Goal: Information Seeking & Learning: Learn about a topic

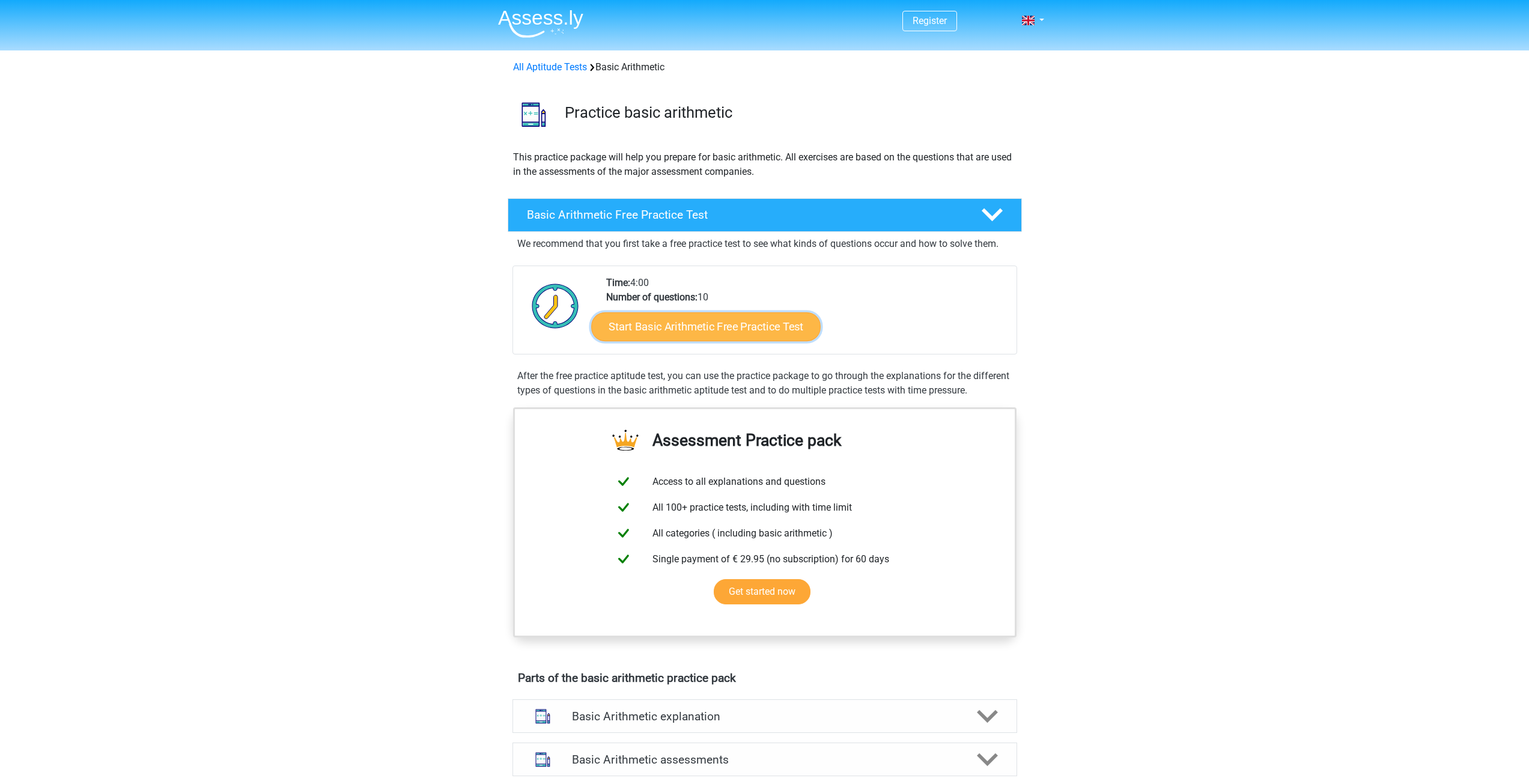
click at [663, 331] on link "Start Basic Arithmetic Free Practice Test" at bounding box center [706, 326] width 230 height 29
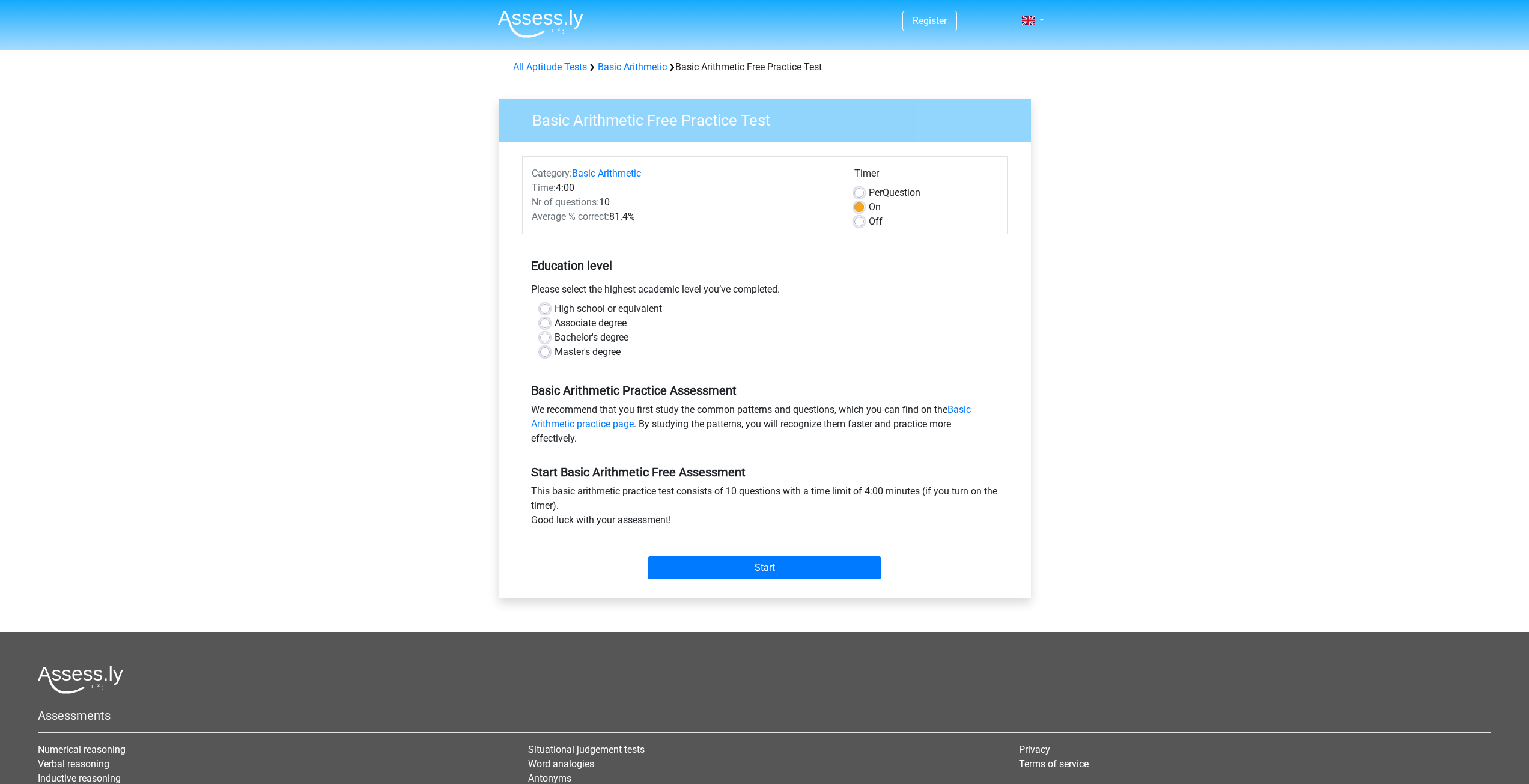
click at [554, 306] on label "High school or equivalent" at bounding box center [608, 309] width 108 height 15
click at [547, 306] on input "High school or equivalent" at bounding box center [544, 308] width 10 height 12
radio input "true"
click at [554, 355] on label "Master's degree" at bounding box center [587, 352] width 66 height 15
click at [544, 355] on input "Master's degree" at bounding box center [544, 351] width 10 height 12
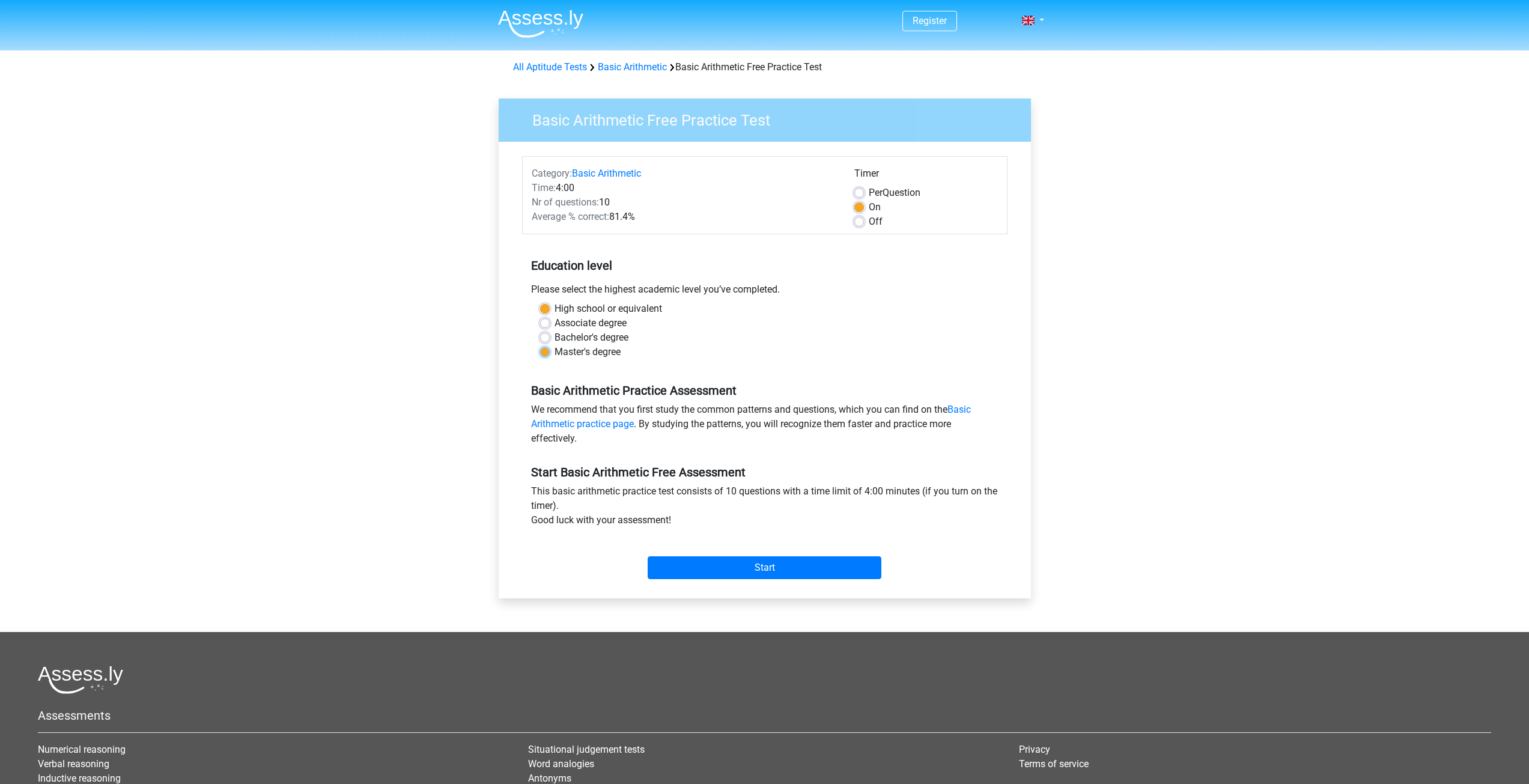
radio input "true"
click at [554, 354] on label "Master's degree" at bounding box center [587, 352] width 66 height 15
click at [544, 354] on input "Master's degree" at bounding box center [544, 351] width 10 height 12
click at [723, 572] on input "Start" at bounding box center [765, 568] width 233 height 23
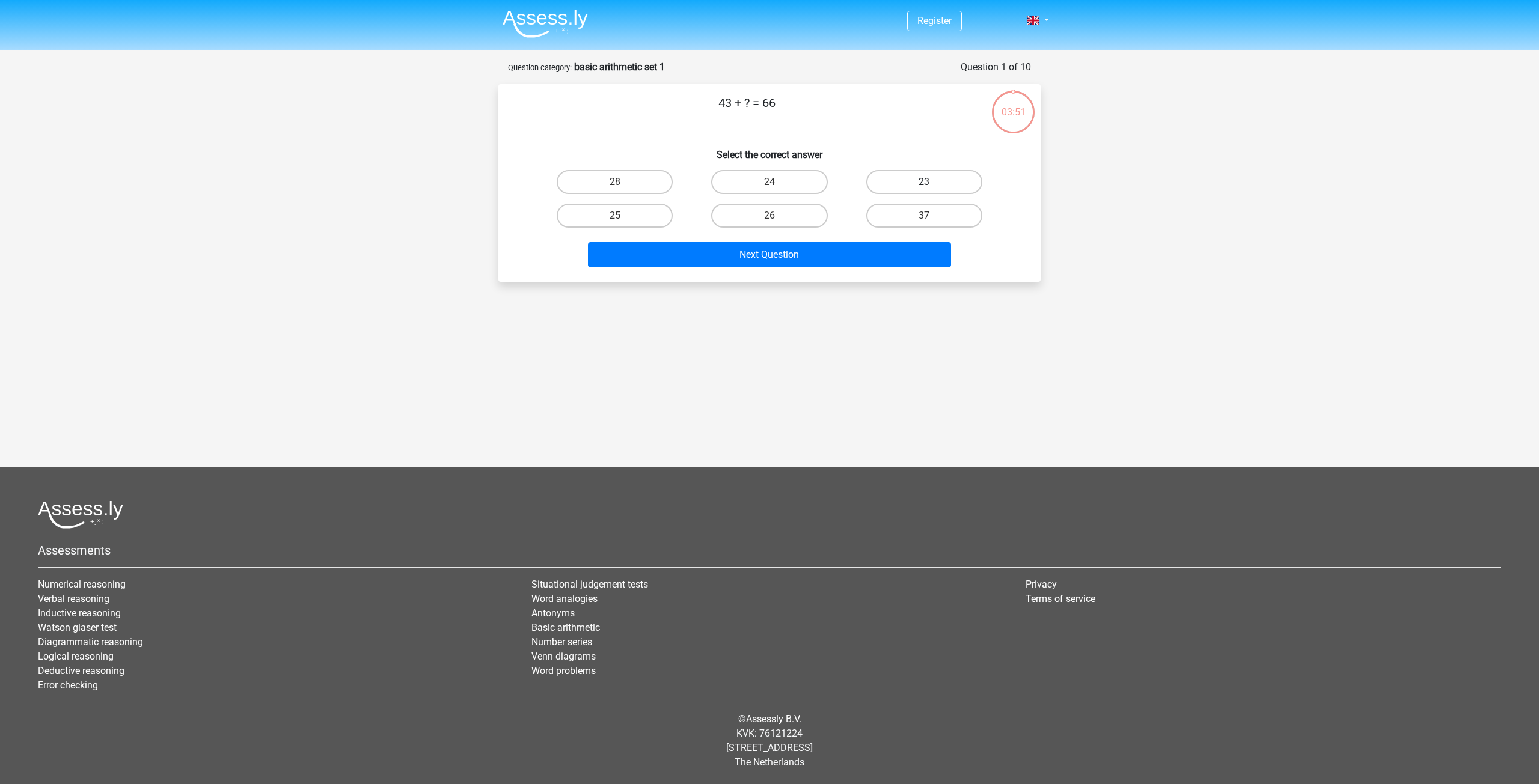
click at [937, 188] on label "23" at bounding box center [924, 181] width 116 height 24
click at [932, 188] on input "23" at bounding box center [928, 186] width 8 height 8
radio input "true"
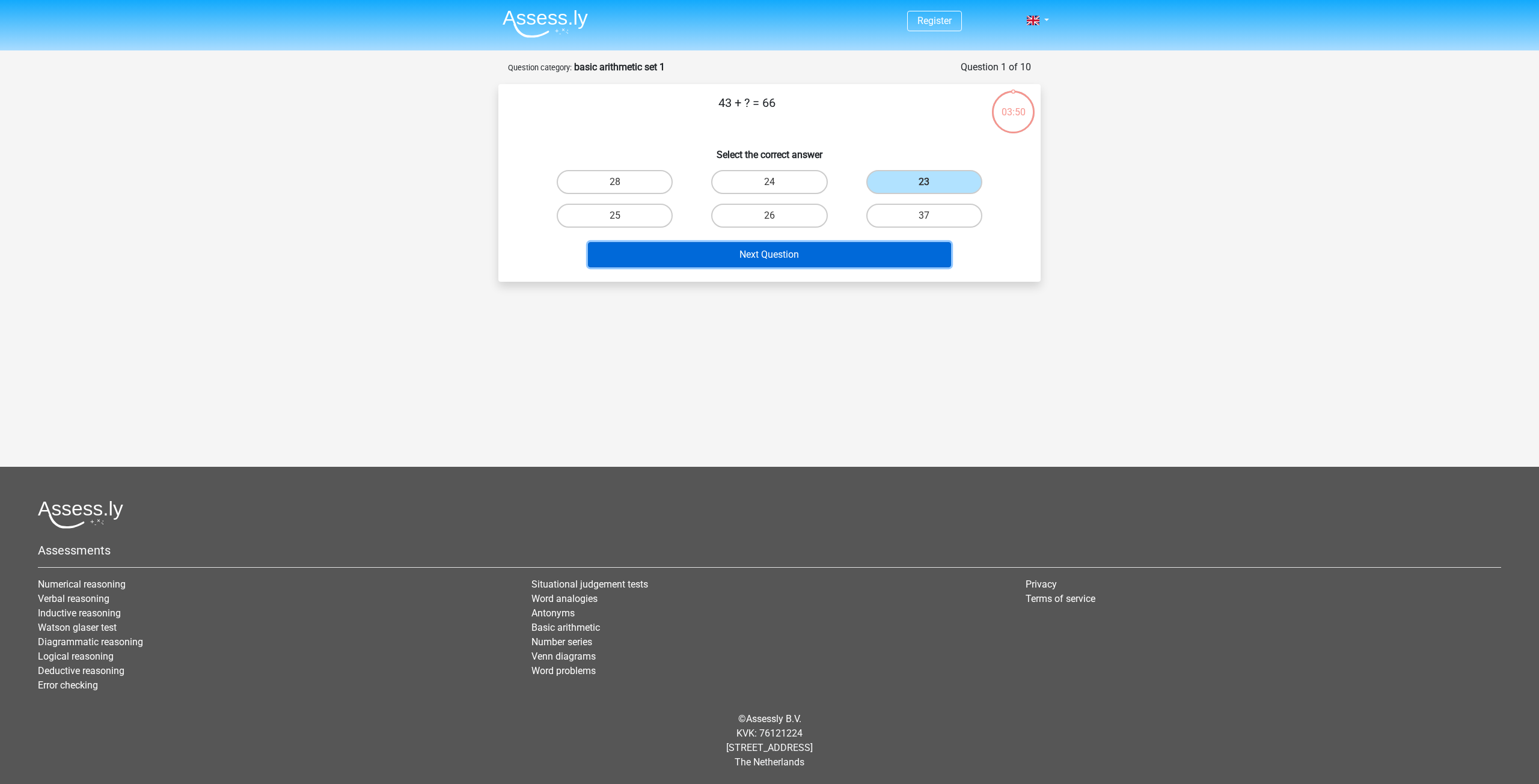
click at [858, 253] on button "Next Question" at bounding box center [769, 254] width 363 height 25
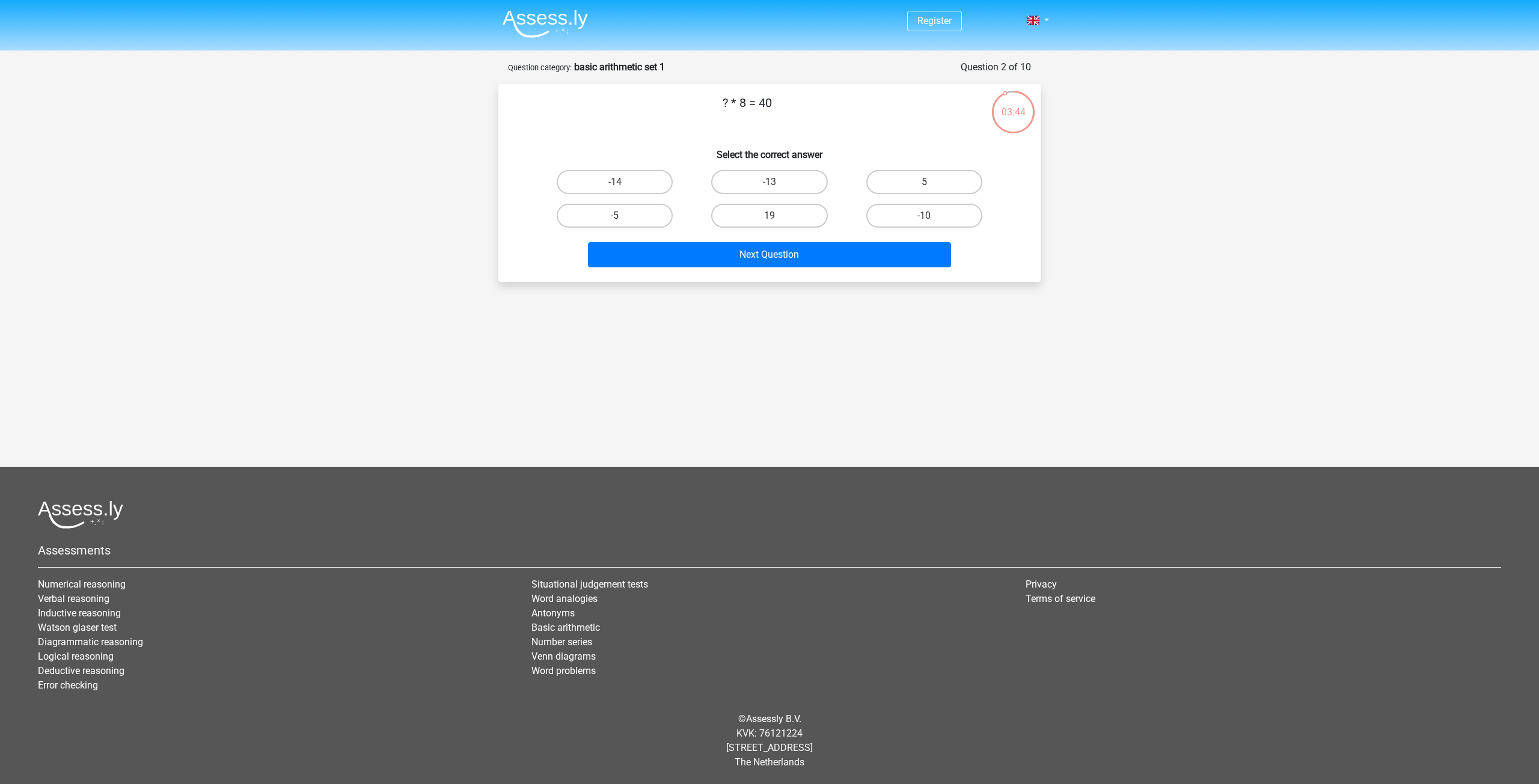
click at [909, 181] on label "5" at bounding box center [924, 181] width 116 height 24
click at [924, 182] on input "5" at bounding box center [928, 186] width 8 height 8
radio input "true"
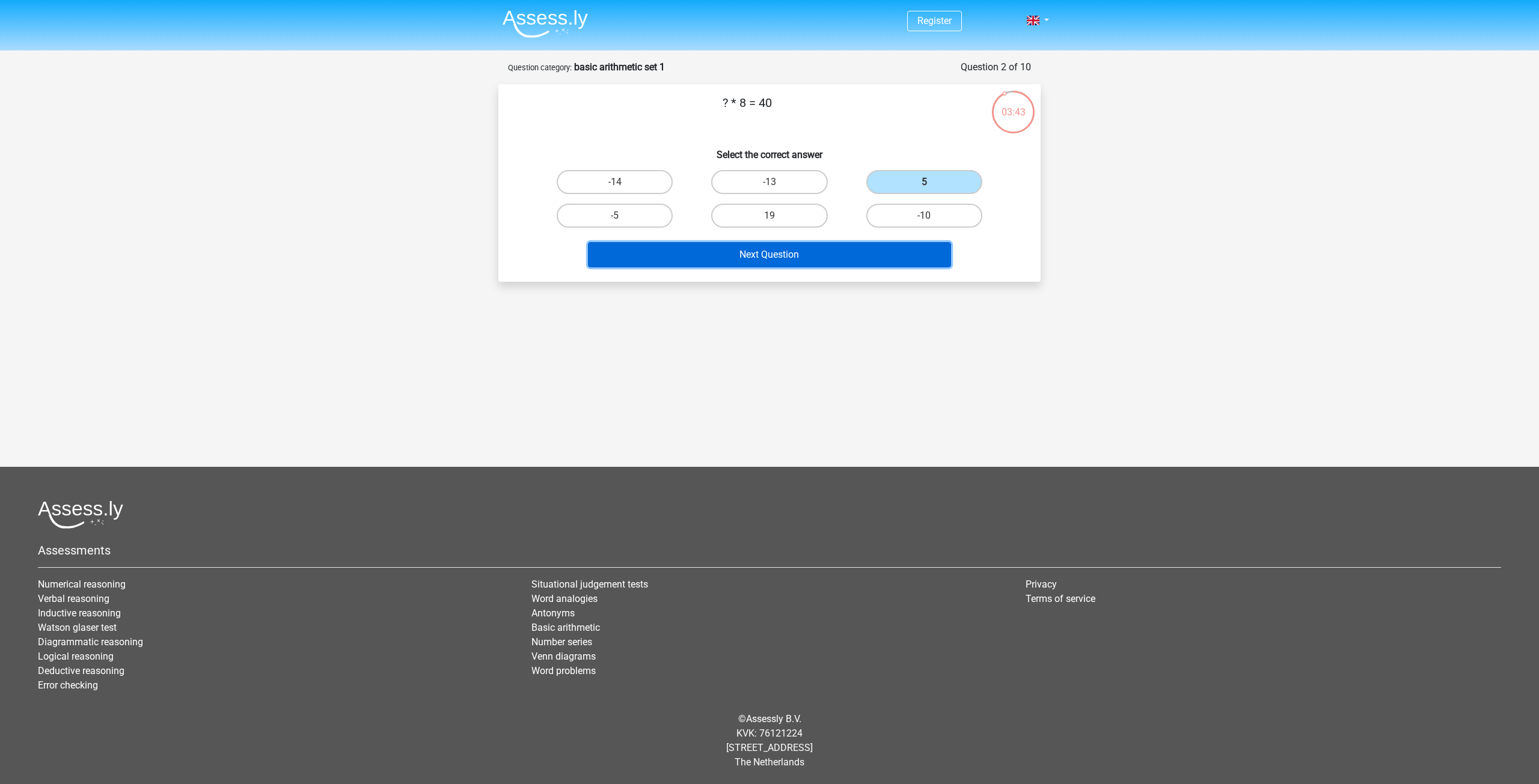
click at [837, 262] on button "Next Question" at bounding box center [769, 254] width 363 height 25
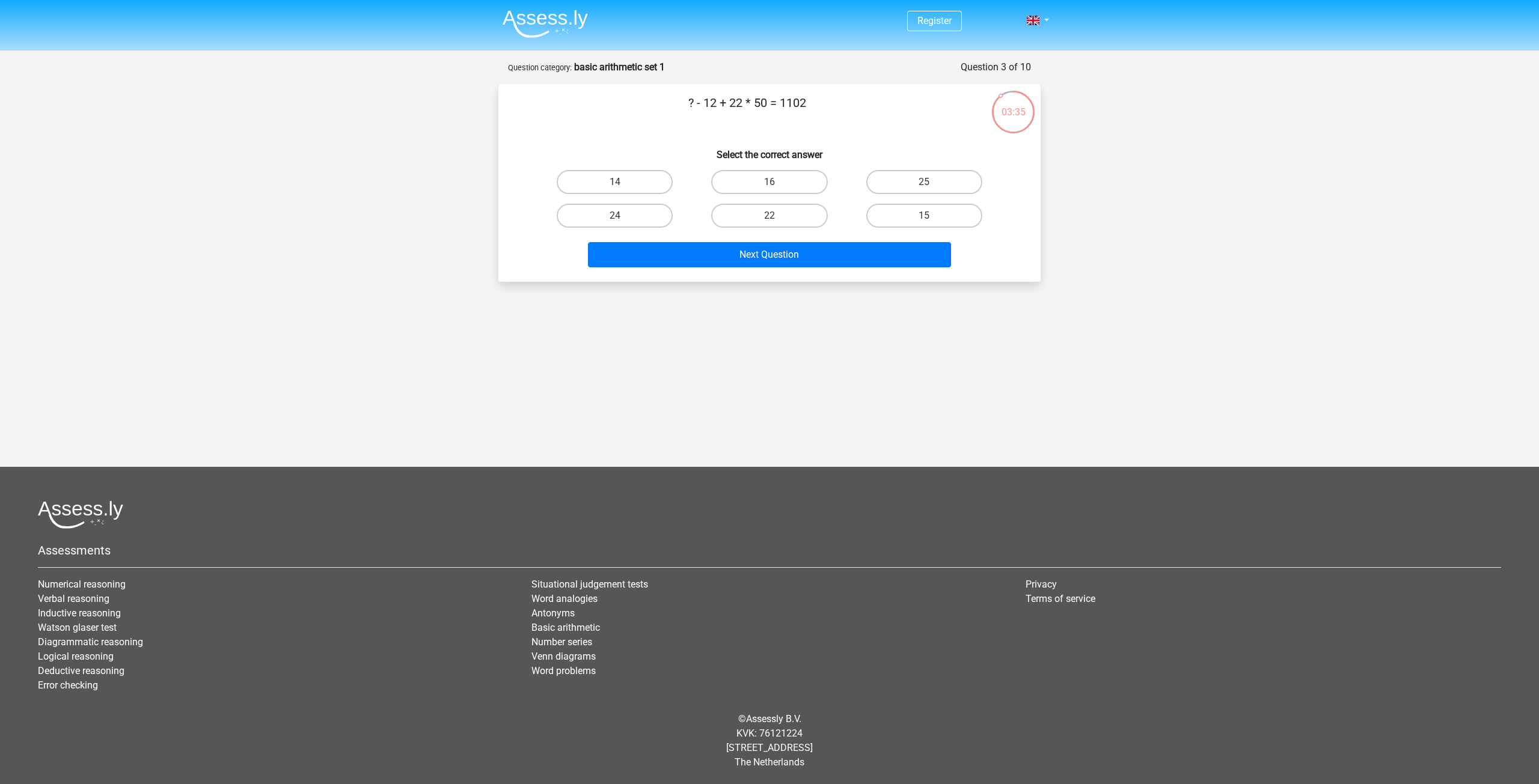
drag, startPoint x: 771, startPoint y: 105, endPoint x: 682, endPoint y: 108, distance: 89.1
click at [682, 108] on p "? - 12 + 22 * 50 = 1102" at bounding box center [747, 111] width 459 height 36
click at [794, 108] on p "? - 12 + 22 * 50 = 1102" at bounding box center [747, 111] width 459 height 36
copy p "1102"
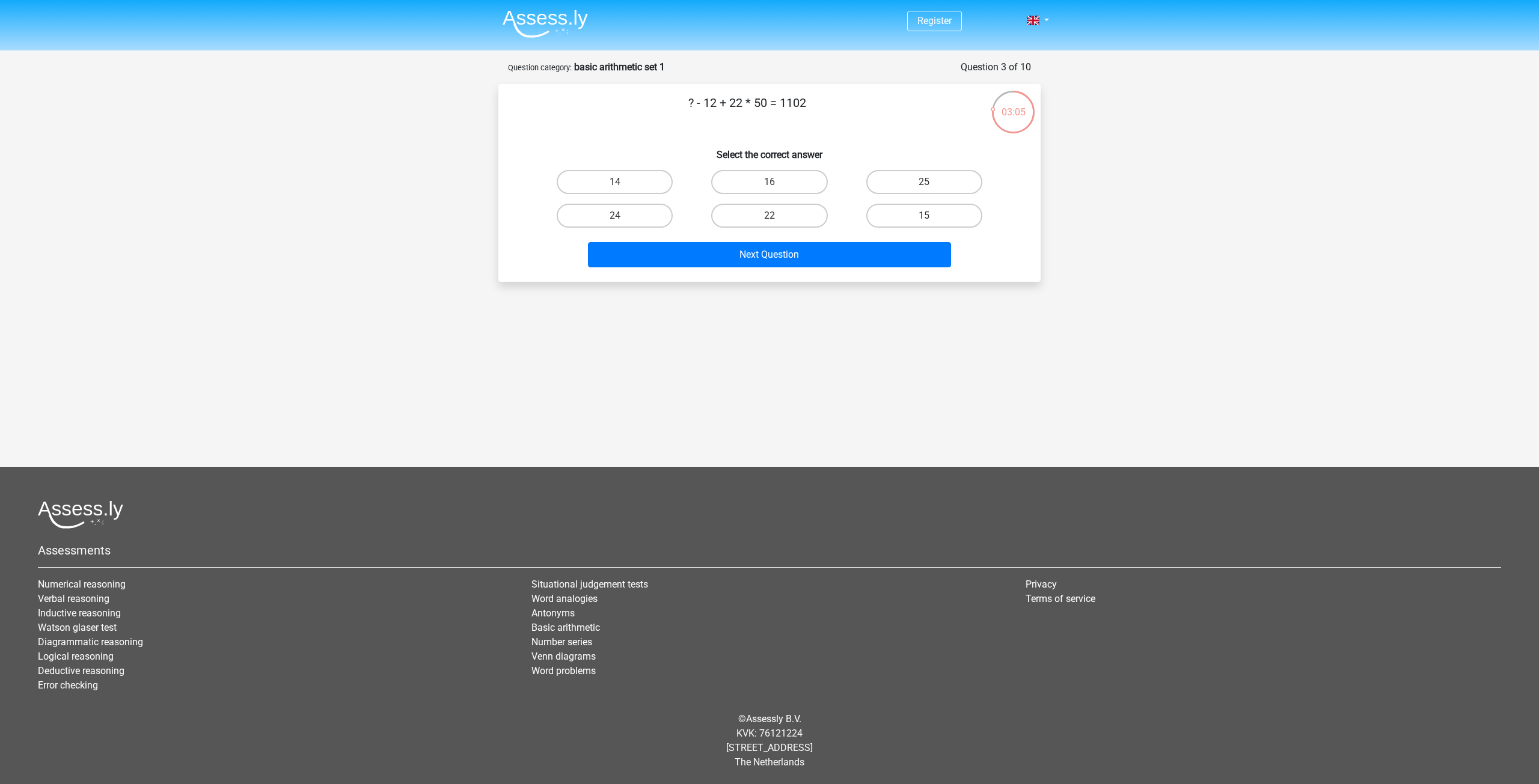
click at [693, 733] on div "© Assessly B.V. KVK: 76121224 Damrak 375, 1012 ZJ Amsterdam The Netherlands" at bounding box center [770, 741] width 1481 height 77
click at [630, 177] on label "14" at bounding box center [615, 181] width 116 height 24
click at [623, 182] on input "14" at bounding box center [619, 186] width 8 height 8
radio input "true"
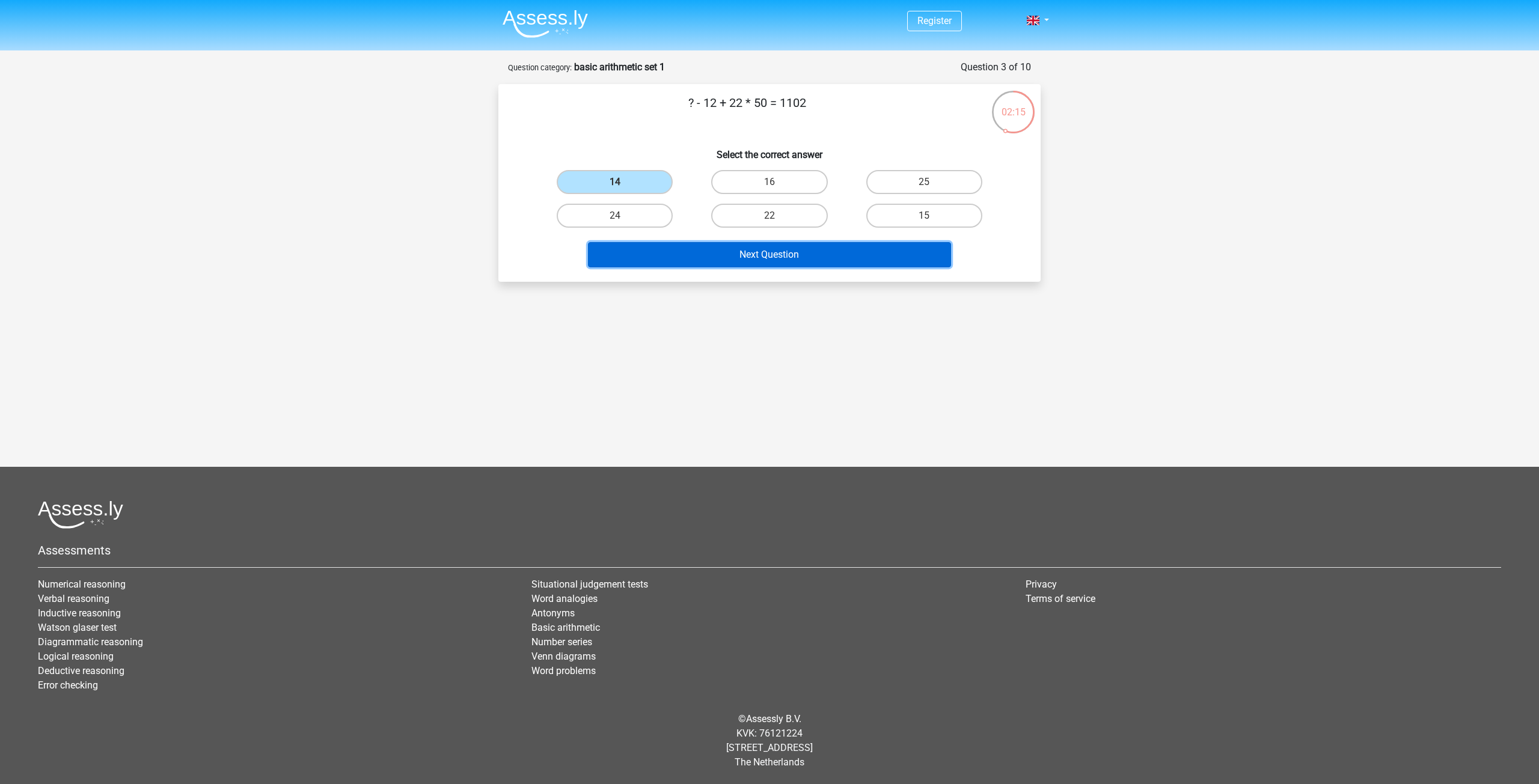
click at [842, 254] on button "Next Question" at bounding box center [769, 254] width 363 height 25
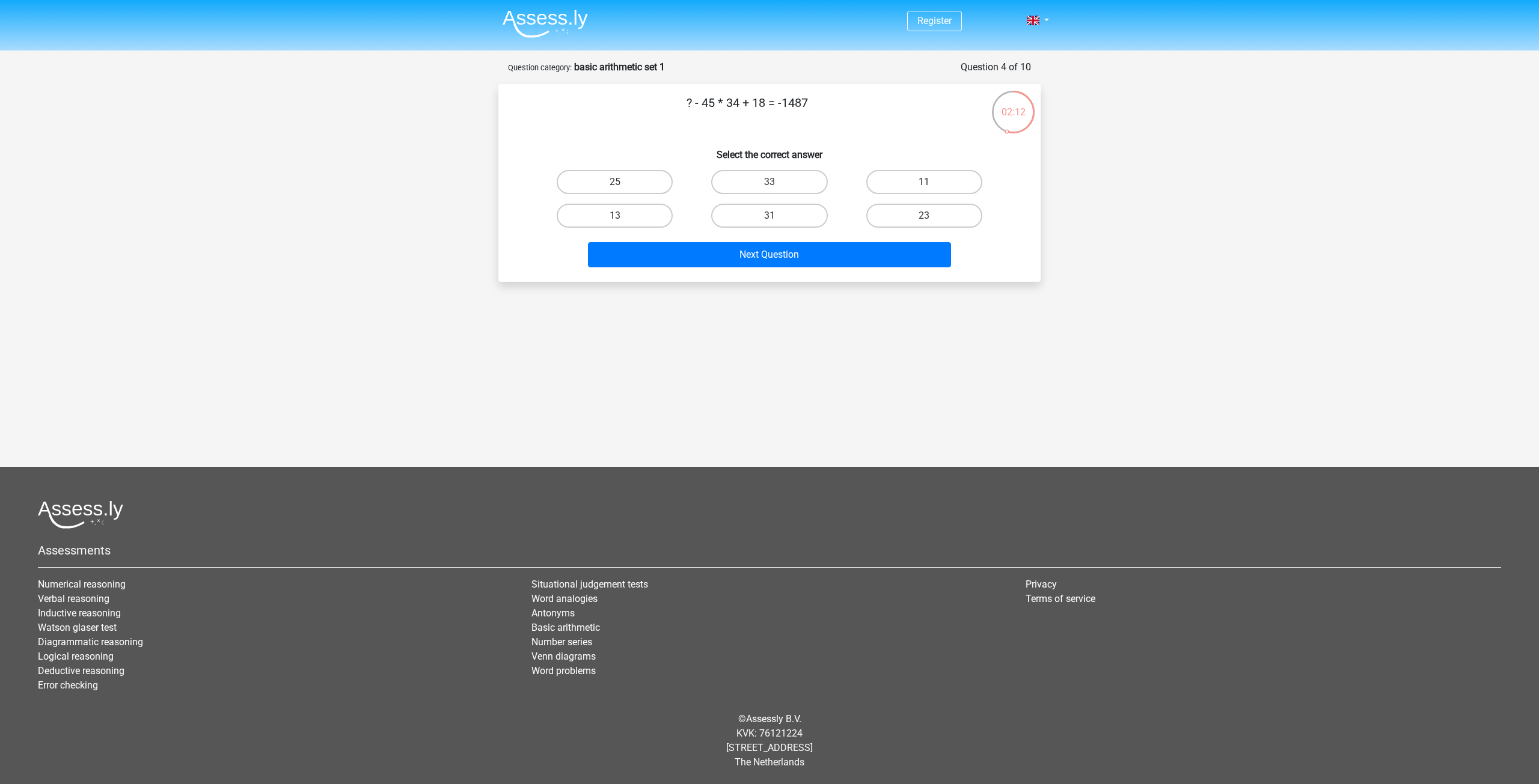
drag, startPoint x: 684, startPoint y: 104, endPoint x: 844, endPoint y: 93, distance: 160.4
click at [841, 94] on p "? - 45 * 34 + 18 = -1487" at bounding box center [747, 111] width 459 height 36
click at [844, 93] on div "? - 45 * 34 + 18 = -1487 Select the correct answer 25 33 11" at bounding box center [770, 183] width 542 height 197
click at [782, 222] on label "31" at bounding box center [769, 215] width 116 height 24
click at [778, 222] on input "31" at bounding box center [774, 220] width 8 height 8
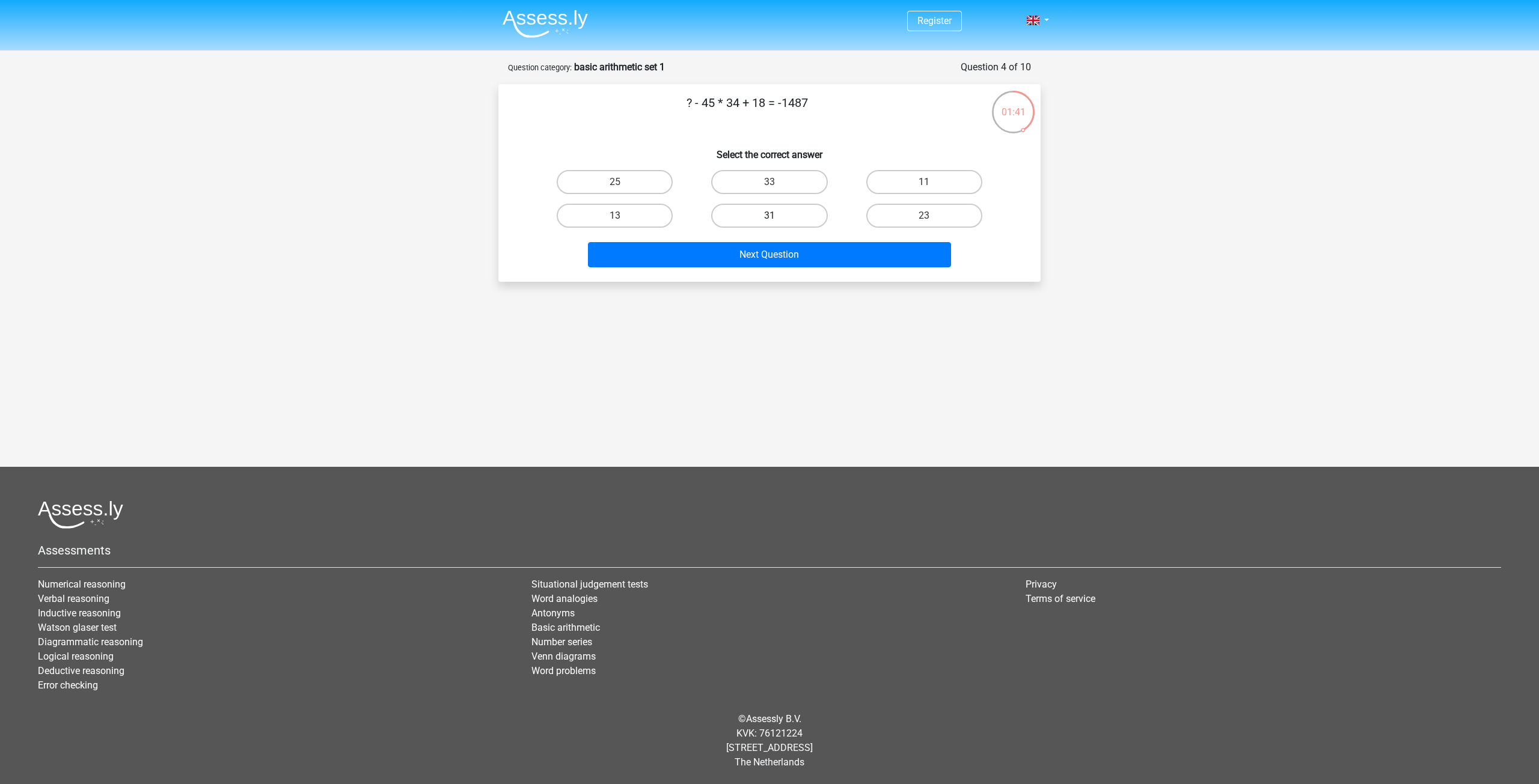
radio input "true"
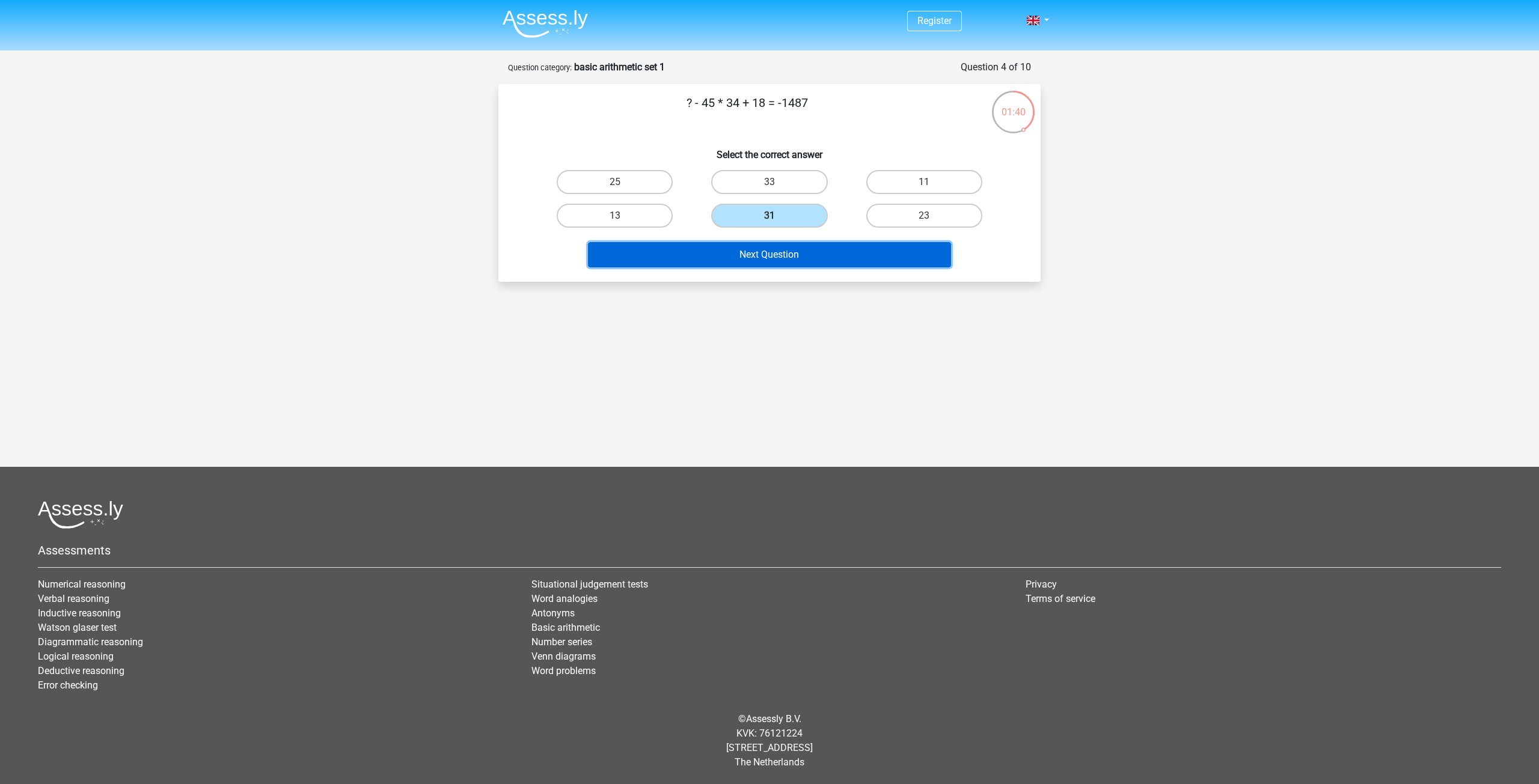
click at [793, 247] on button "Next Question" at bounding box center [769, 254] width 363 height 25
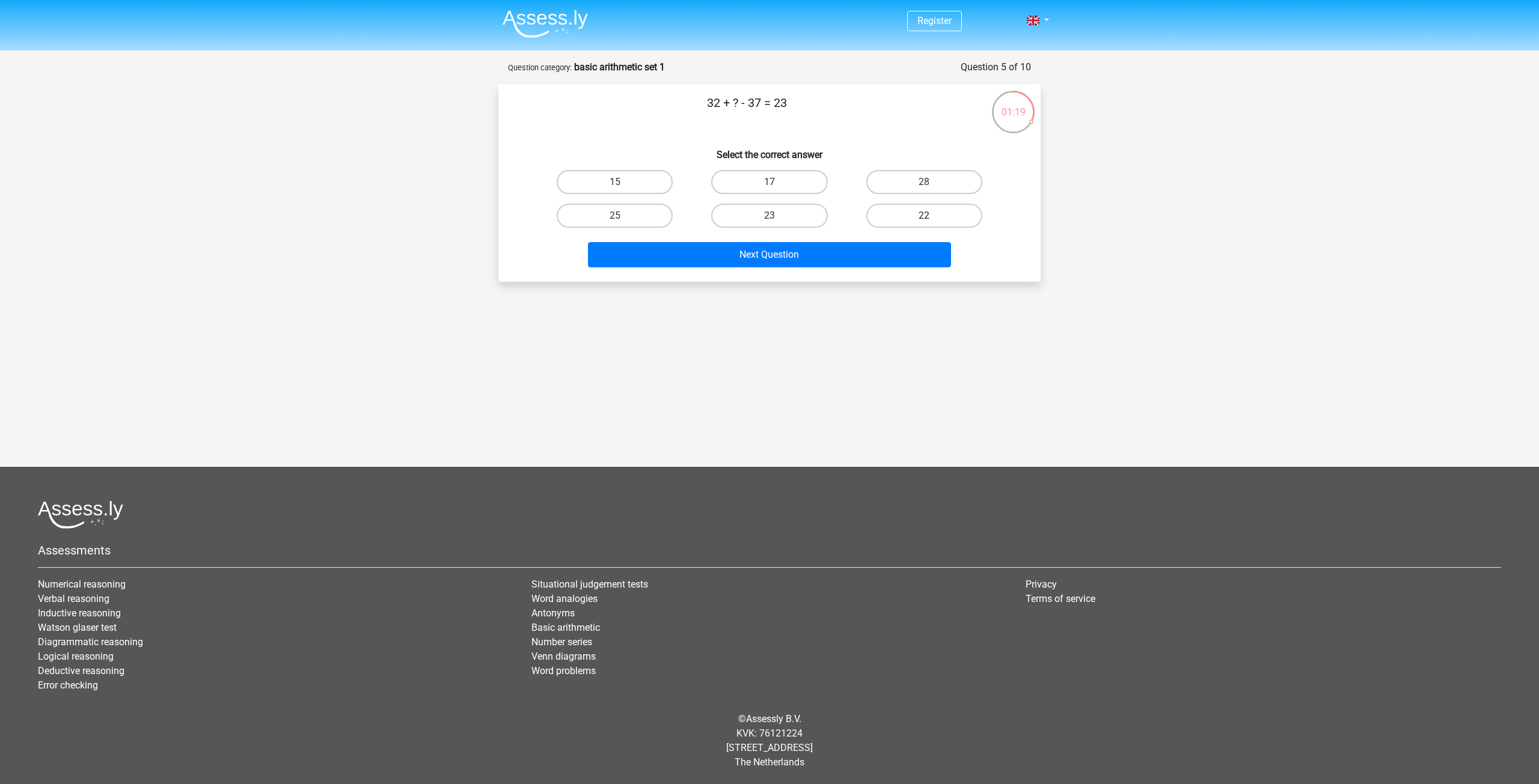
click at [900, 216] on label "22" at bounding box center [924, 215] width 116 height 24
click at [924, 216] on input "22" at bounding box center [928, 220] width 8 height 8
radio input "true"
click at [908, 179] on label "28" at bounding box center [924, 181] width 116 height 24
click at [924, 182] on input "28" at bounding box center [928, 186] width 8 height 8
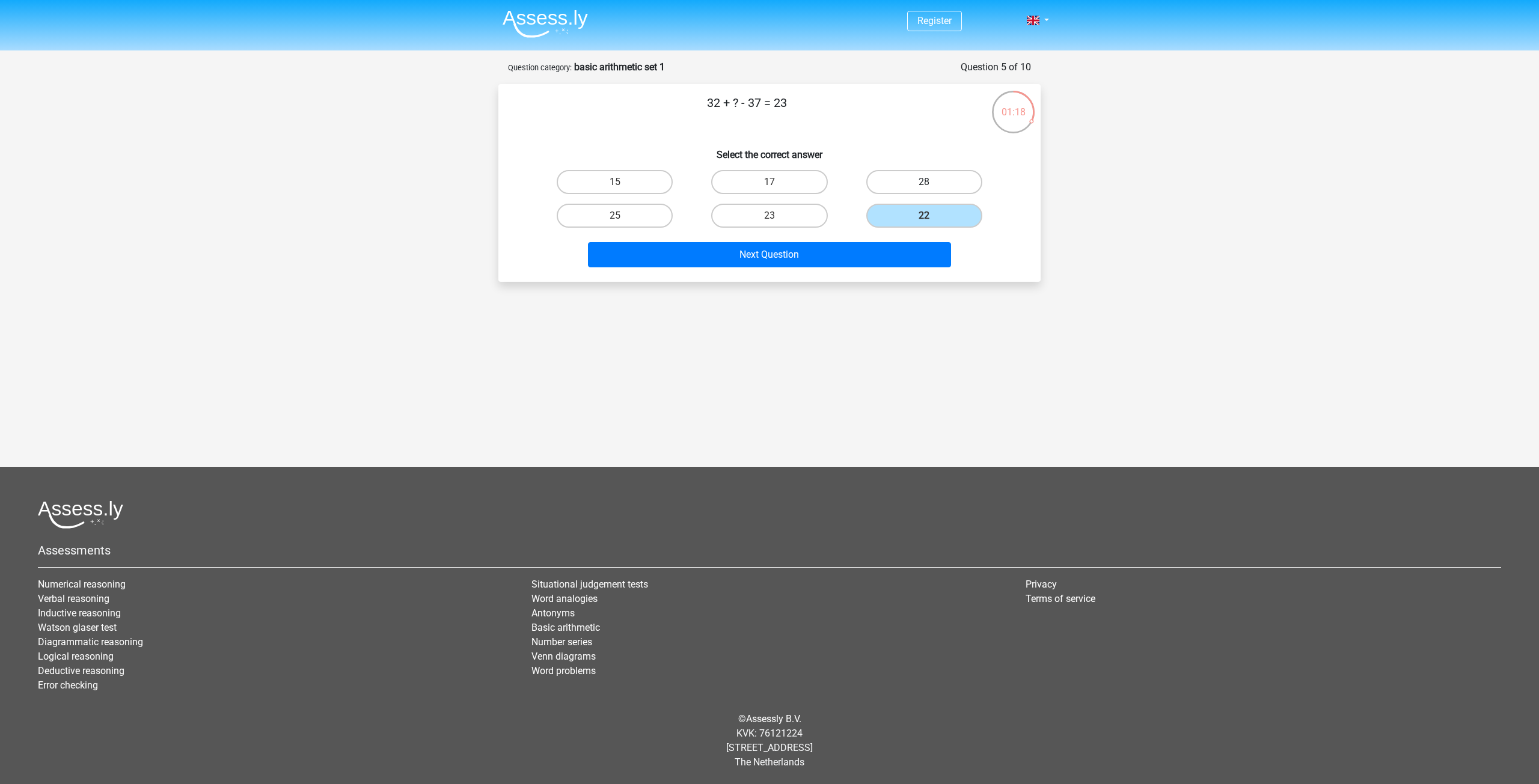
radio input "true"
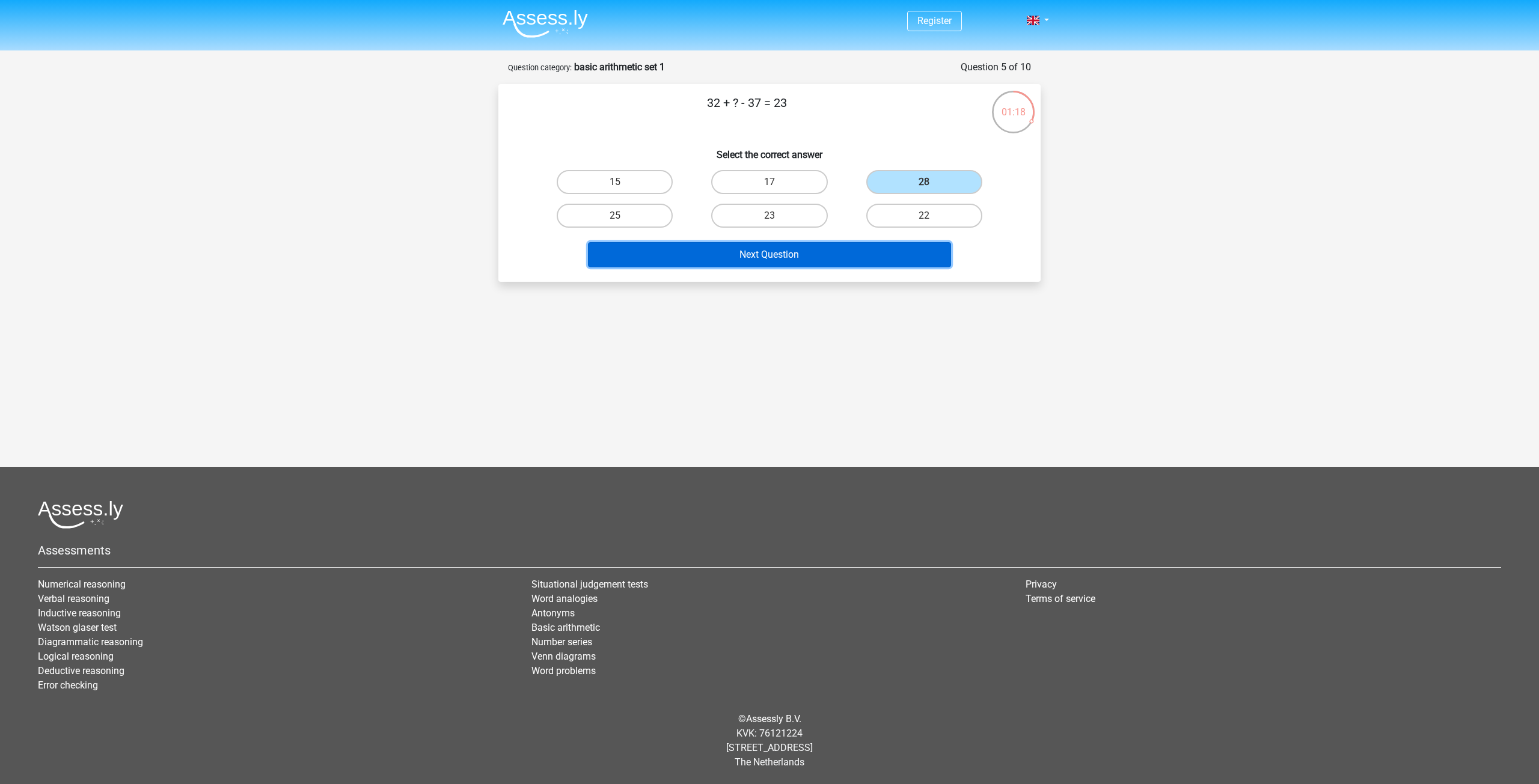
click at [877, 249] on button "Next Question" at bounding box center [769, 254] width 363 height 25
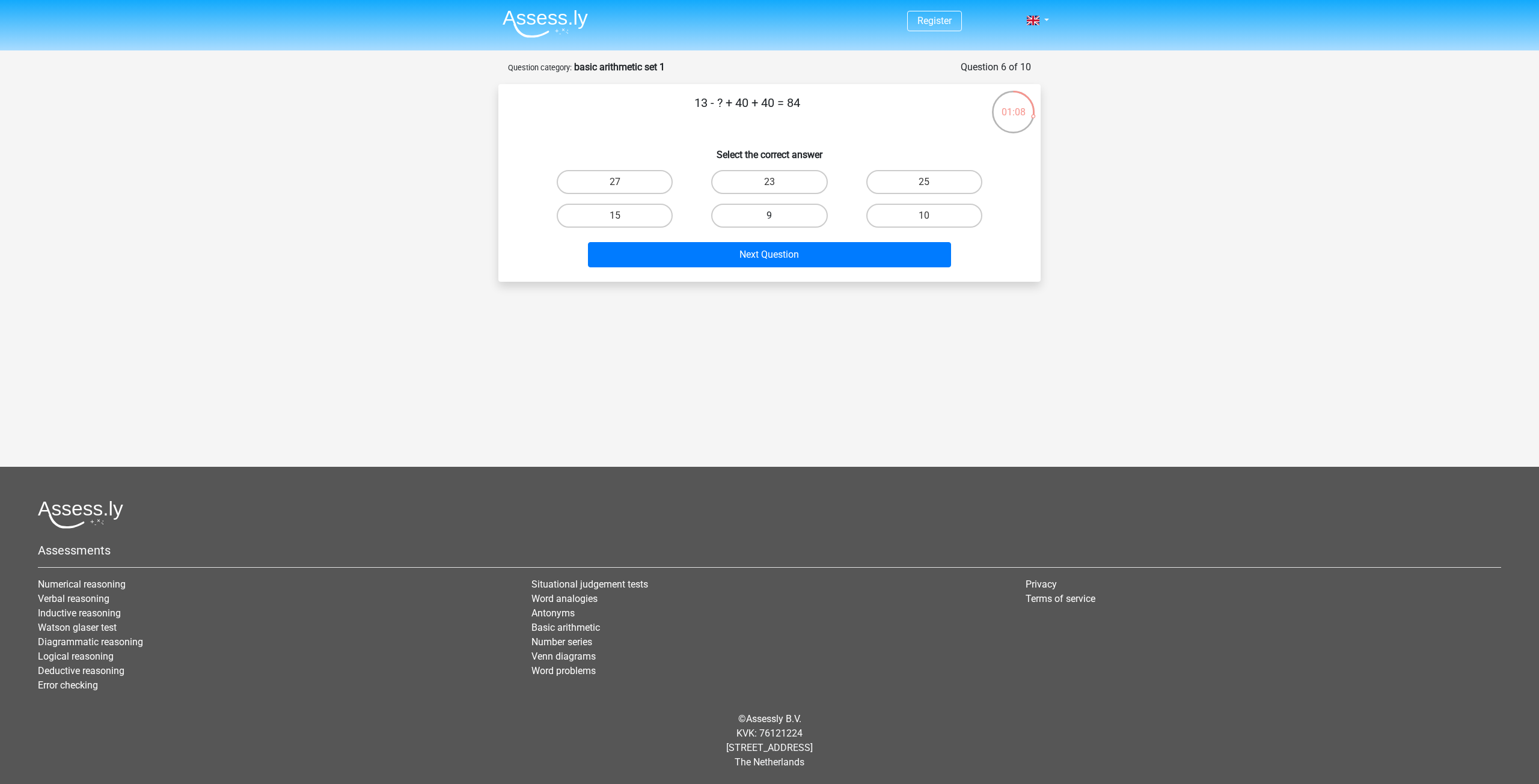
drag, startPoint x: 767, startPoint y: 211, endPoint x: 768, endPoint y: 224, distance: 13.0
click at [767, 211] on label "9" at bounding box center [769, 215] width 116 height 24
click at [770, 216] on input "9" at bounding box center [774, 220] width 8 height 8
radio input "true"
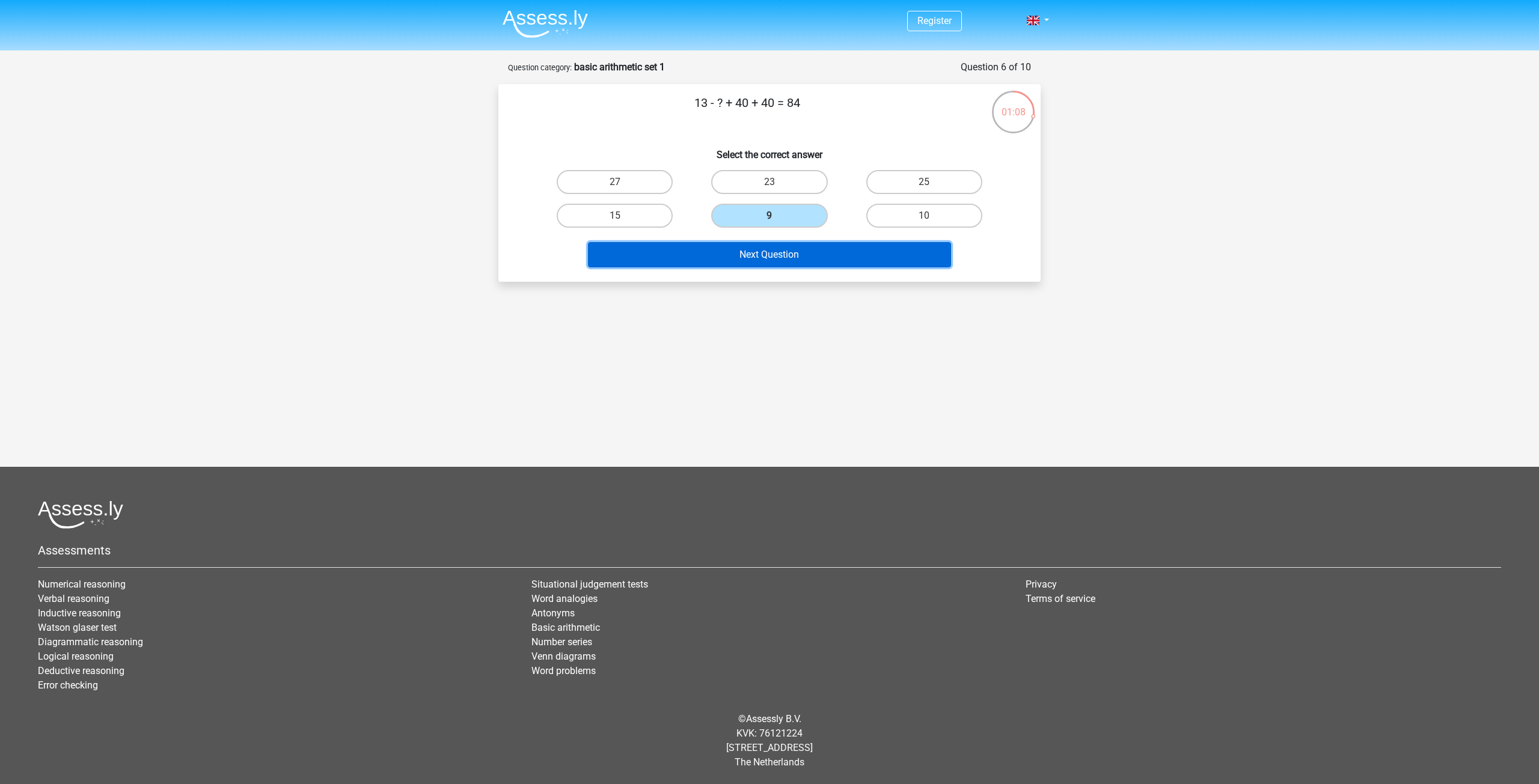
click at [775, 258] on button "Next Question" at bounding box center [769, 254] width 363 height 25
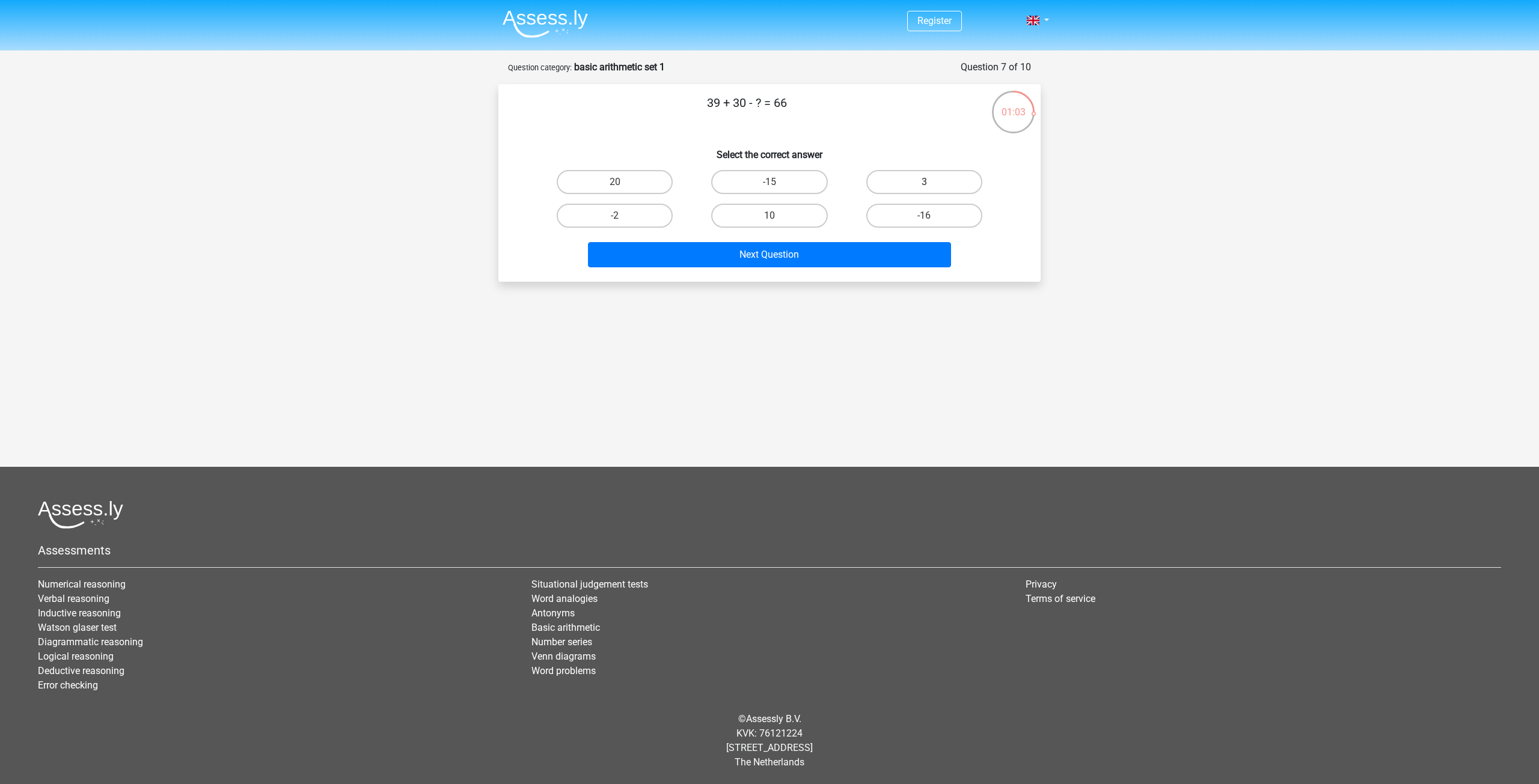
click at [916, 187] on label "3" at bounding box center [924, 181] width 116 height 24
click at [924, 187] on input "3" at bounding box center [928, 186] width 8 height 8
radio input "true"
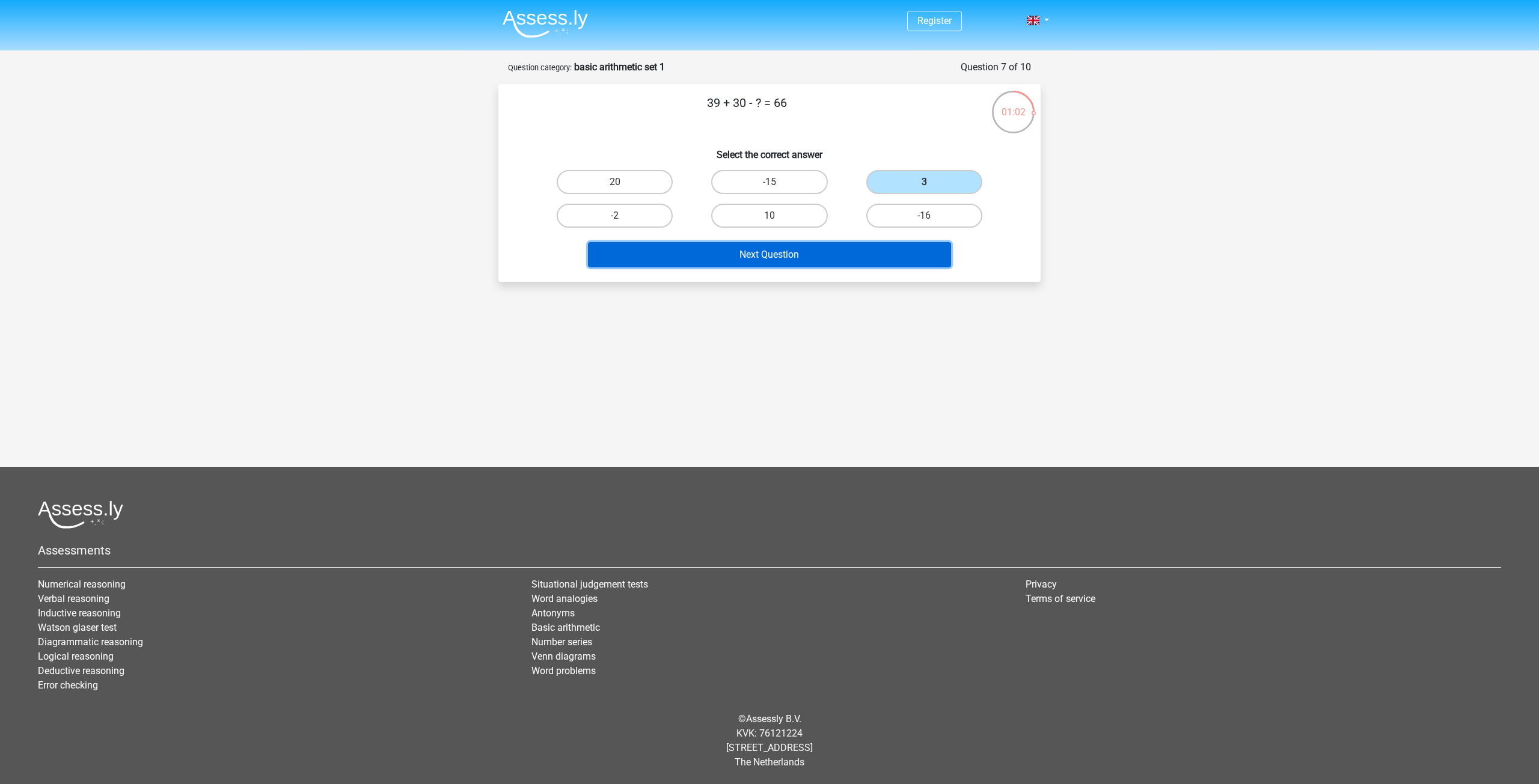
click at [869, 263] on button "Next Question" at bounding box center [769, 254] width 363 height 25
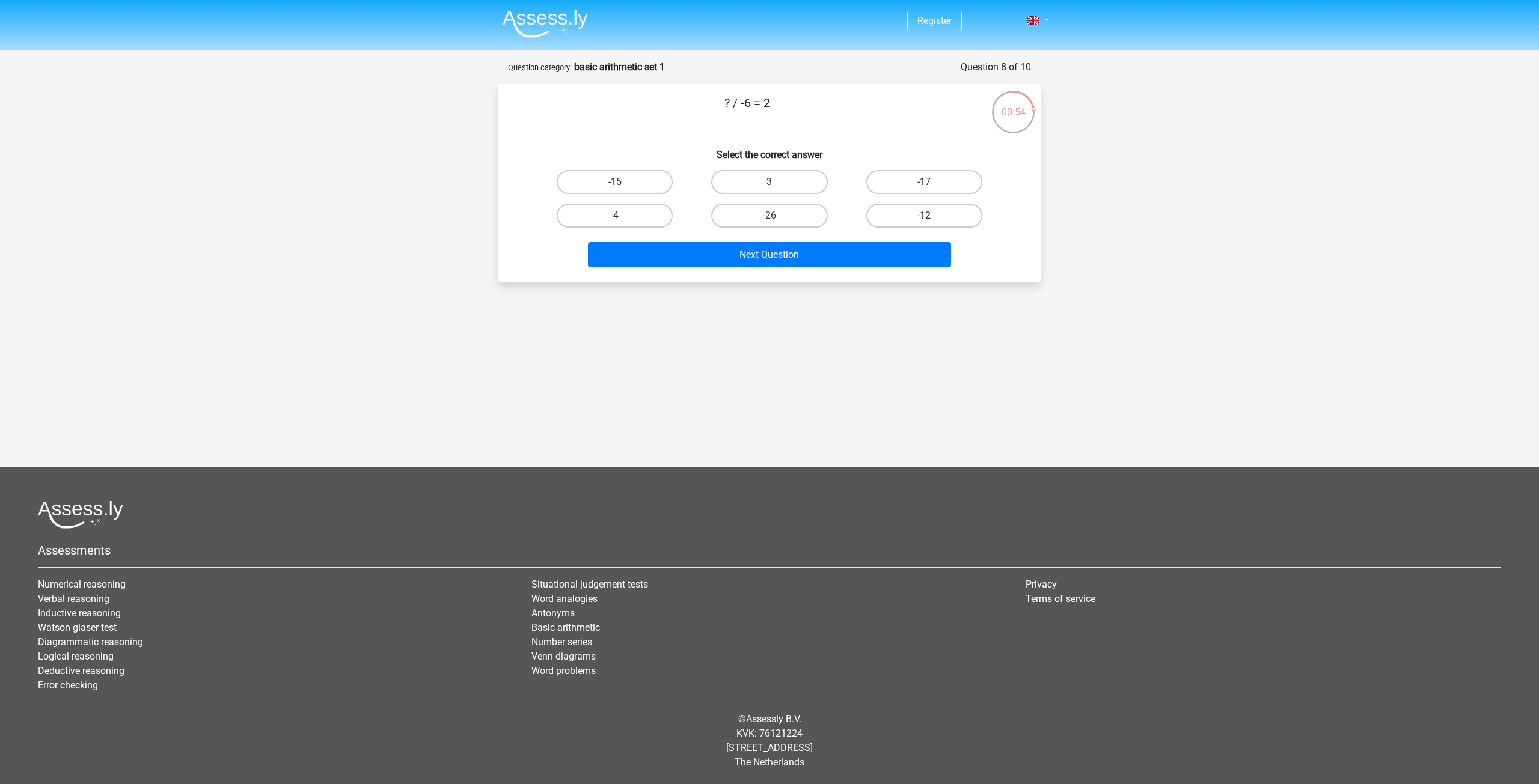
click at [887, 217] on label "-12" at bounding box center [924, 215] width 116 height 24
click at [924, 217] on input "-12" at bounding box center [928, 220] width 8 height 8
radio input "true"
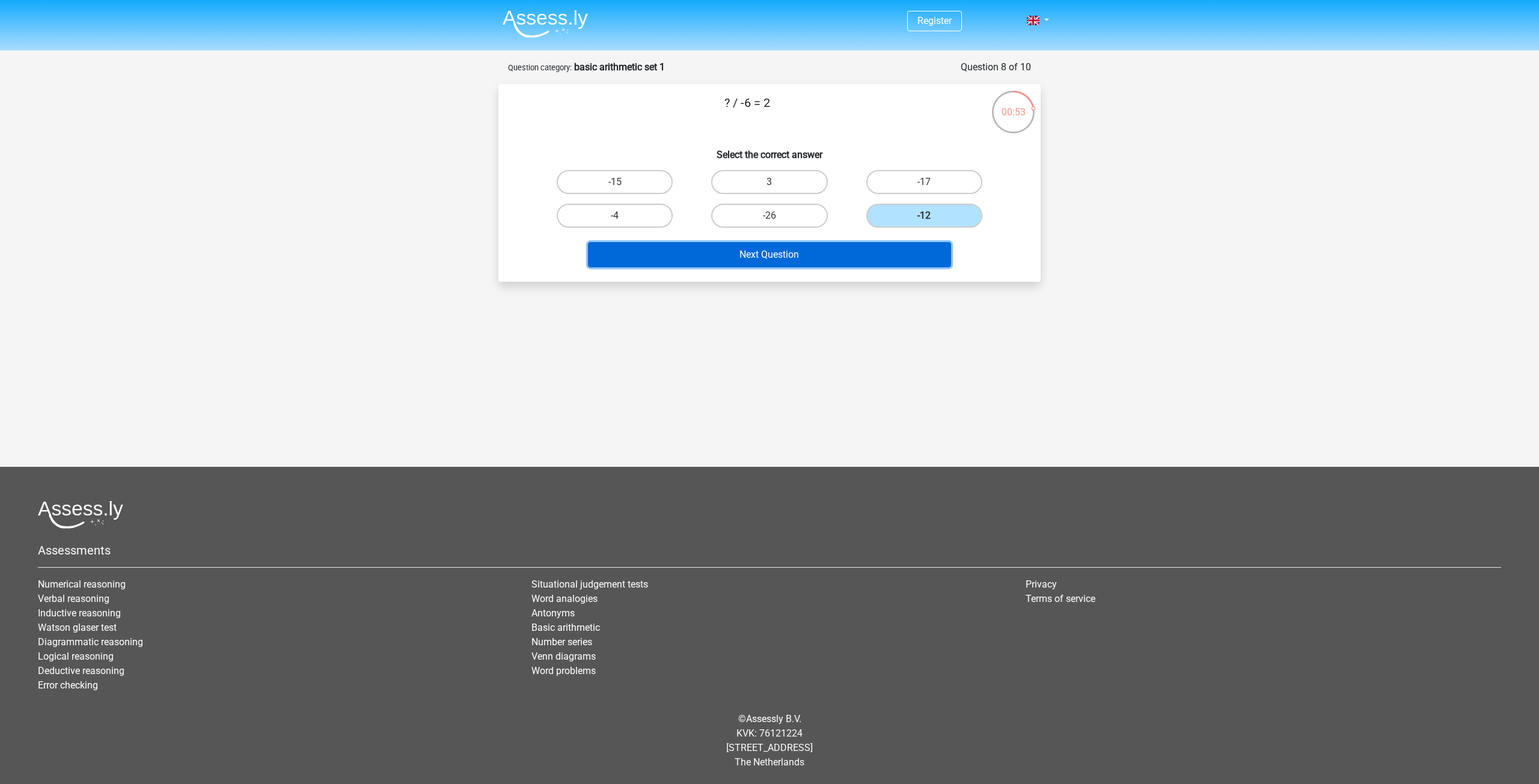
click at [852, 260] on button "Next Question" at bounding box center [769, 254] width 363 height 25
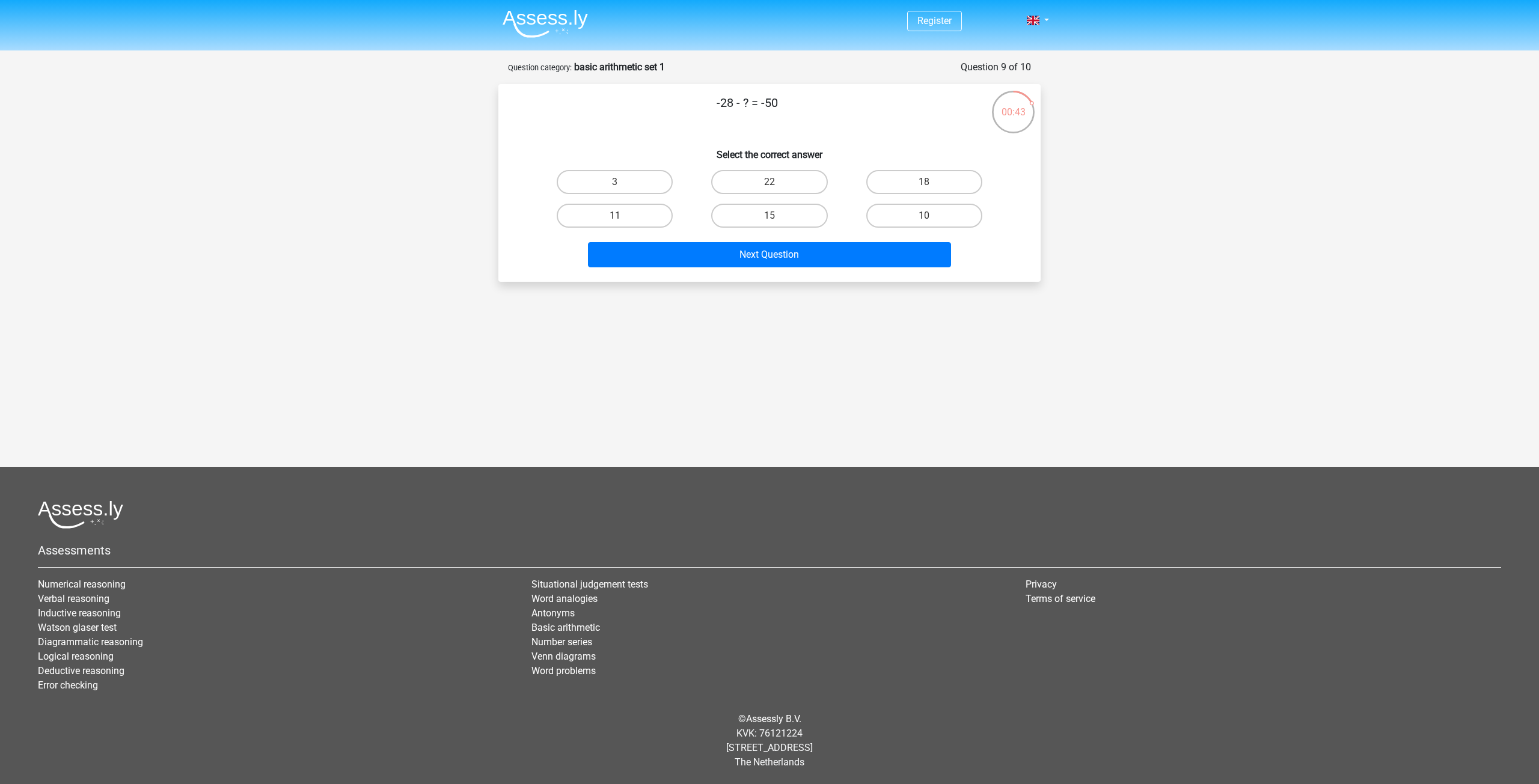
click at [773, 187] on input "22" at bounding box center [774, 186] width 8 height 8
radio input "true"
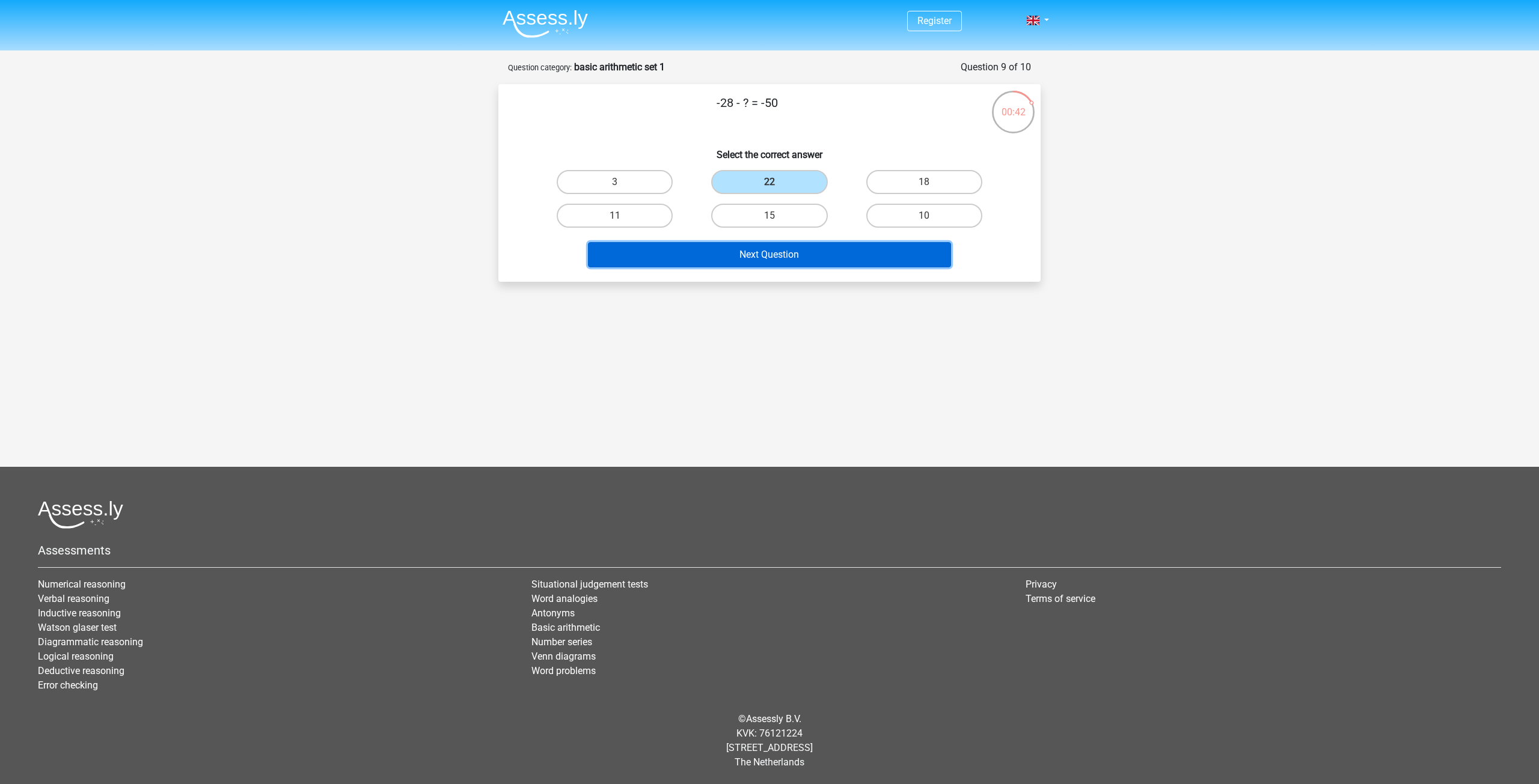
click at [793, 261] on button "Next Question" at bounding box center [769, 254] width 363 height 25
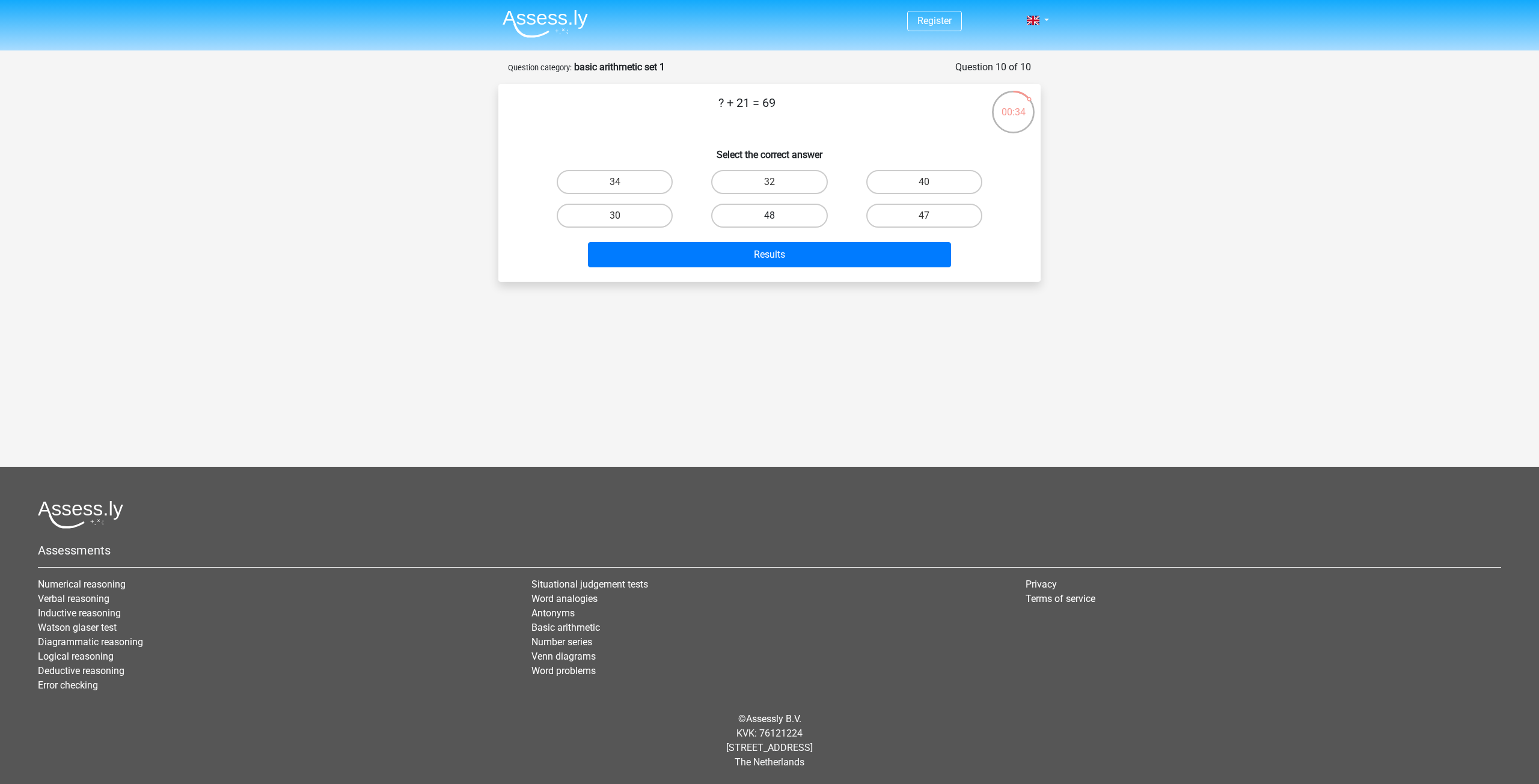
click at [822, 216] on label "48" at bounding box center [769, 215] width 116 height 24
click at [778, 216] on input "48" at bounding box center [774, 220] width 8 height 8
radio input "true"
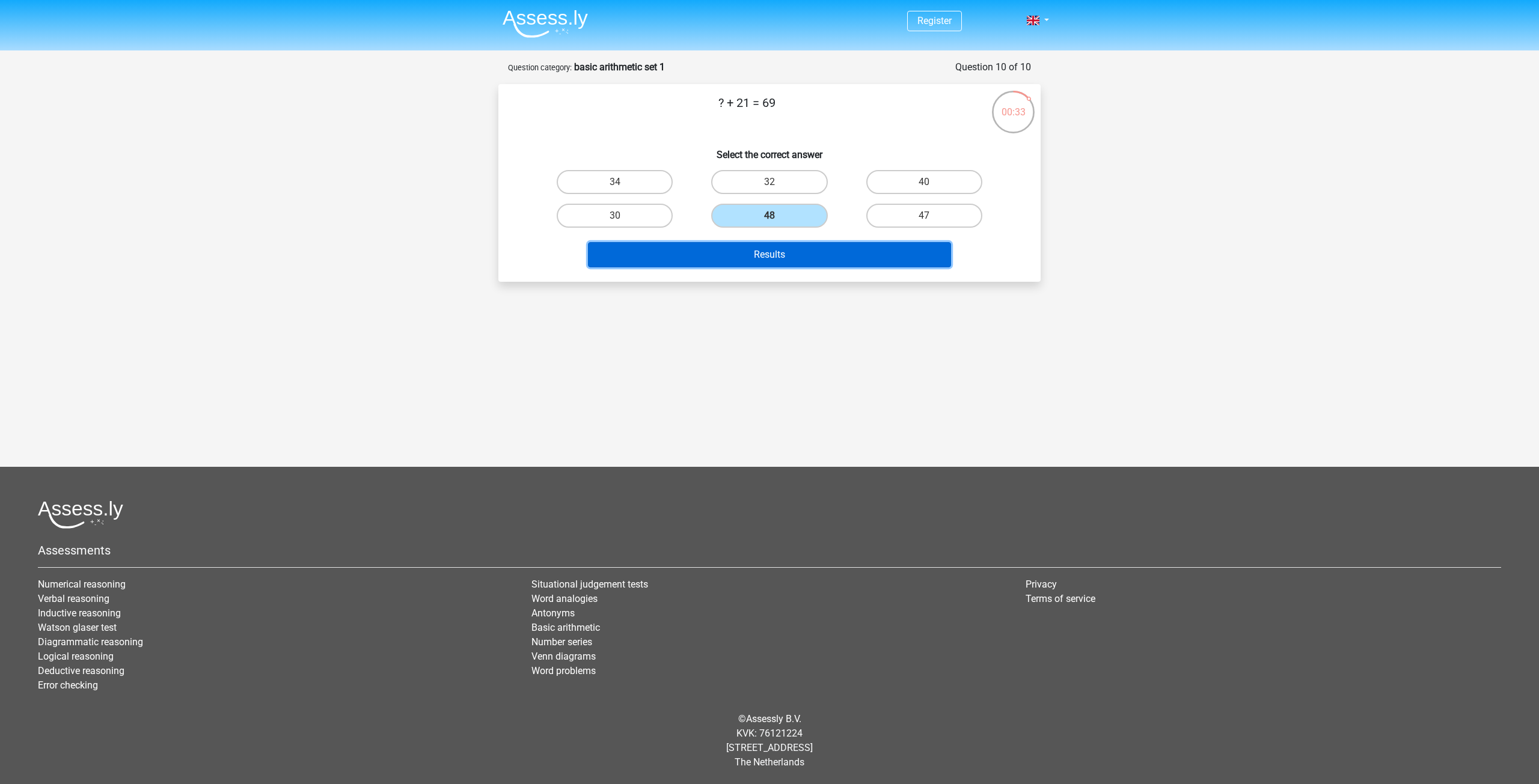
click at [825, 253] on button "Results" at bounding box center [769, 254] width 363 height 25
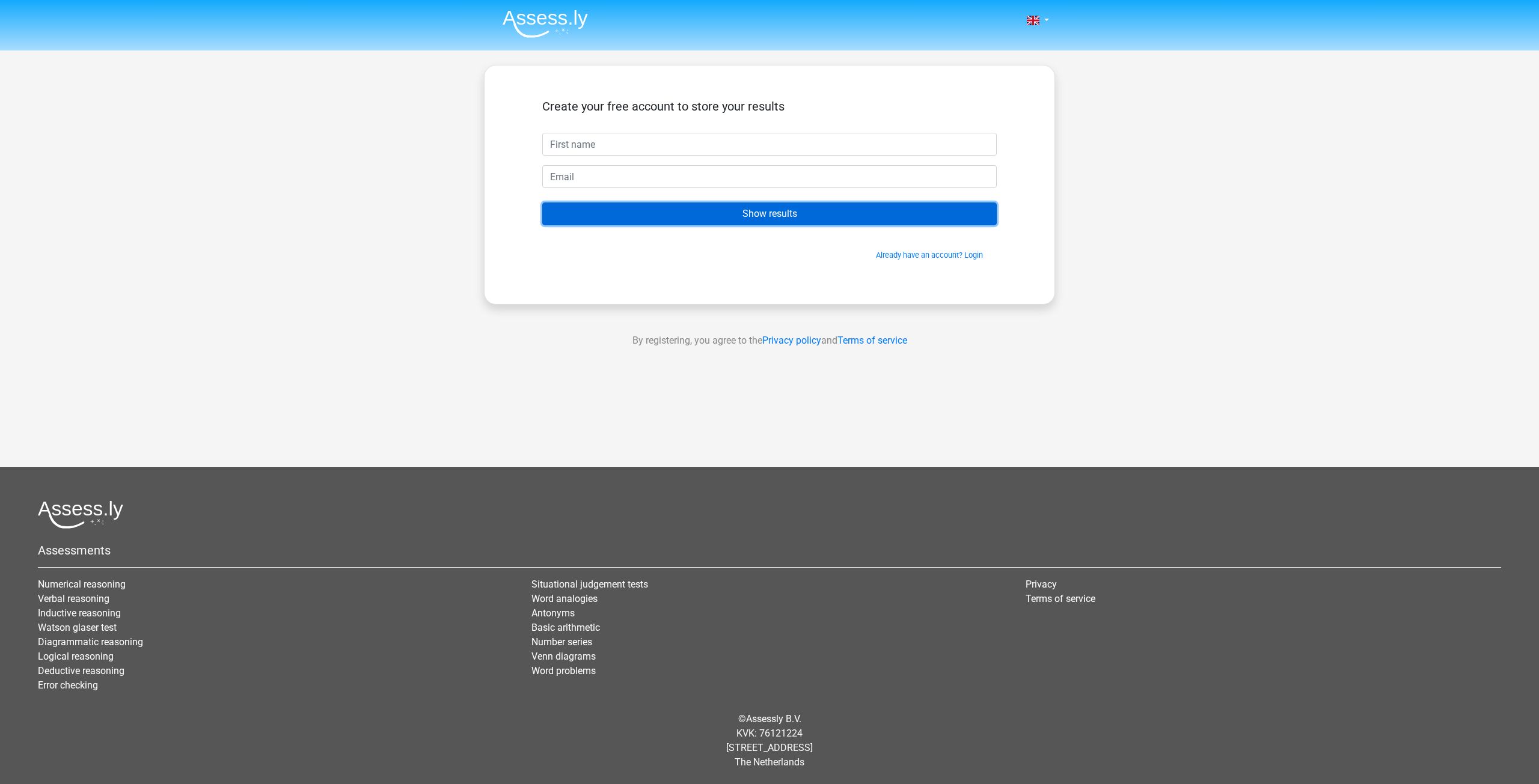
click at [688, 217] on input "Show results" at bounding box center [770, 214] width 455 height 23
click at [695, 215] on input "Show results" at bounding box center [770, 214] width 455 height 23
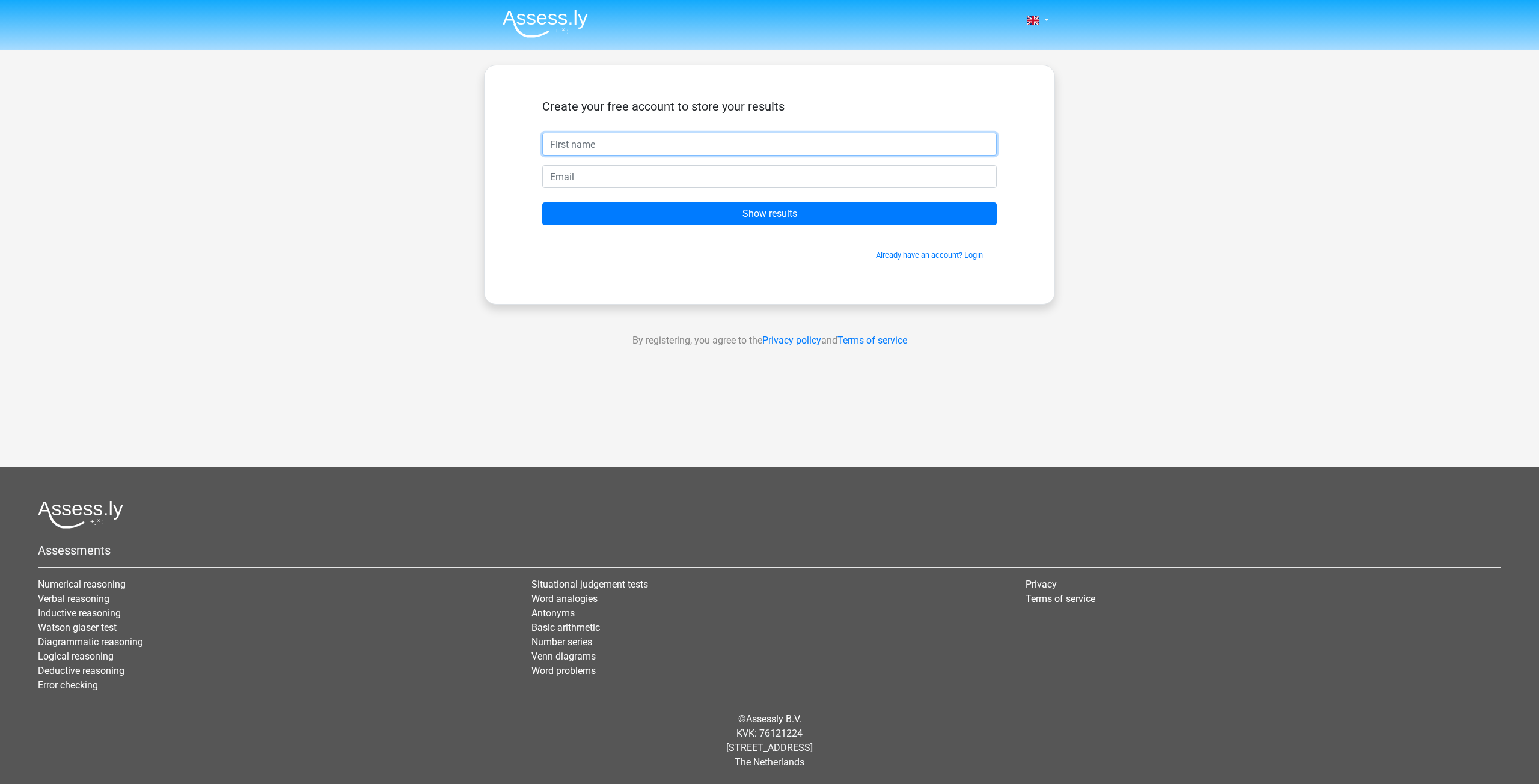
click at [692, 148] on input "text" at bounding box center [770, 144] width 455 height 23
type input "thiago"
click at [542, 203] on input "Show results" at bounding box center [770, 214] width 455 height 23
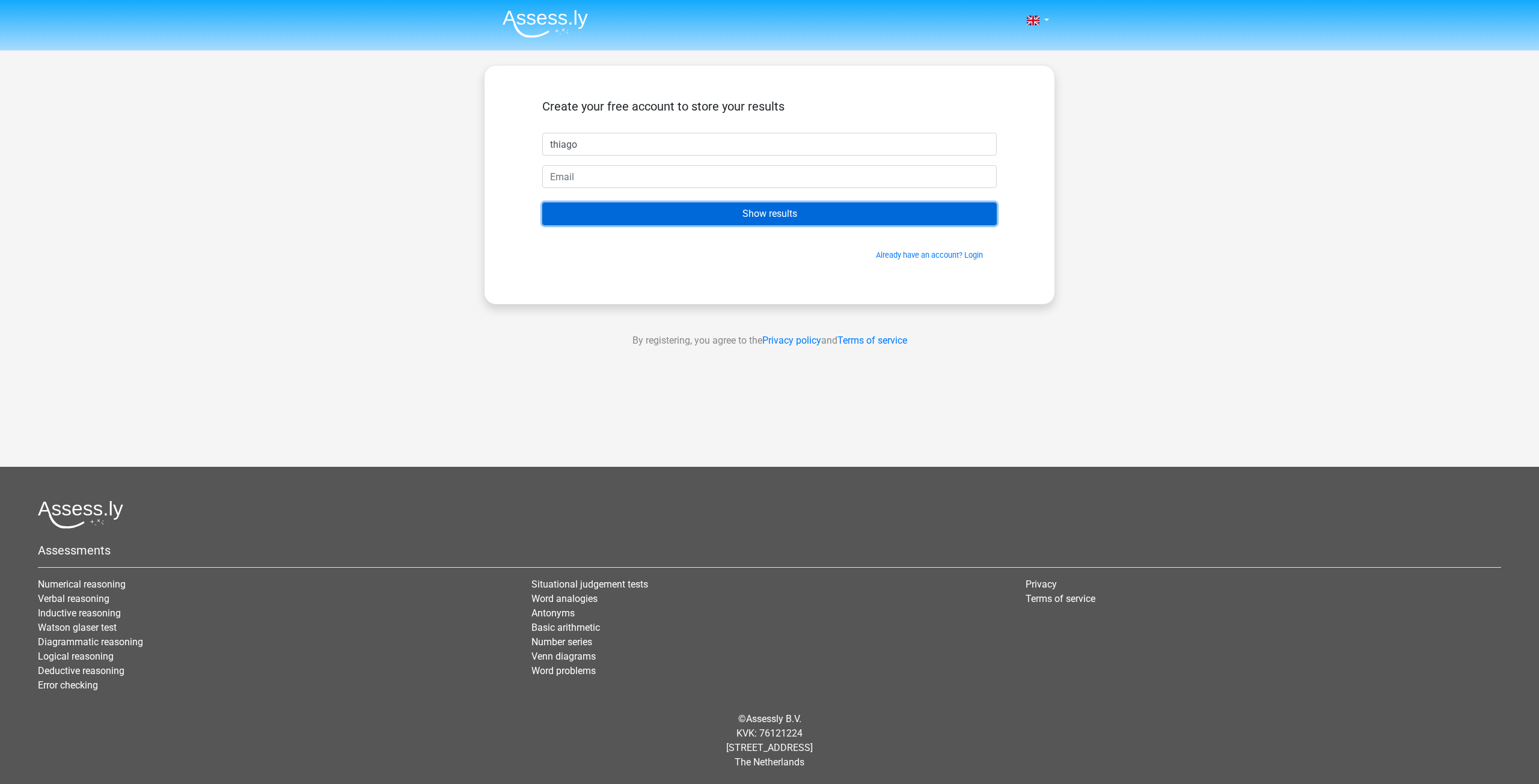
click at [641, 213] on input "Show results" at bounding box center [770, 214] width 455 height 23
click at [640, 213] on input "Show results" at bounding box center [770, 214] width 455 height 23
click at [642, 218] on input "Show results" at bounding box center [770, 214] width 455 height 23
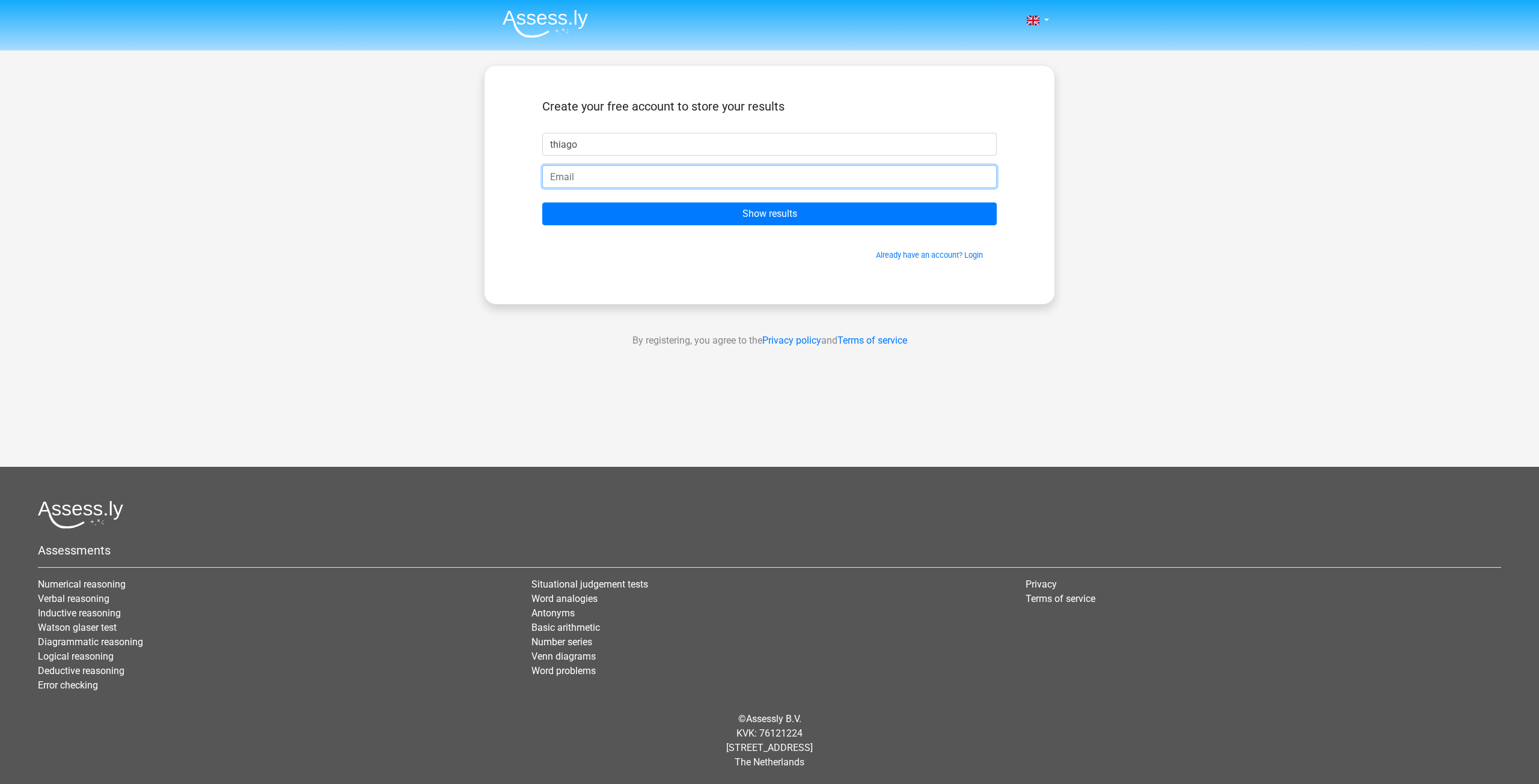
click at [632, 180] on input "email" at bounding box center [770, 177] width 455 height 23
type input "T"
type input "t"
drag, startPoint x: 638, startPoint y: 107, endPoint x: 783, endPoint y: 106, distance: 145.0
click at [775, 106] on h5 "Create your free account to store your results" at bounding box center [770, 106] width 455 height 15
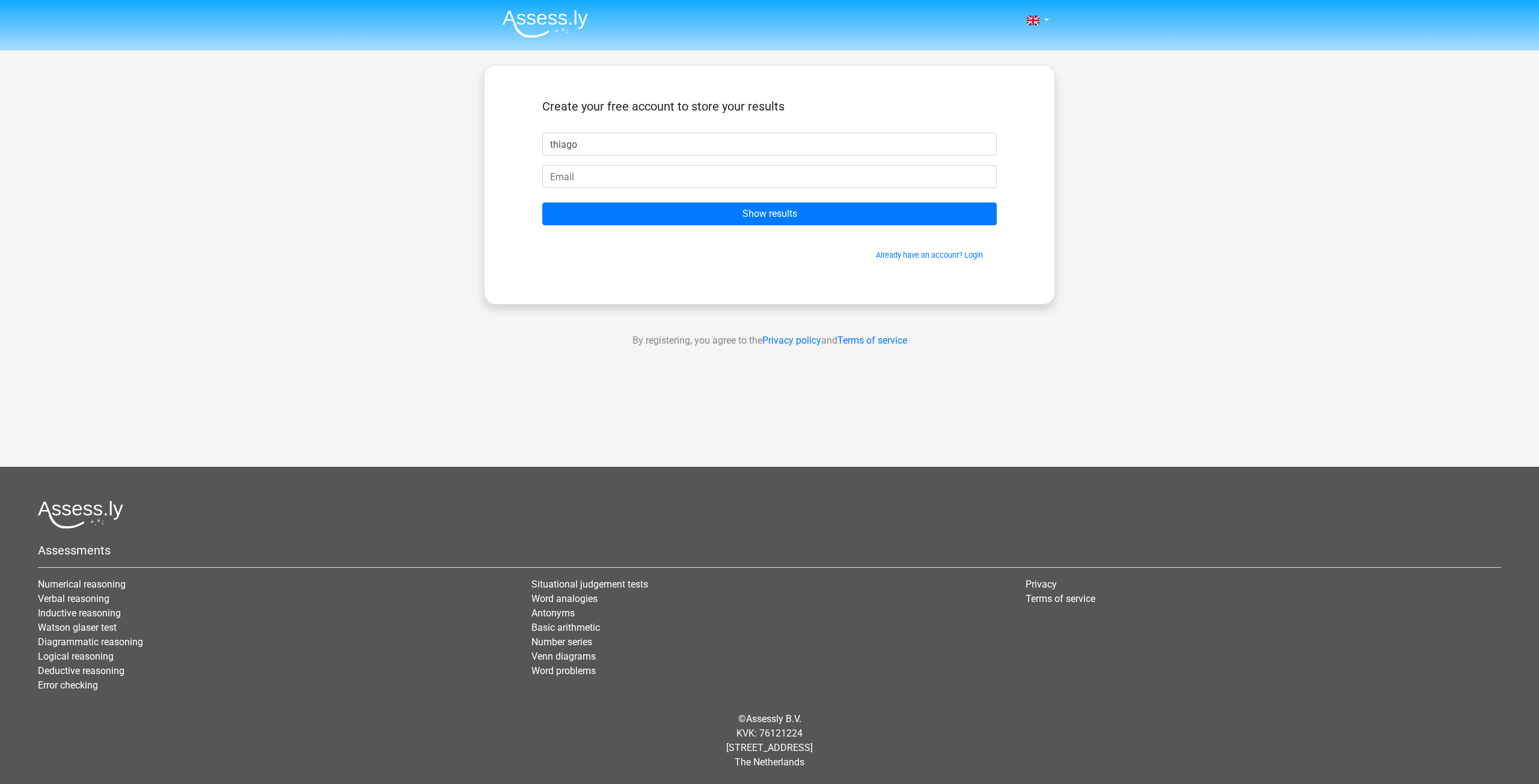
click at [783, 106] on h5 "Create your free account to store your results" at bounding box center [770, 106] width 455 height 15
drag, startPoint x: 756, startPoint y: 106, endPoint x: 572, endPoint y: 101, distance: 184.1
click at [572, 100] on h5 "Create your free account to store your results" at bounding box center [770, 106] width 455 height 15
click at [571, 101] on h5 "Create your free account to store your results" at bounding box center [770, 106] width 455 height 15
click at [652, 175] on input "email" at bounding box center [770, 177] width 455 height 23
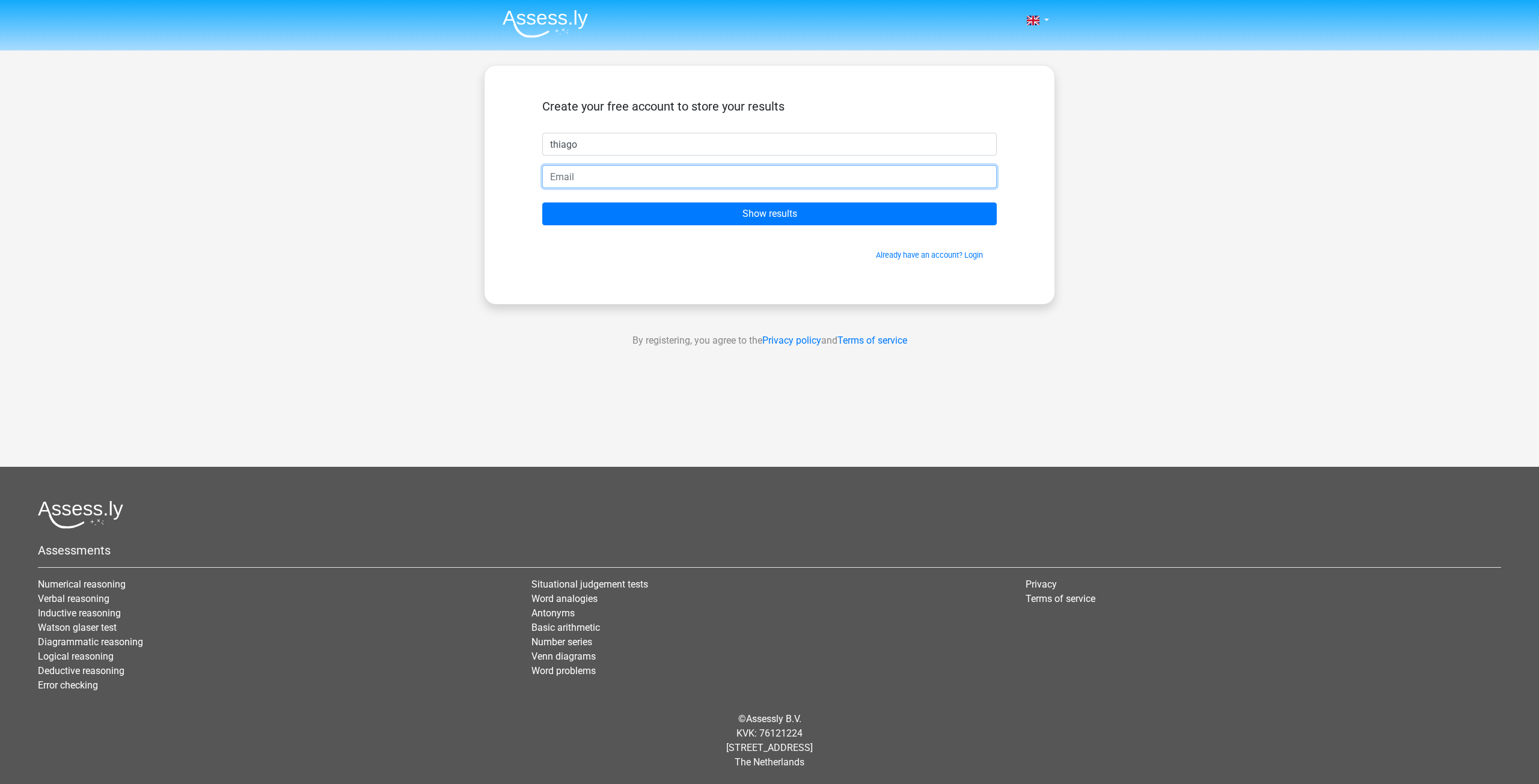
drag, startPoint x: 724, startPoint y: 186, endPoint x: 706, endPoint y: 180, distance: 19.0
click at [706, 175] on input "email" at bounding box center [770, 177] width 455 height 23
paste input "[EMAIL_ADDRESS][DOMAIN_NAME]"
type input "[EMAIL_ADDRESS][DOMAIN_NAME]"
click at [837, 235] on div "Already have an account? Login" at bounding box center [770, 248] width 455 height 26
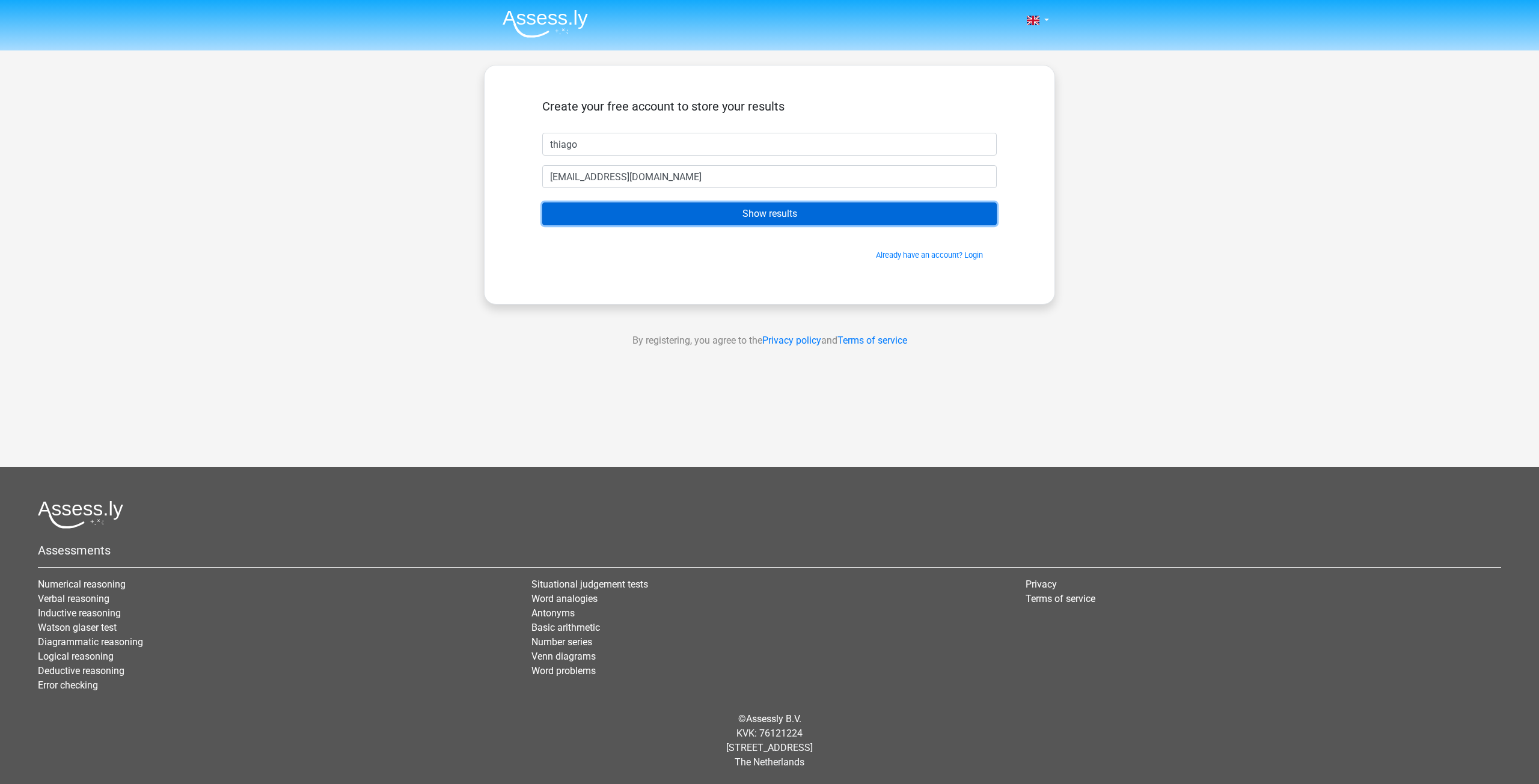
click at [831, 220] on input "Show results" at bounding box center [770, 214] width 455 height 23
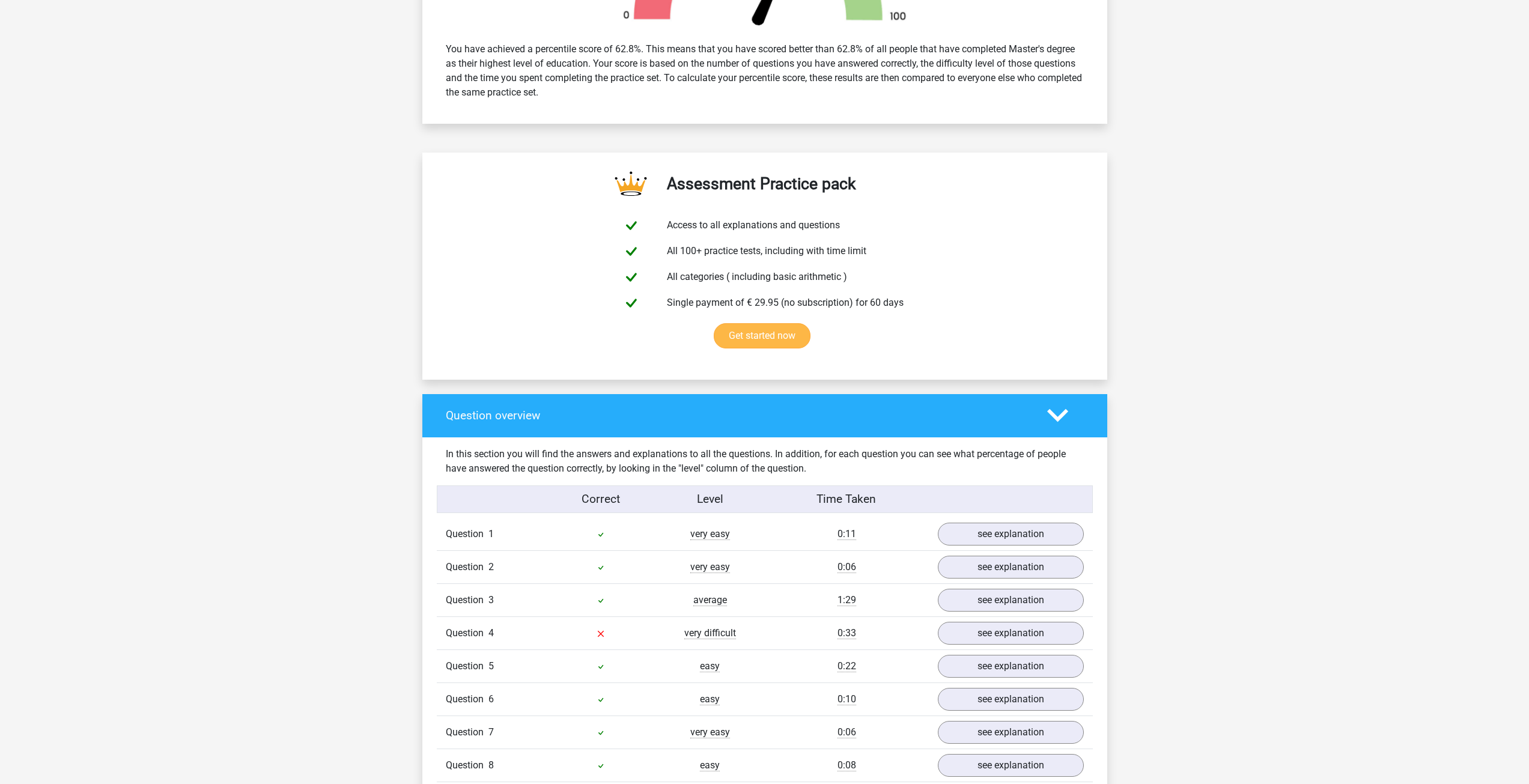
scroll to position [721, 0]
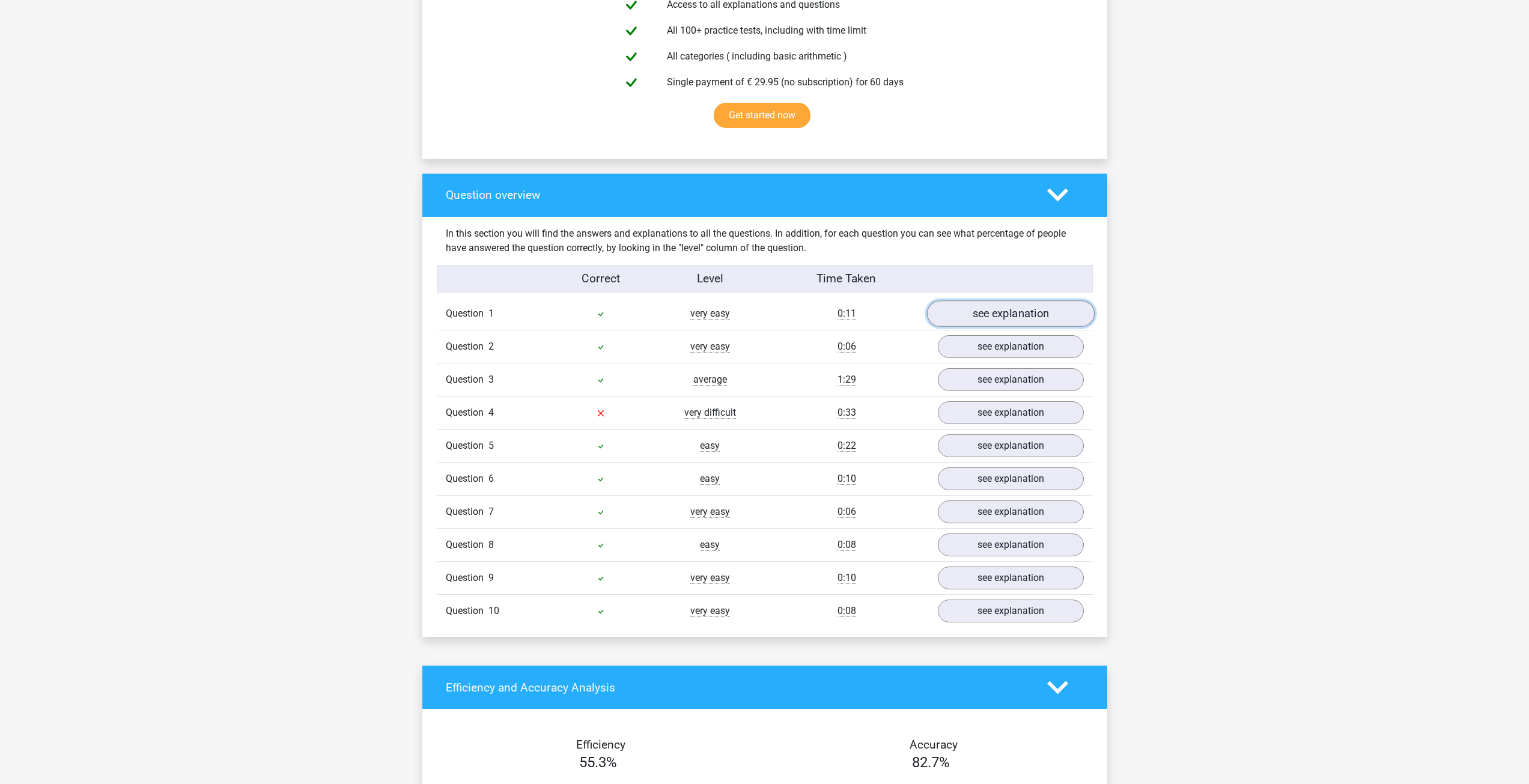
click at [1002, 314] on link "see explanation" at bounding box center [1011, 314] width 167 height 26
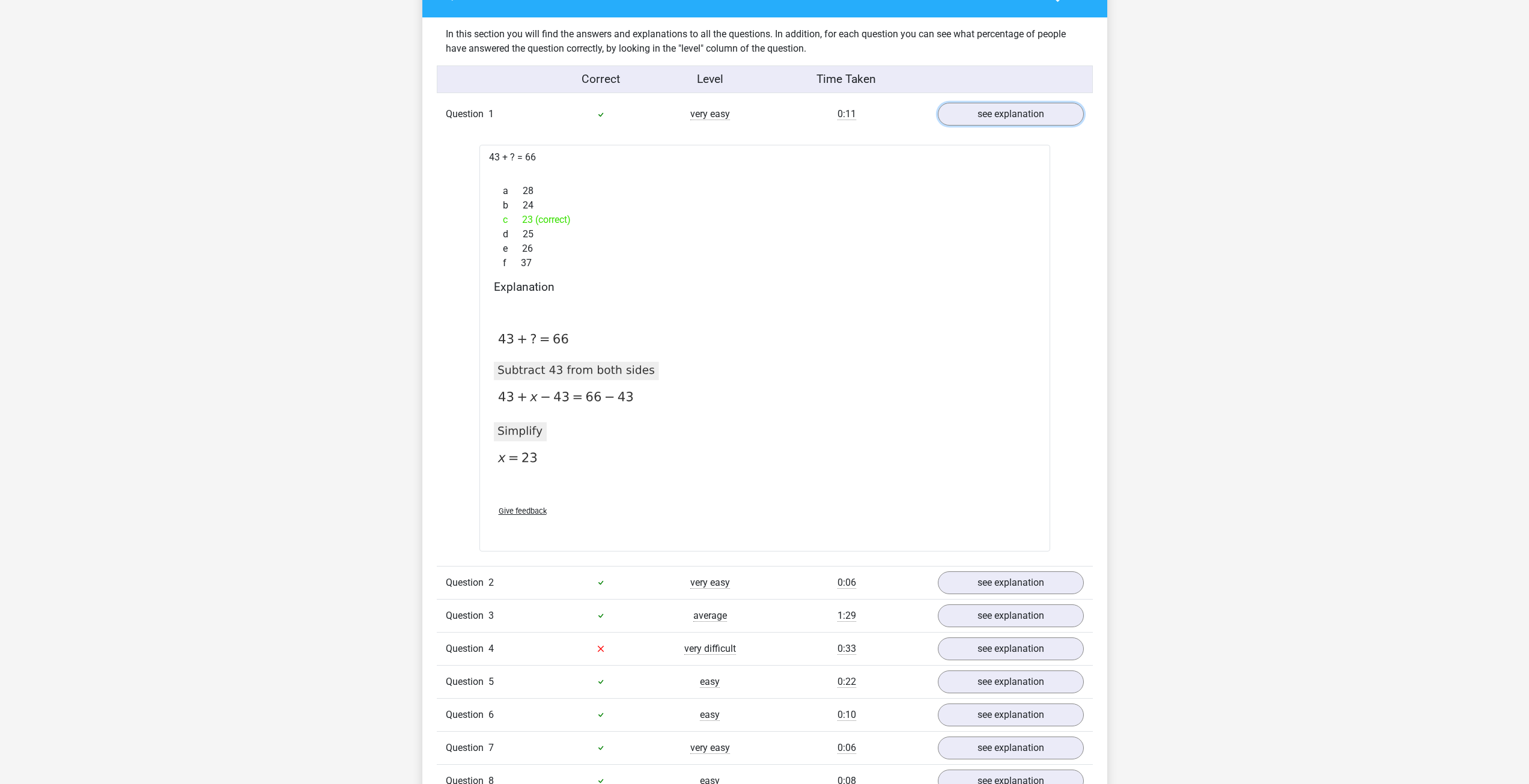
scroll to position [1081, 0]
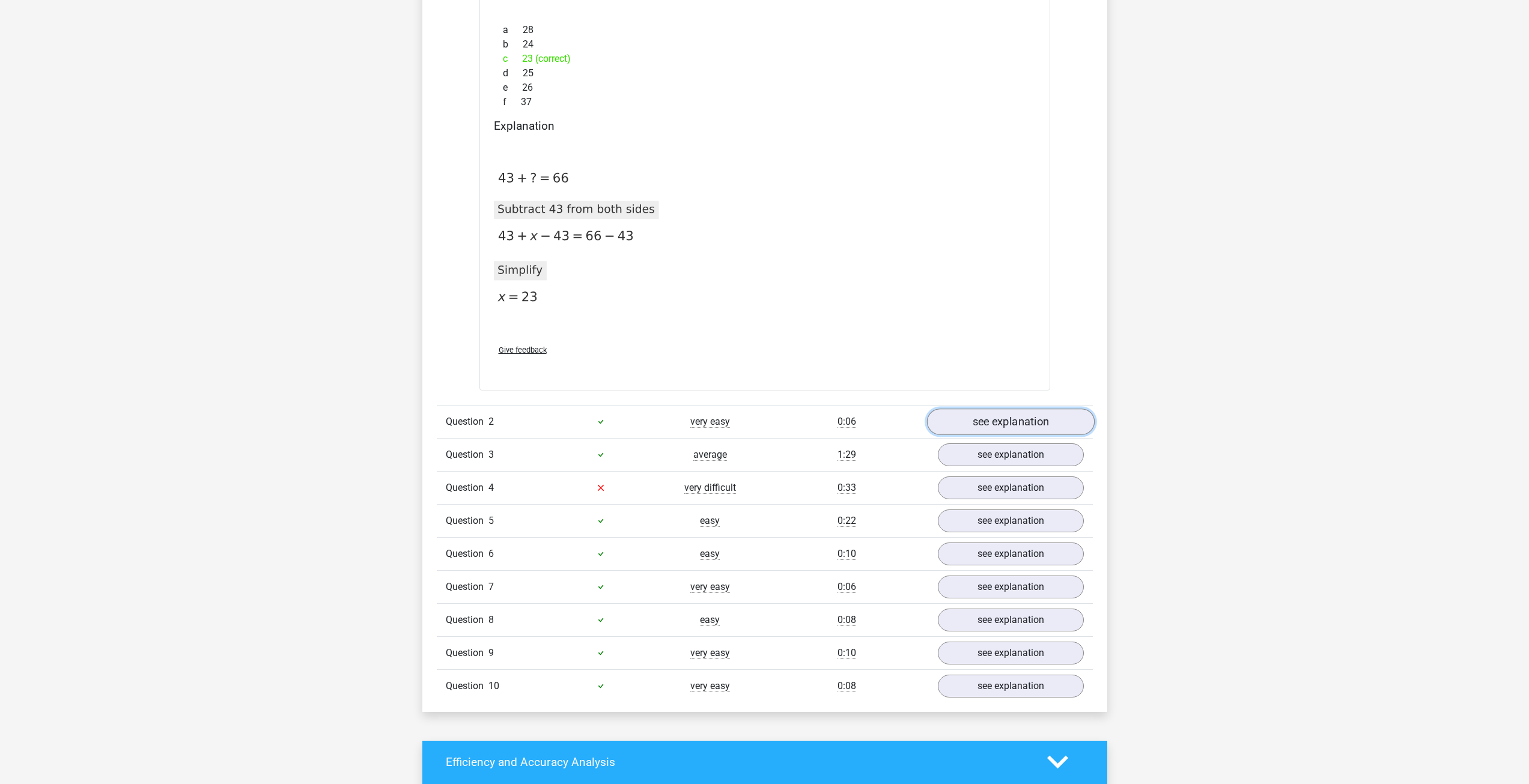
click at [1008, 421] on link "see explanation" at bounding box center [1011, 422] width 167 height 26
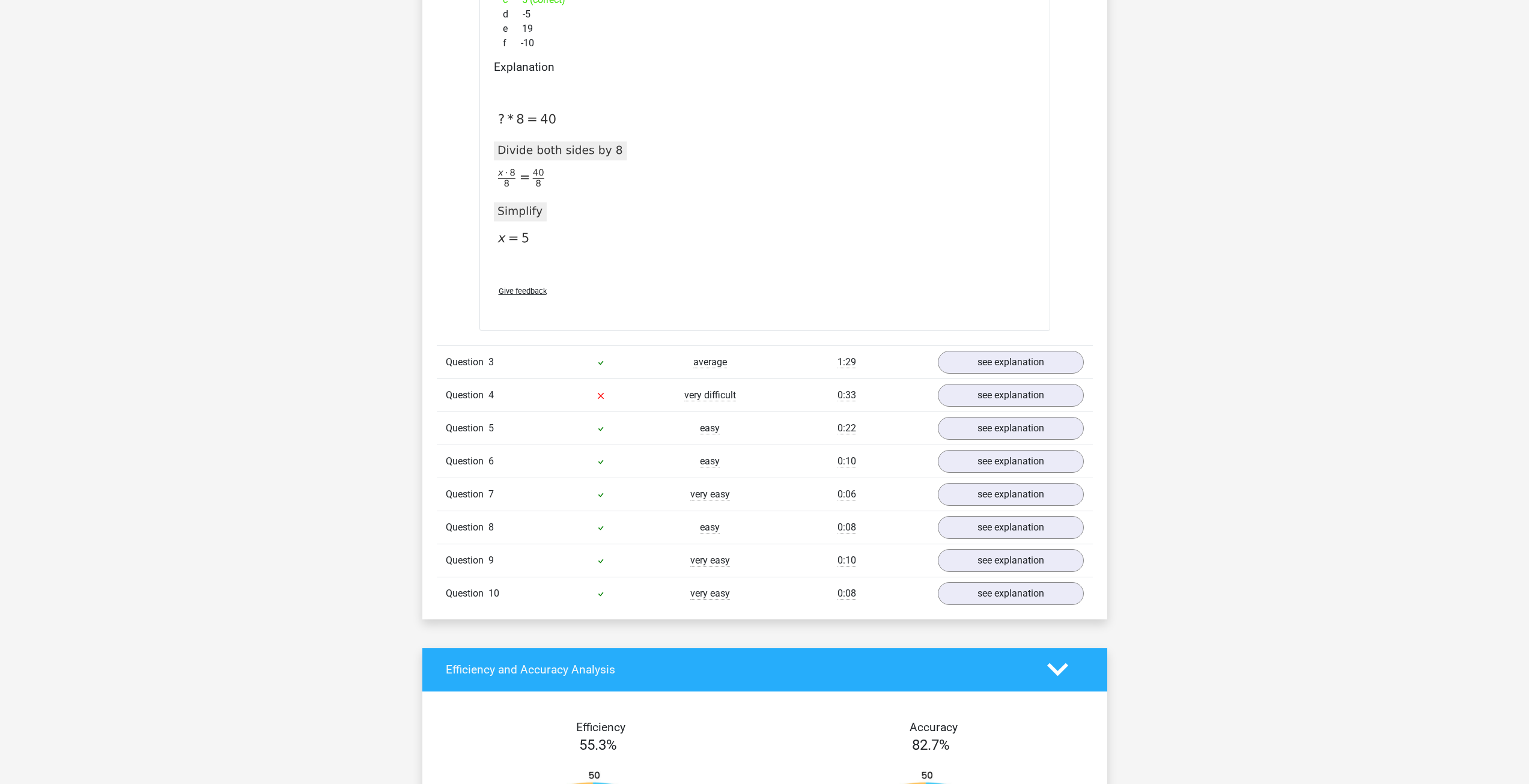
scroll to position [1682, 0]
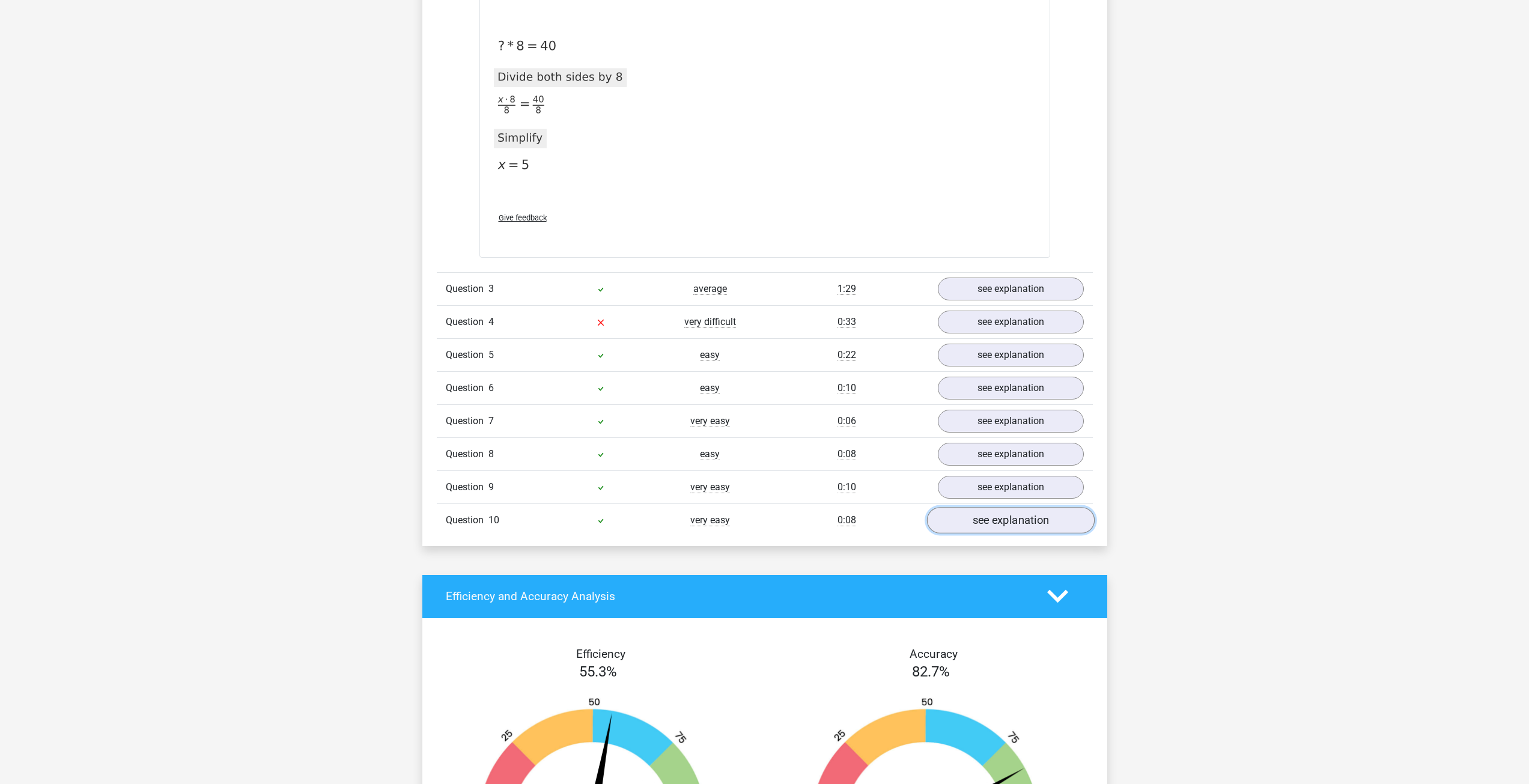
click at [989, 518] on link "see explanation" at bounding box center [1011, 520] width 167 height 26
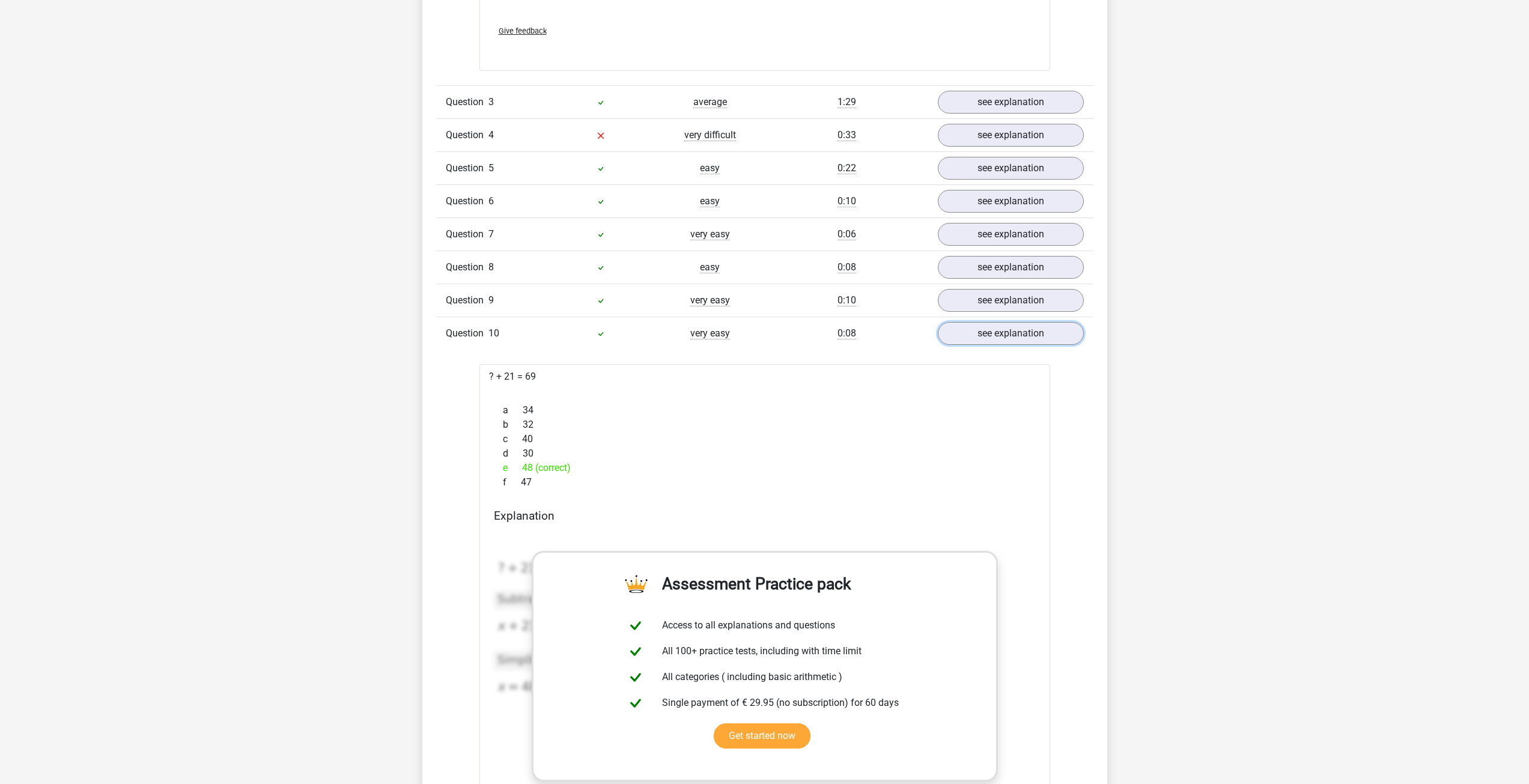
scroll to position [1623, 0]
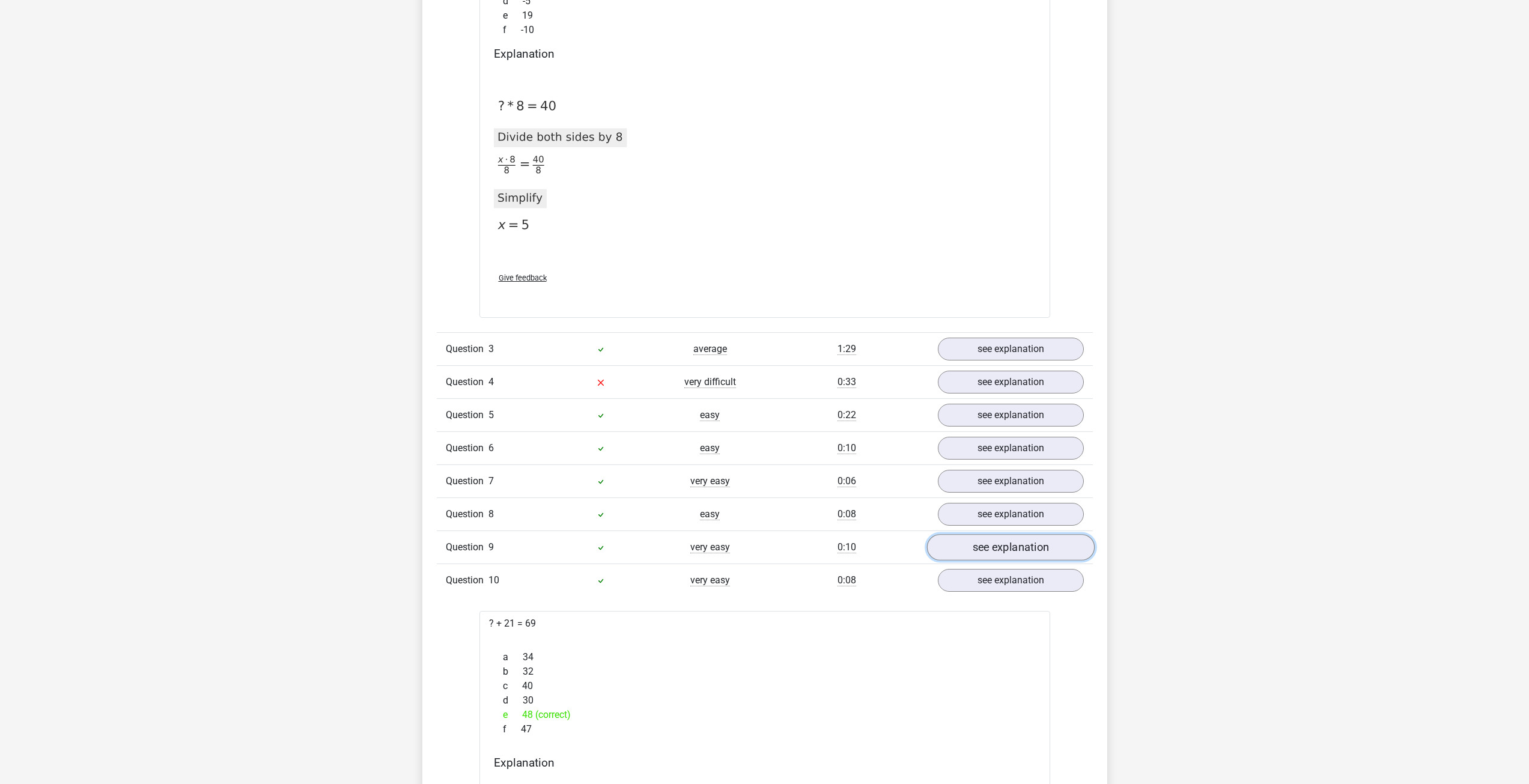
click at [971, 553] on link "see explanation" at bounding box center [1011, 547] width 167 height 26
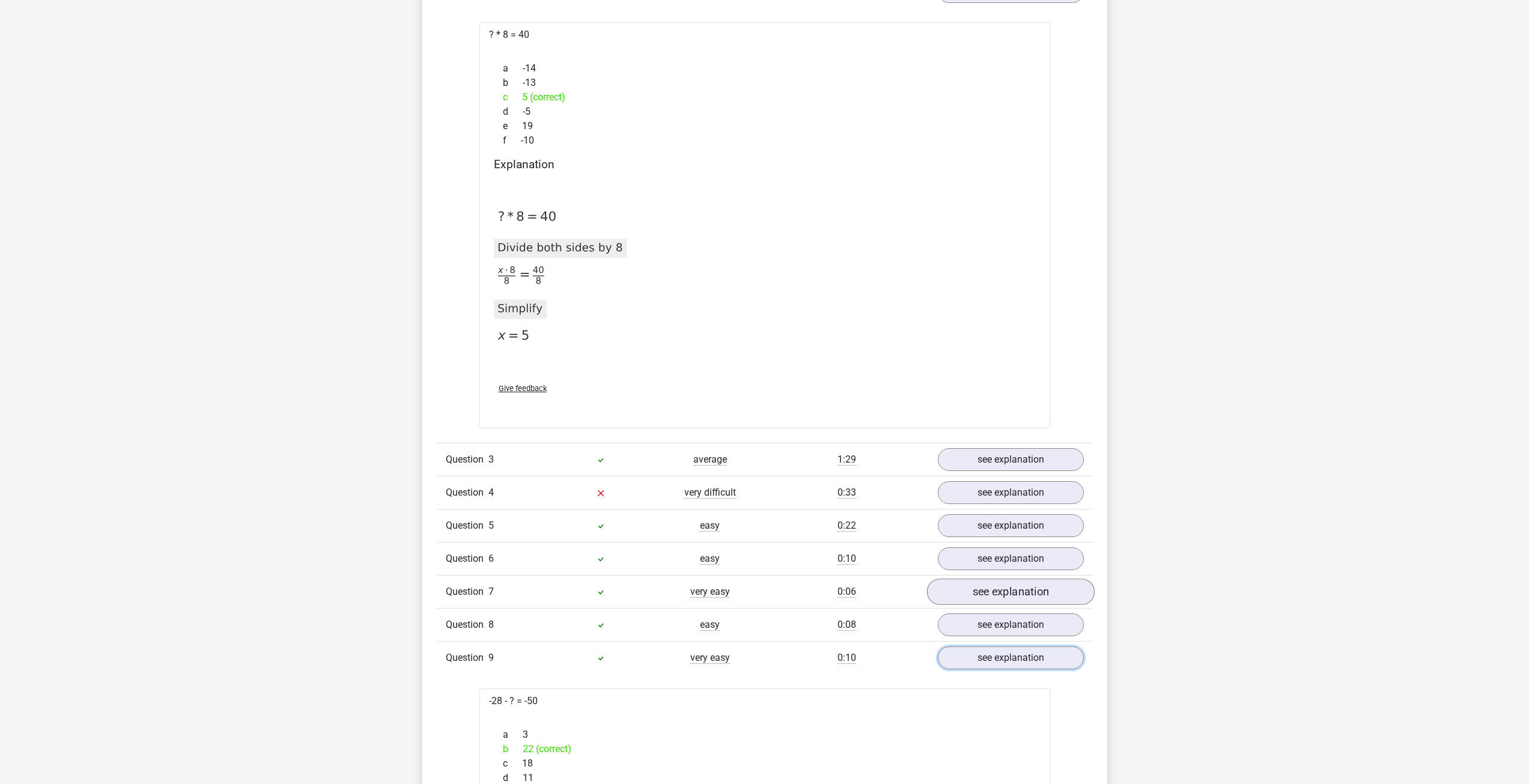
scroll to position [1682, 0]
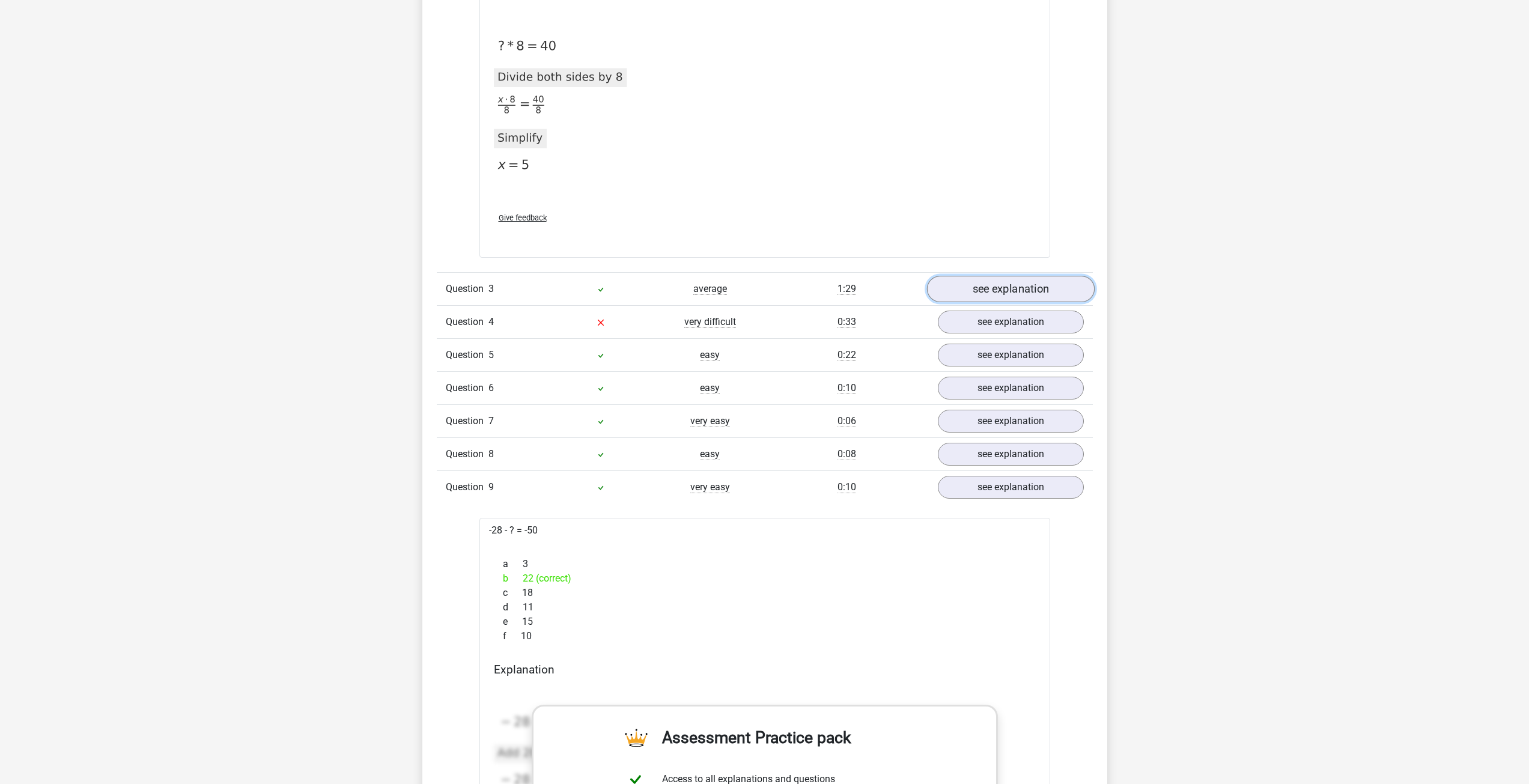
click at [1029, 299] on link "see explanation" at bounding box center [1011, 289] width 167 height 26
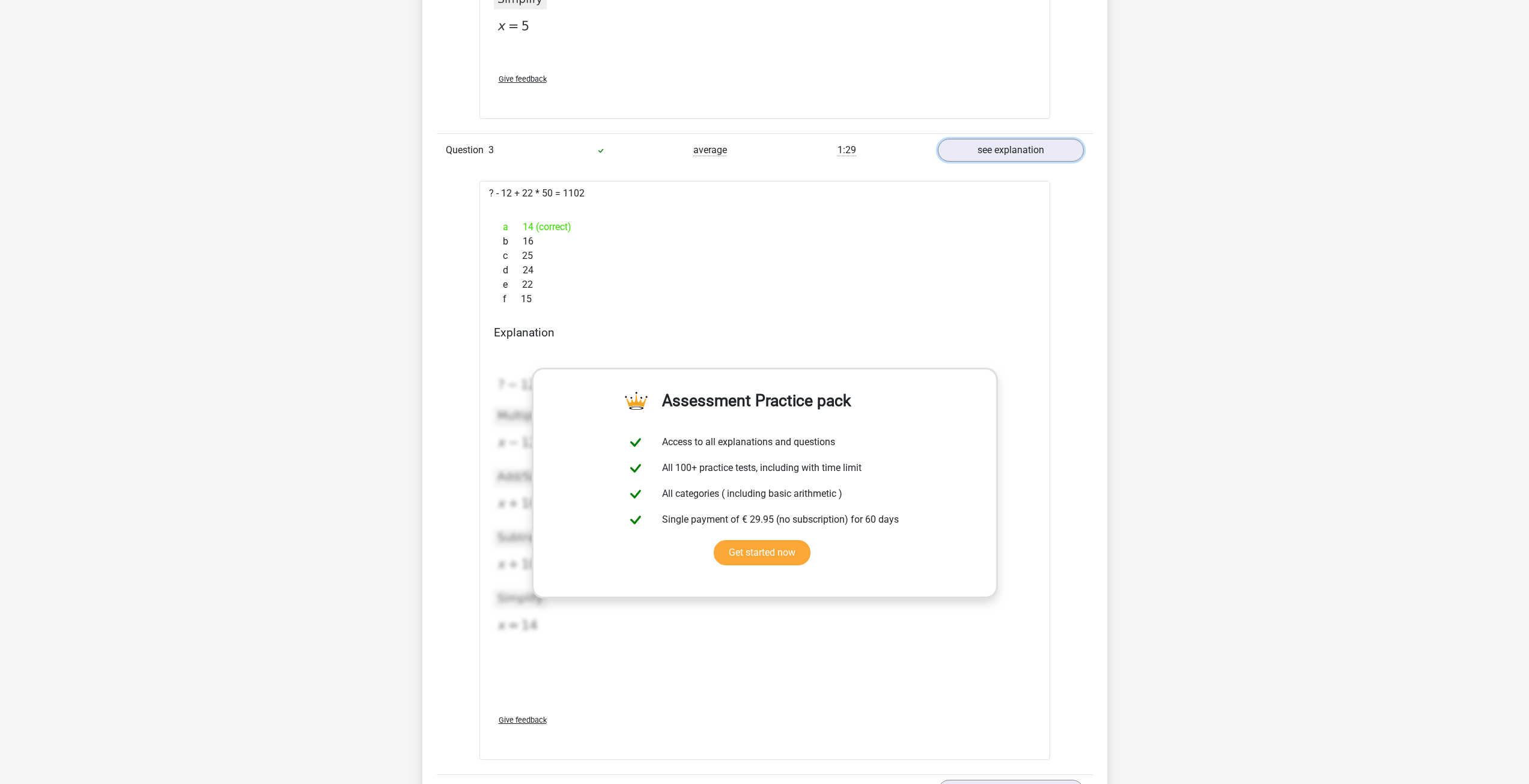
scroll to position [2163, 0]
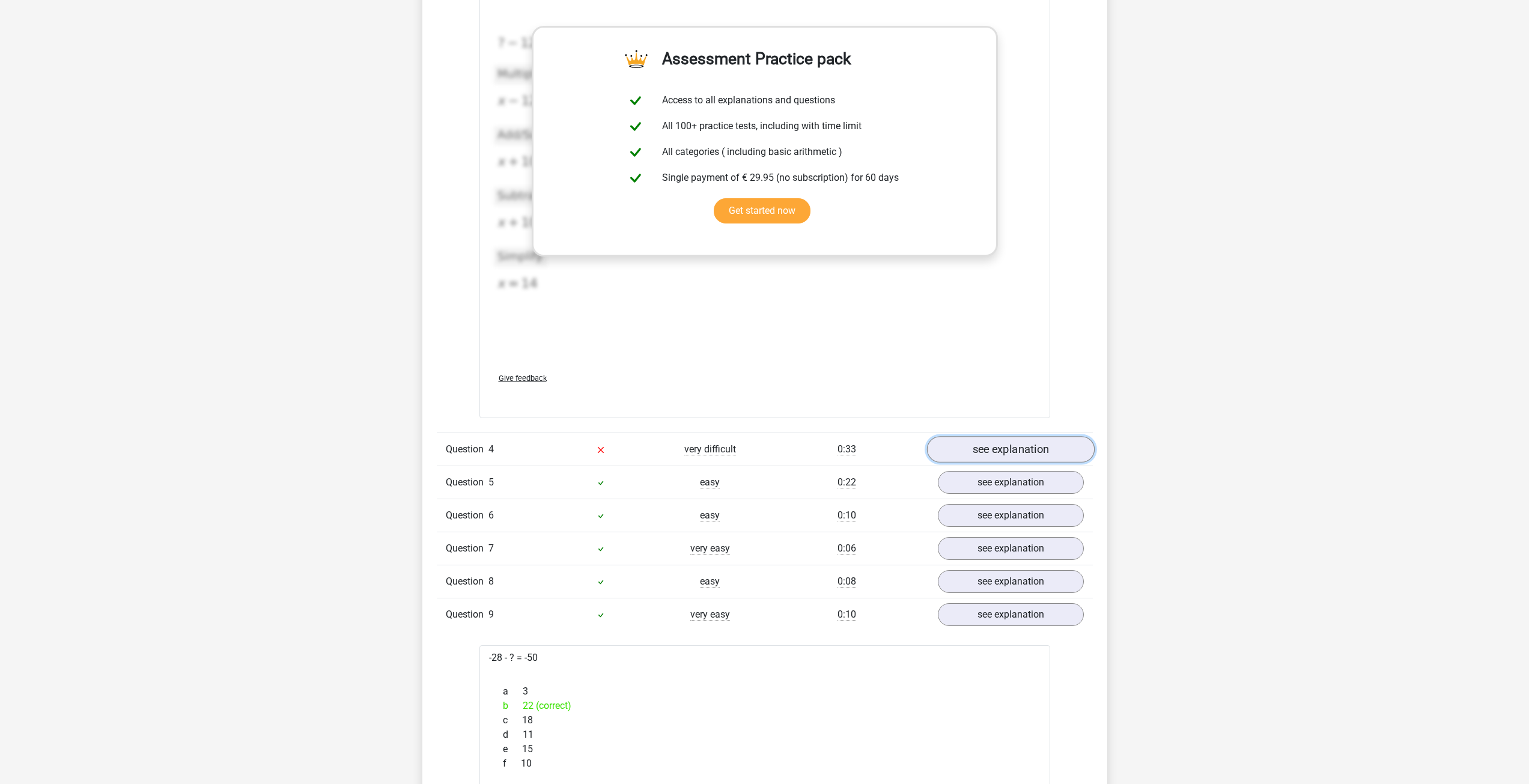
click at [979, 438] on link "see explanation" at bounding box center [1011, 449] width 167 height 26
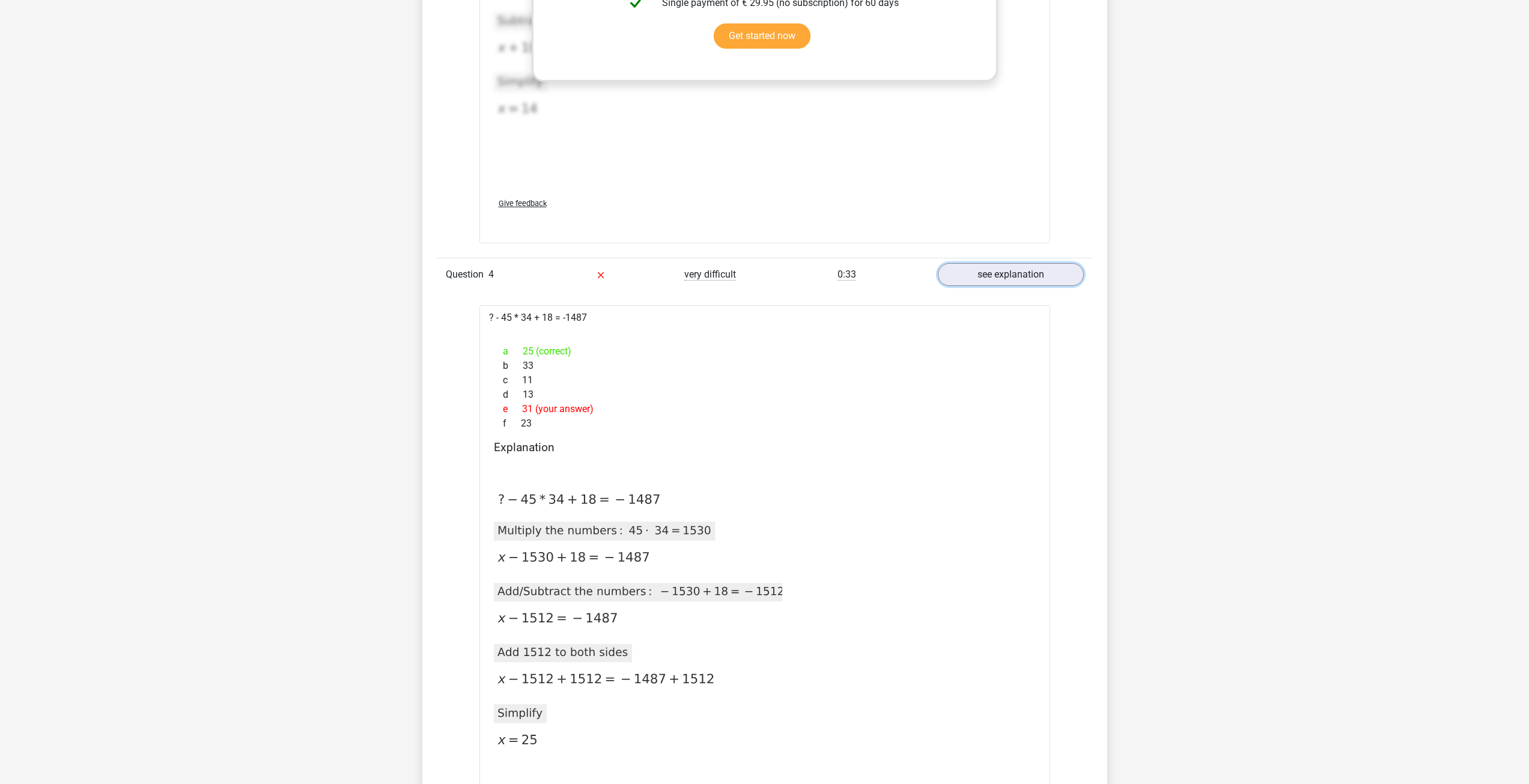
scroll to position [2344, 0]
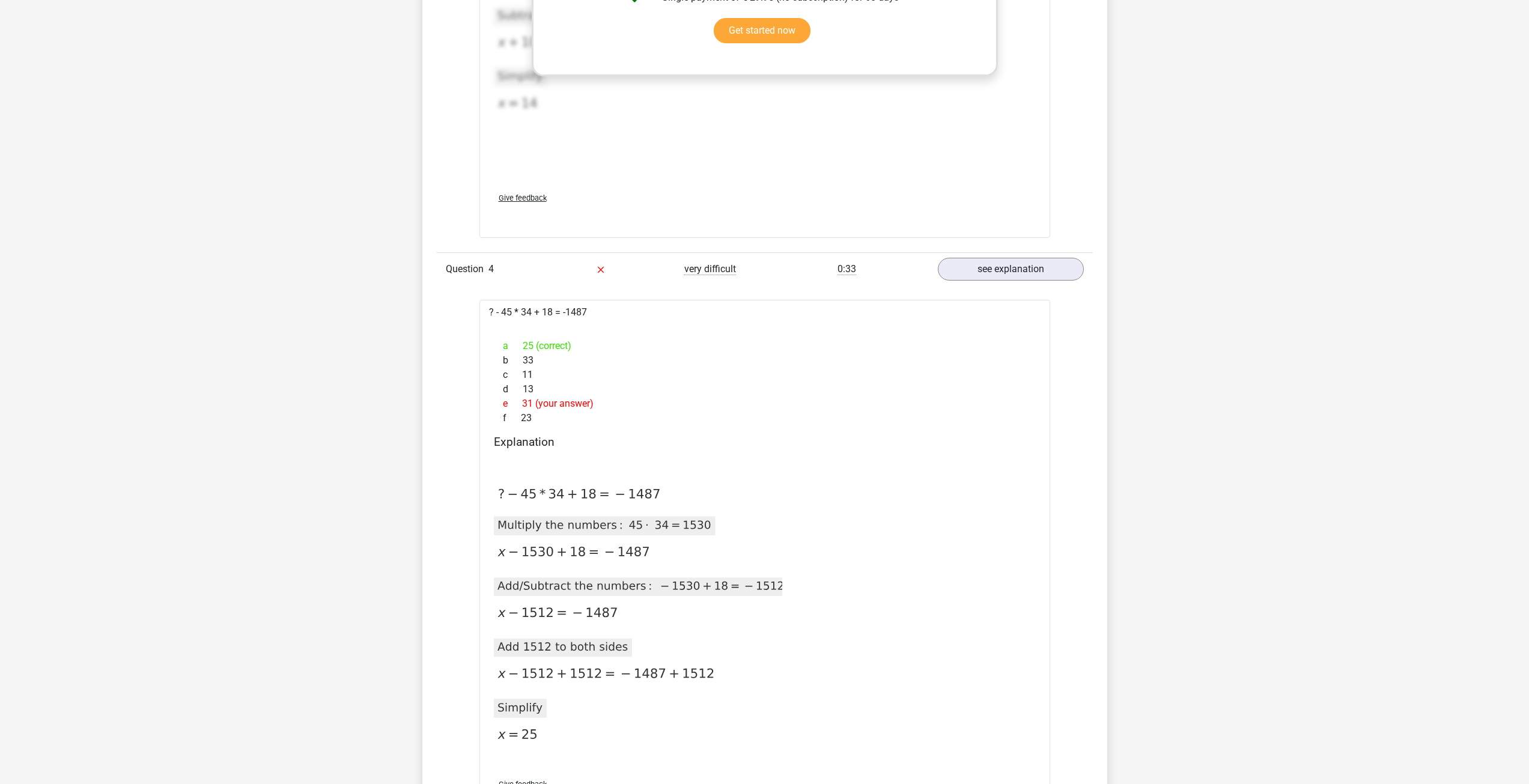
drag, startPoint x: 573, startPoint y: 330, endPoint x: 589, endPoint y: 336, distance: 17.1
click at [581, 332] on div "? - 45 * 34 + 18 = -1487 a 25 (correct) b 33 c 11 d 13 e 31 (your answer) f 23 …" at bounding box center [764, 562] width 571 height 525
click at [519, 383] on span "d" at bounding box center [513, 389] width 20 height 15
drag, startPoint x: 508, startPoint y: 313, endPoint x: 530, endPoint y: 312, distance: 22.0
click at [528, 312] on div "? - 45 * 34 + 18 = -1487 a 25 (correct) b 33 c 11 d 13 e 31 (your answer) f 23 …" at bounding box center [764, 562] width 571 height 525
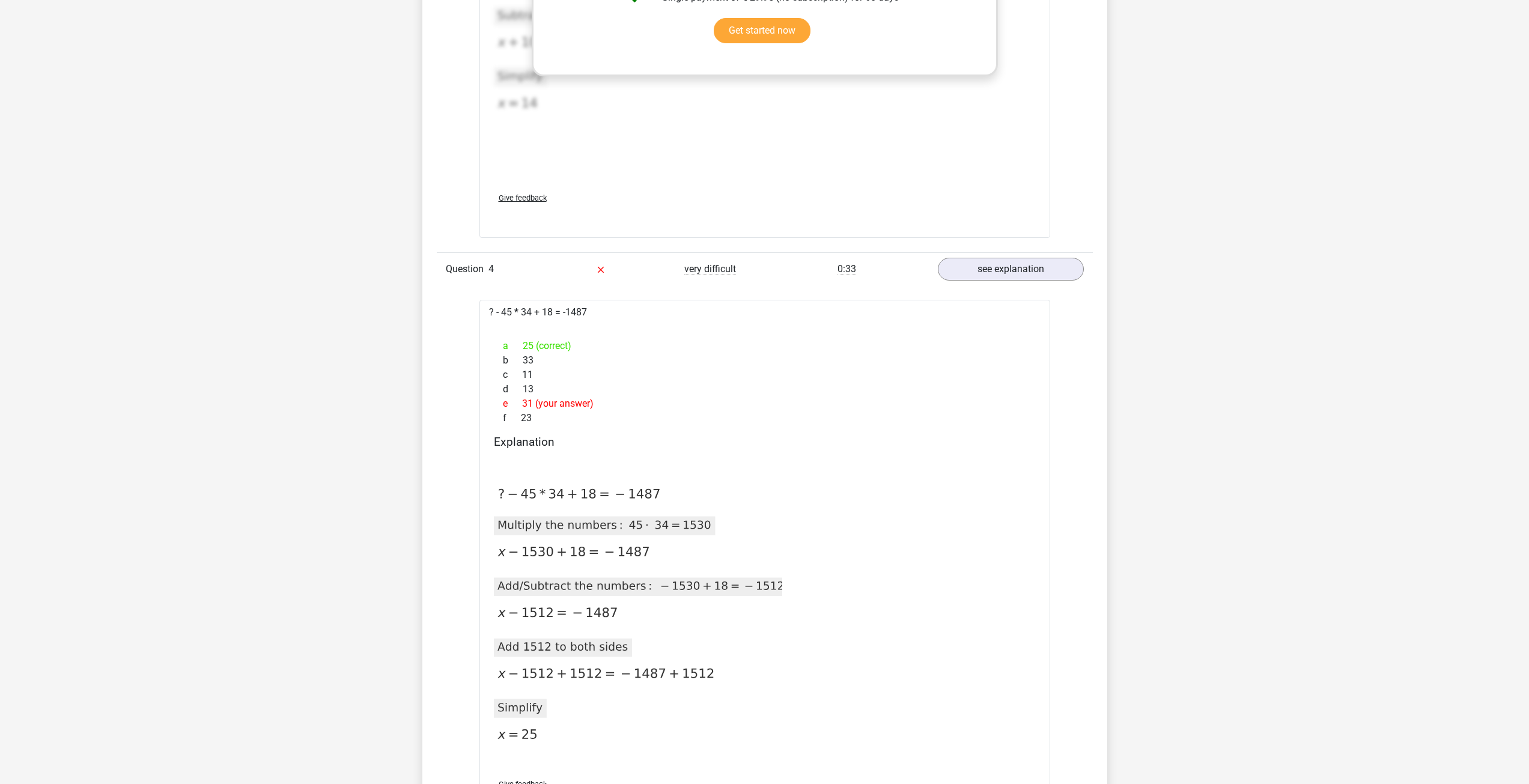
click at [530, 312] on div "? - 45 * 34 + 18 = -1487 a 25 (correct) b 33 c 11 d 13 e 31 (your answer) f 23 …" at bounding box center [764, 562] width 571 height 525
drag, startPoint x: 504, startPoint y: 311, endPoint x: 584, endPoint y: 309, distance: 80.0
click at [584, 309] on div "? - 45 * 34 + 18 = -1487 a 25 (correct) b 33 c 11 d 13 e 31 (your answer) f 23 …" at bounding box center [764, 562] width 571 height 525
drag, startPoint x: 534, startPoint y: 344, endPoint x: 596, endPoint y: 339, distance: 62.2
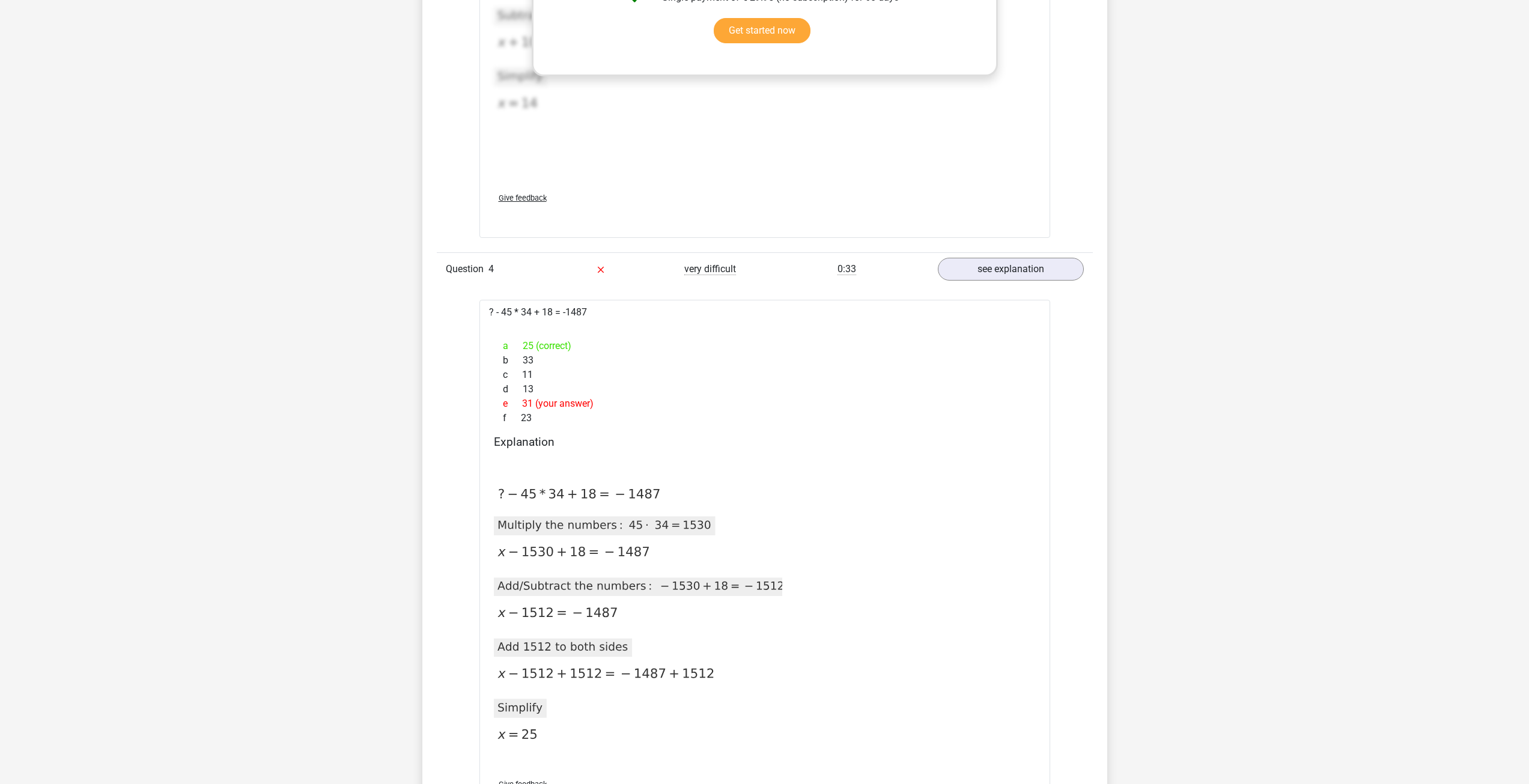
click at [596, 339] on div "a 25 (correct)" at bounding box center [765, 346] width 542 height 15
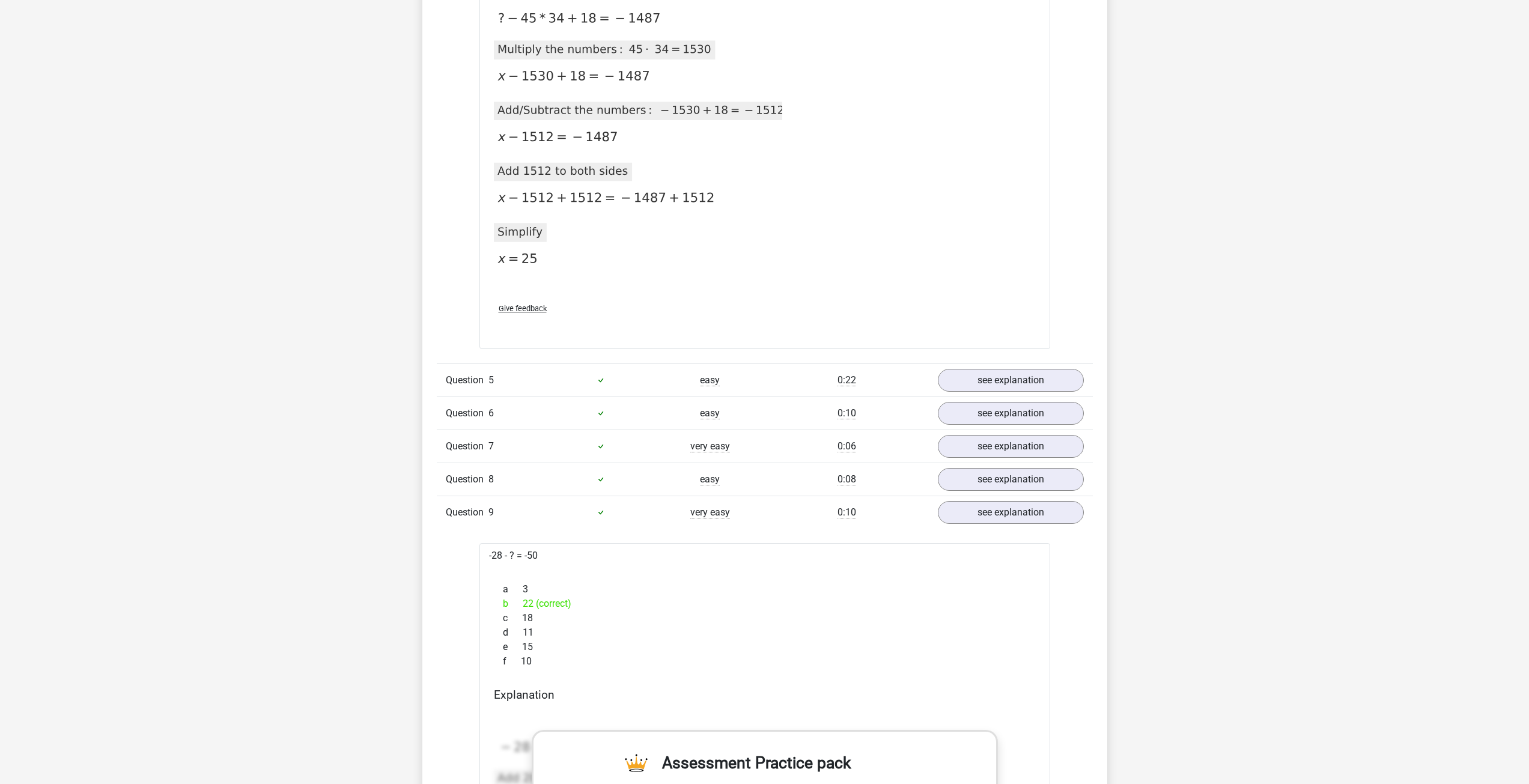
scroll to position [2824, 0]
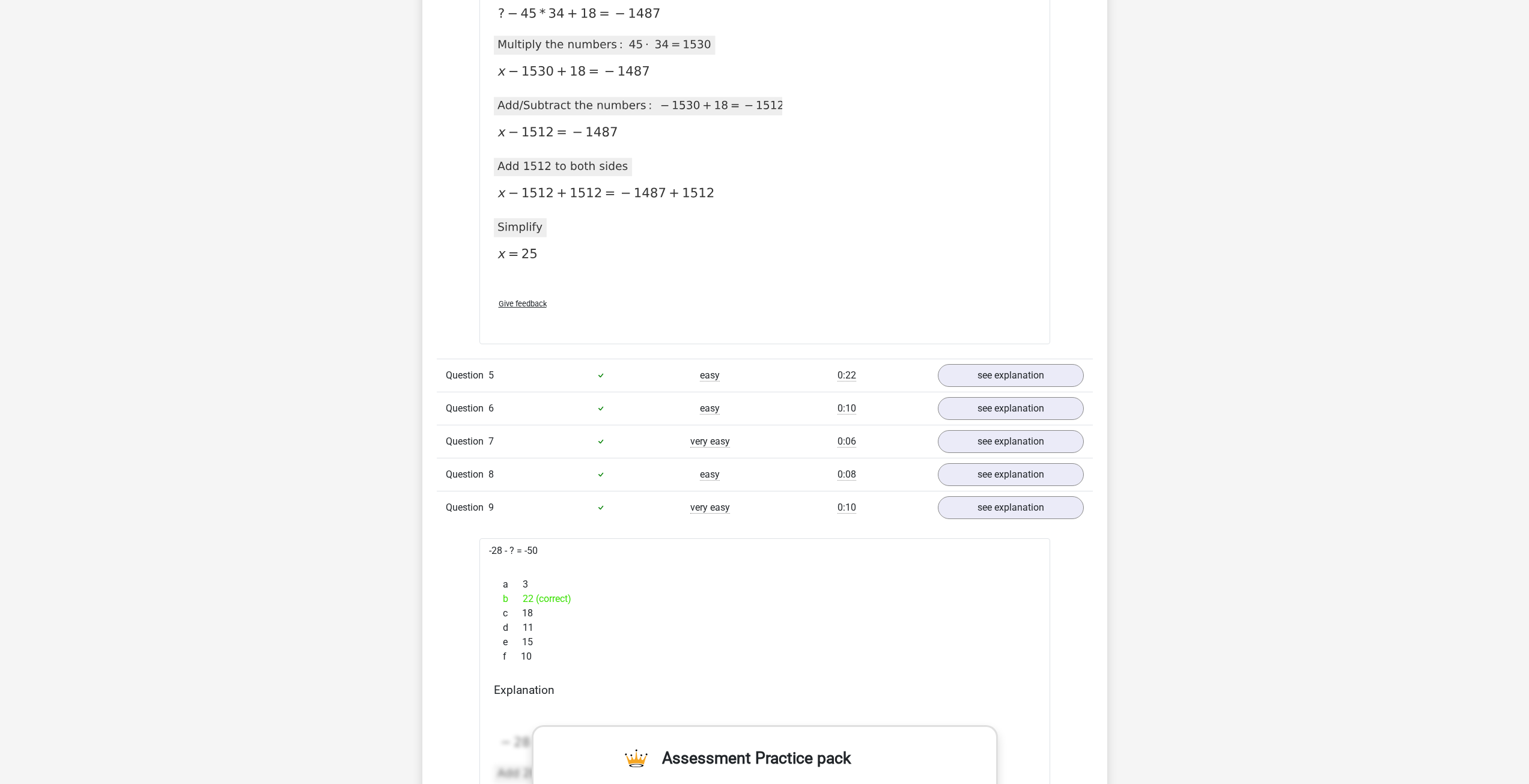
click at [1029, 359] on div "Question 5 easy 0:22 see explanation" at bounding box center [765, 375] width 656 height 33
click at [1029, 372] on link "see explanation" at bounding box center [1011, 375] width 167 height 26
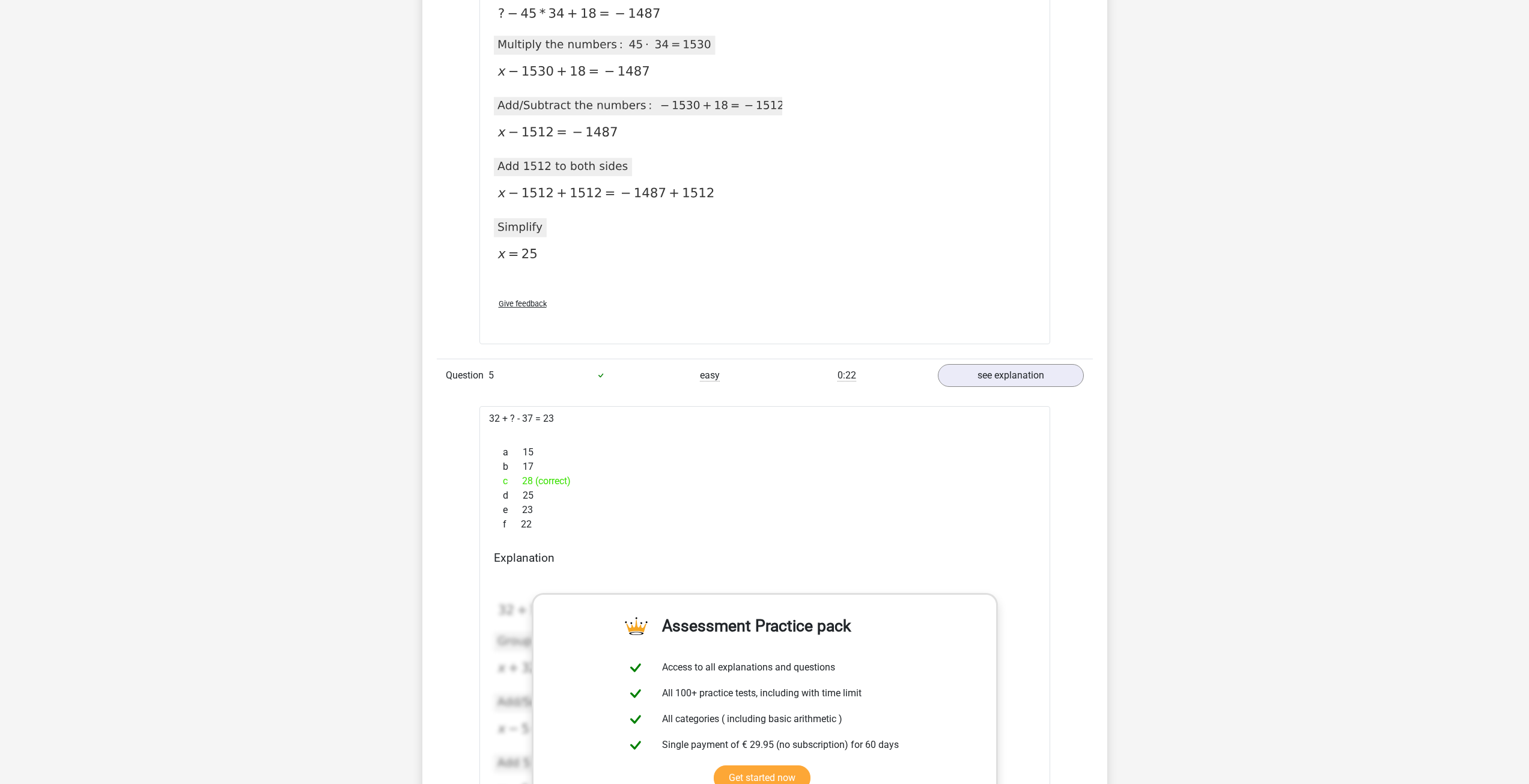
drag, startPoint x: 527, startPoint y: 413, endPoint x: 619, endPoint y: 414, distance: 92.0
click at [617, 413] on div "32 + ? - 37 = 23 a 15 b 17 c 28 (correct) d 25 e 23 f 22" at bounding box center [764, 696] width 571 height 579
click at [619, 414] on div "32 + ? - 37 = 23 a 15 b 17 c 28 (correct) d 25 e 23 f 22" at bounding box center [764, 696] width 571 height 579
drag, startPoint x: 659, startPoint y: 415, endPoint x: 703, endPoint y: 418, distance: 44.1
click at [703, 418] on div "32 + ? - 37 = 23 a 15 b 17 c 28 (correct) d 25 e 23 f 22" at bounding box center [764, 696] width 571 height 579
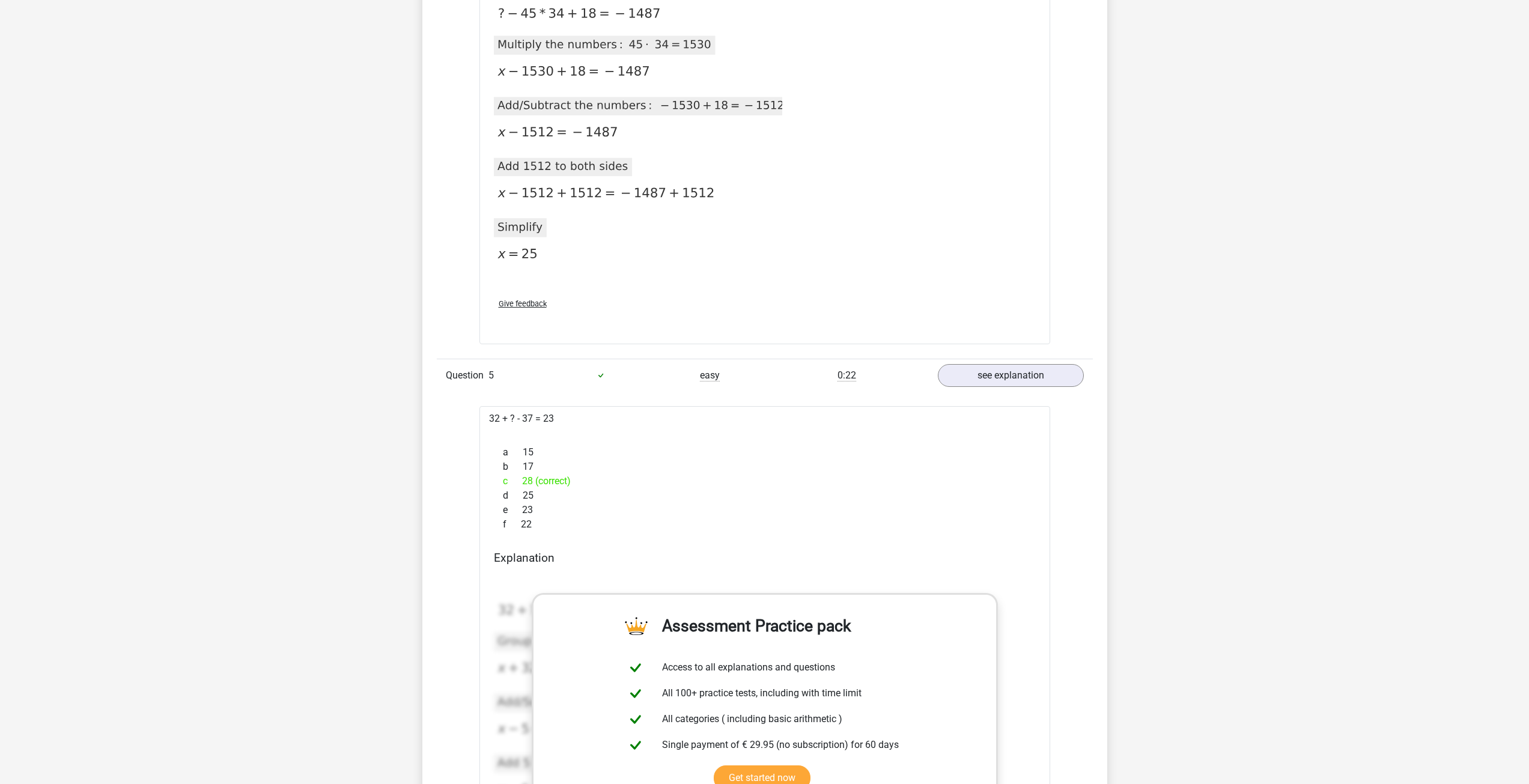
drag, startPoint x: 703, startPoint y: 418, endPoint x: 677, endPoint y: 422, distance: 26.3
click at [704, 418] on div "32 + ? - 37 = 23 a 15 b 17 c 28 (correct) d 25 e 23 f 22" at bounding box center [764, 696] width 571 height 579
click at [487, 417] on div "32 + ? - 37 = 23 a 15 b 17 c 28 (correct) d 25 e 23 f 22" at bounding box center [764, 696] width 571 height 579
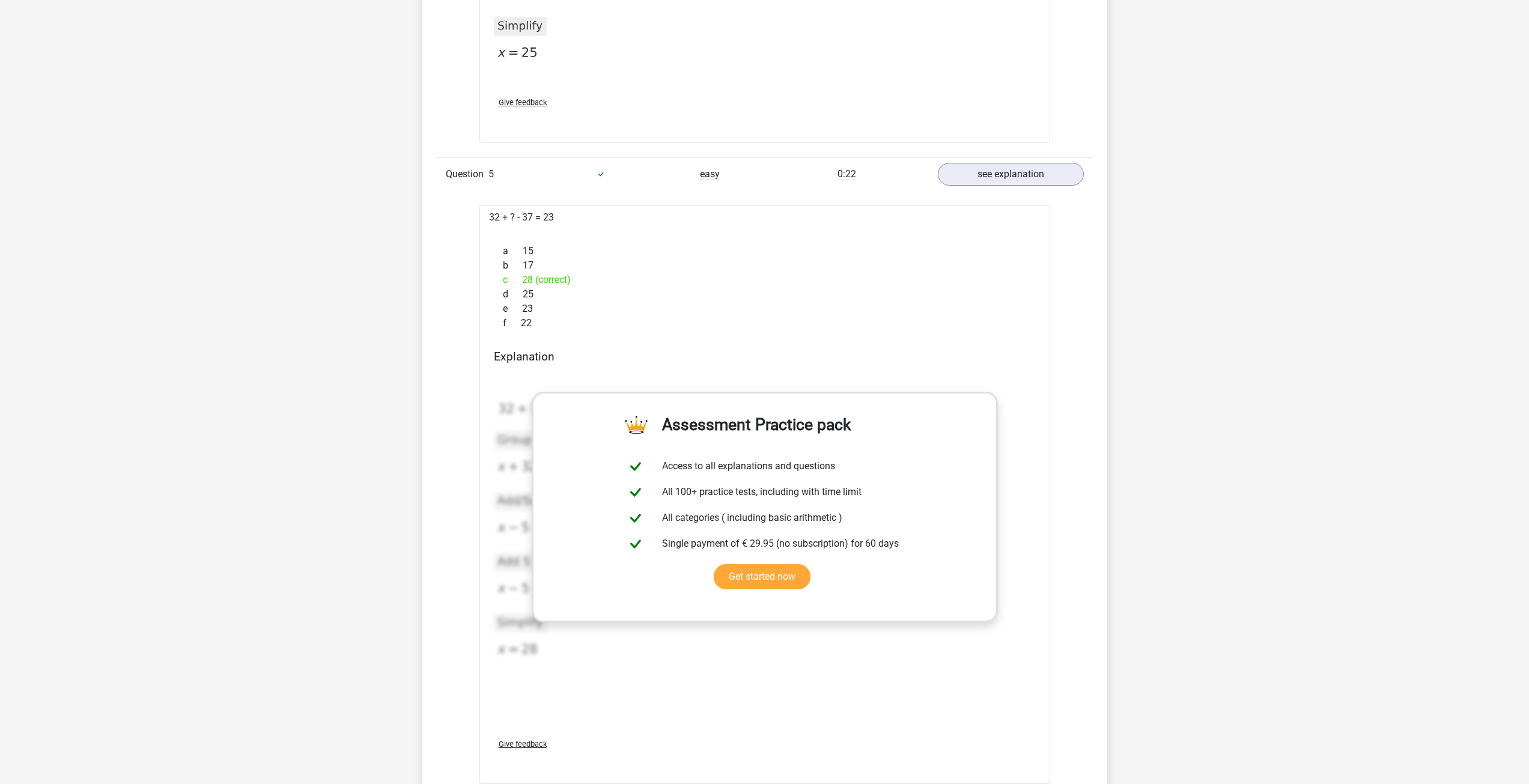
scroll to position [3305, 0]
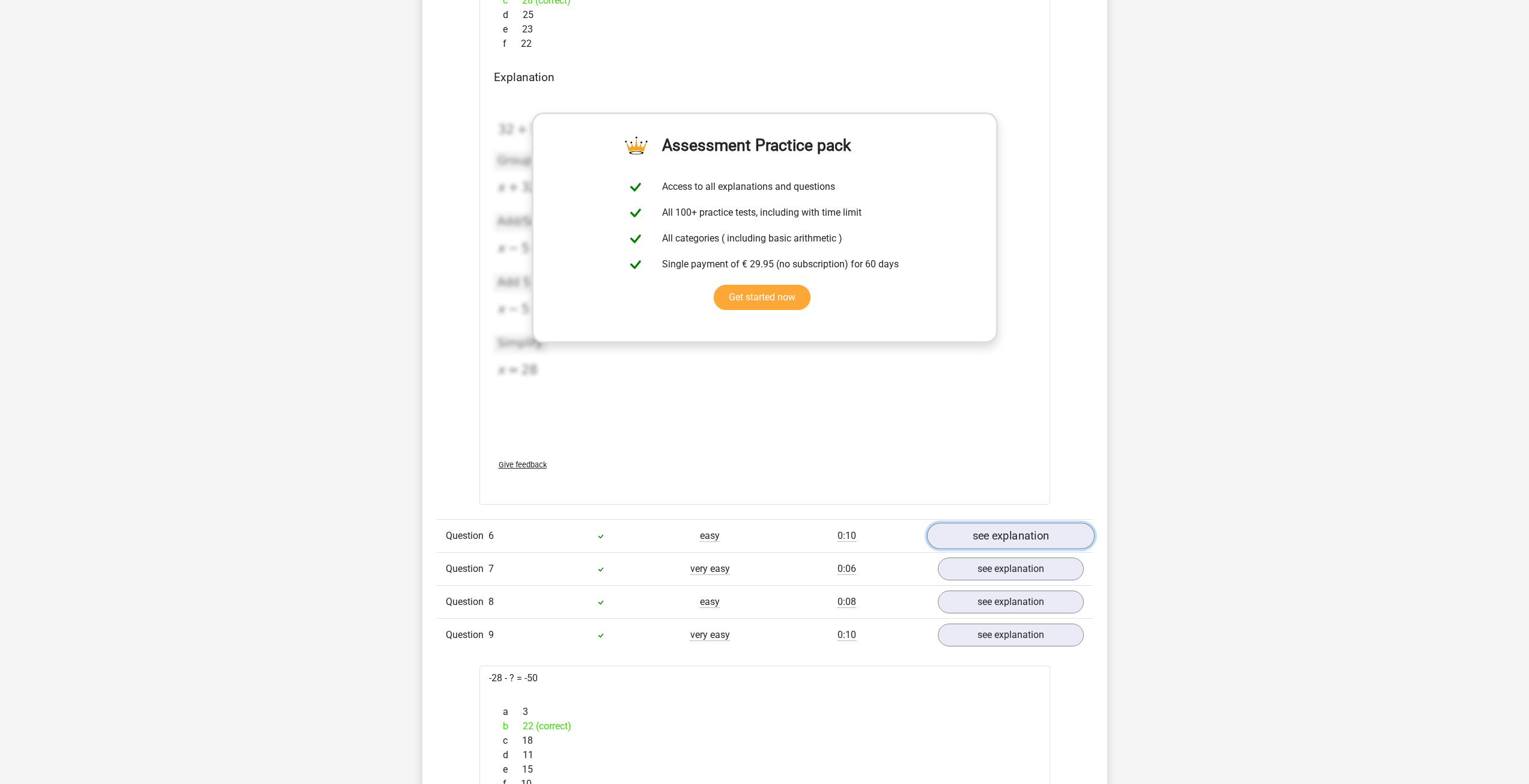
click at [997, 540] on link "see explanation" at bounding box center [1011, 536] width 167 height 26
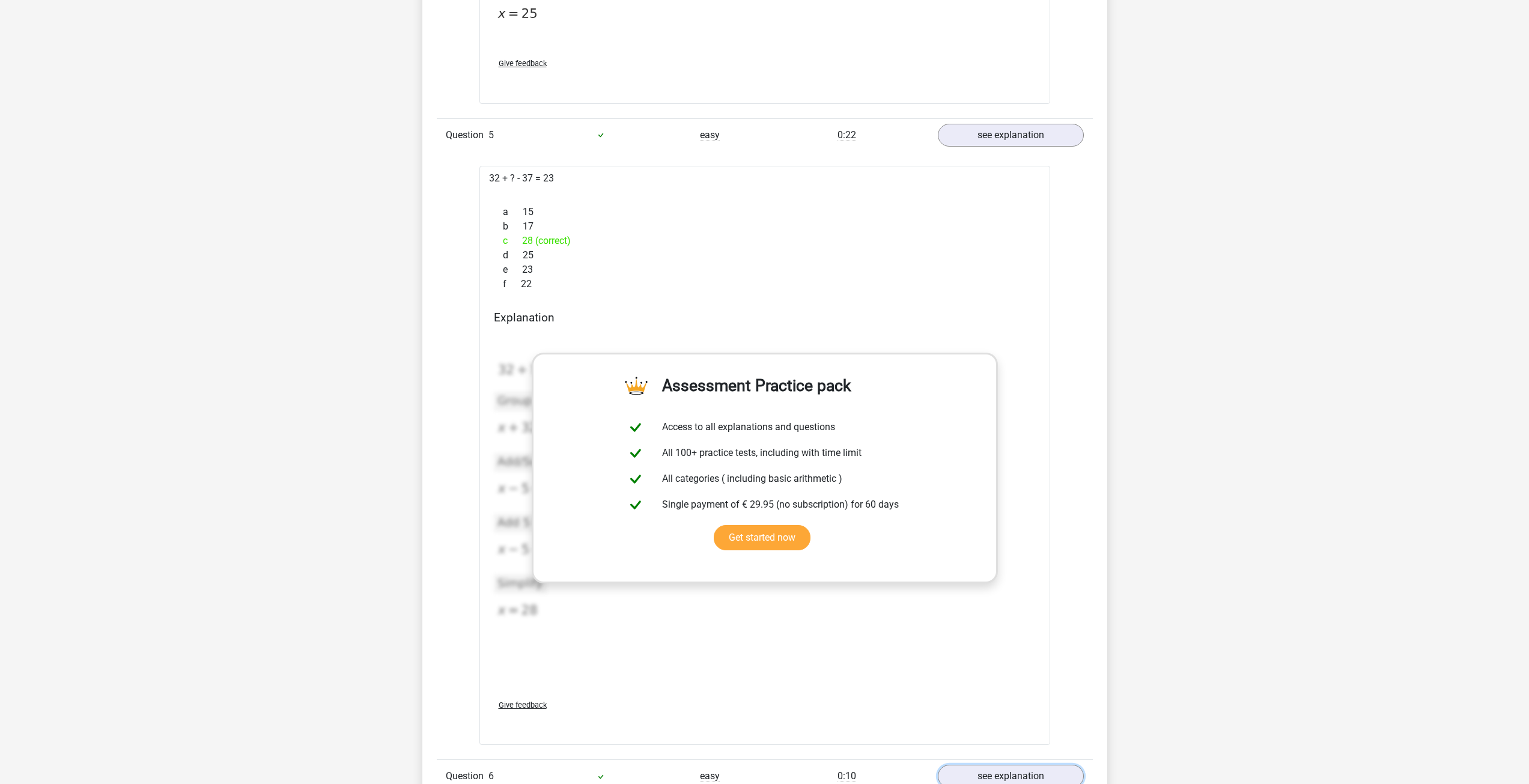
scroll to position [3365, 0]
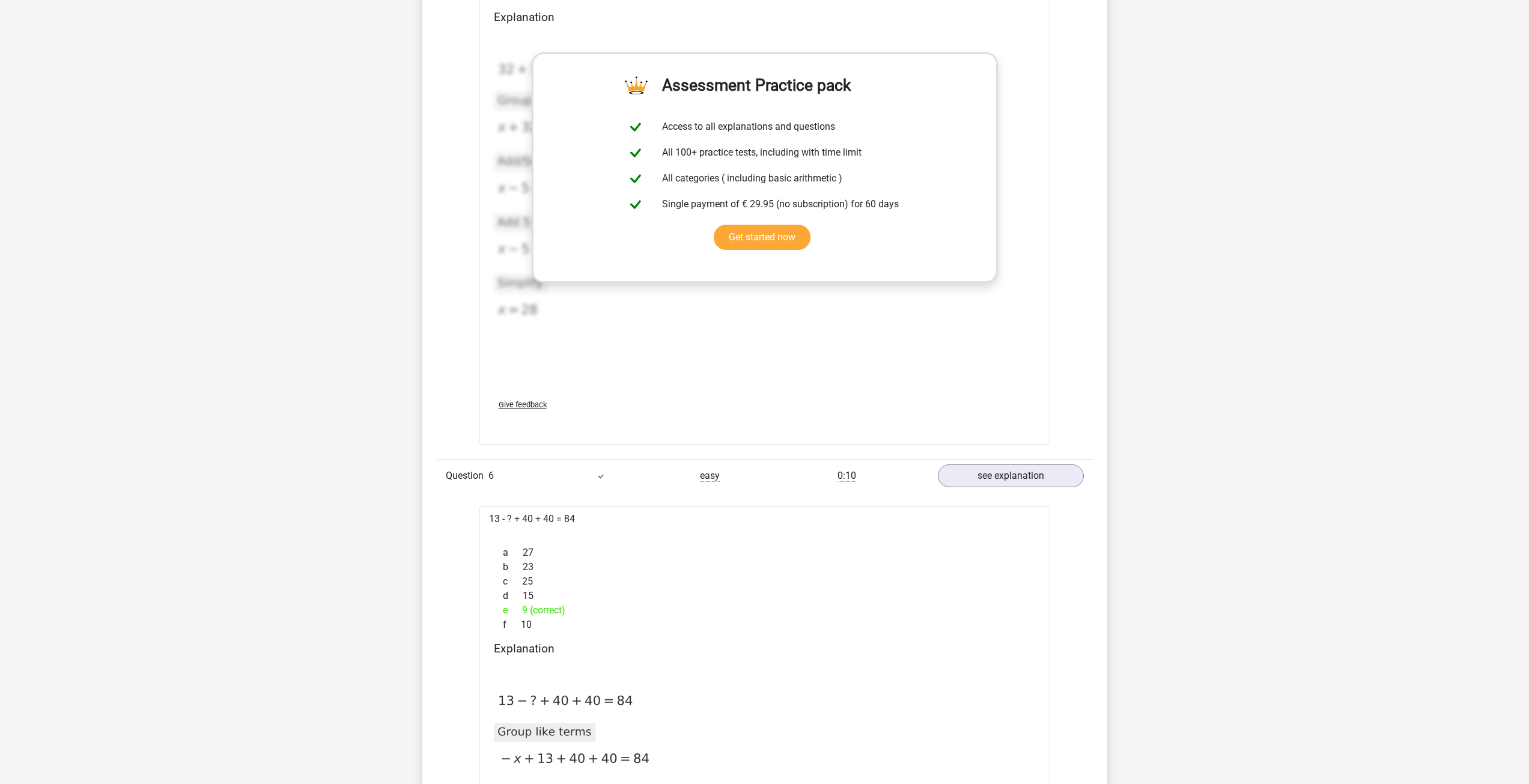
drag, startPoint x: 487, startPoint y: 515, endPoint x: 676, endPoint y: 506, distance: 189.2
click at [677, 506] on div "Question 1 very easy 0:11 see explanation 43 + ? = 66 a 28 b 24 c 23 (correct) …" at bounding box center [765, 75] width 638 height 4845
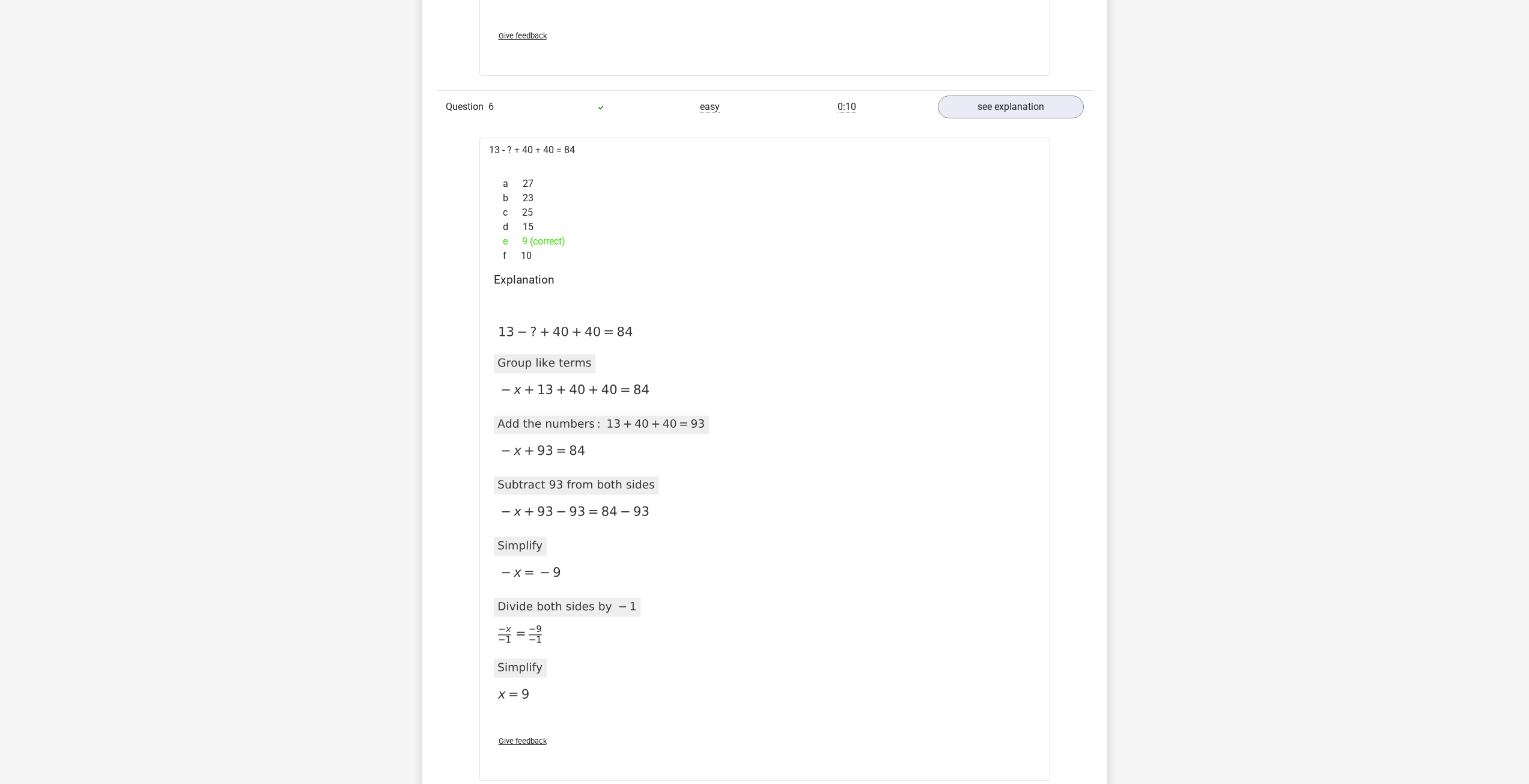
scroll to position [3665, 0]
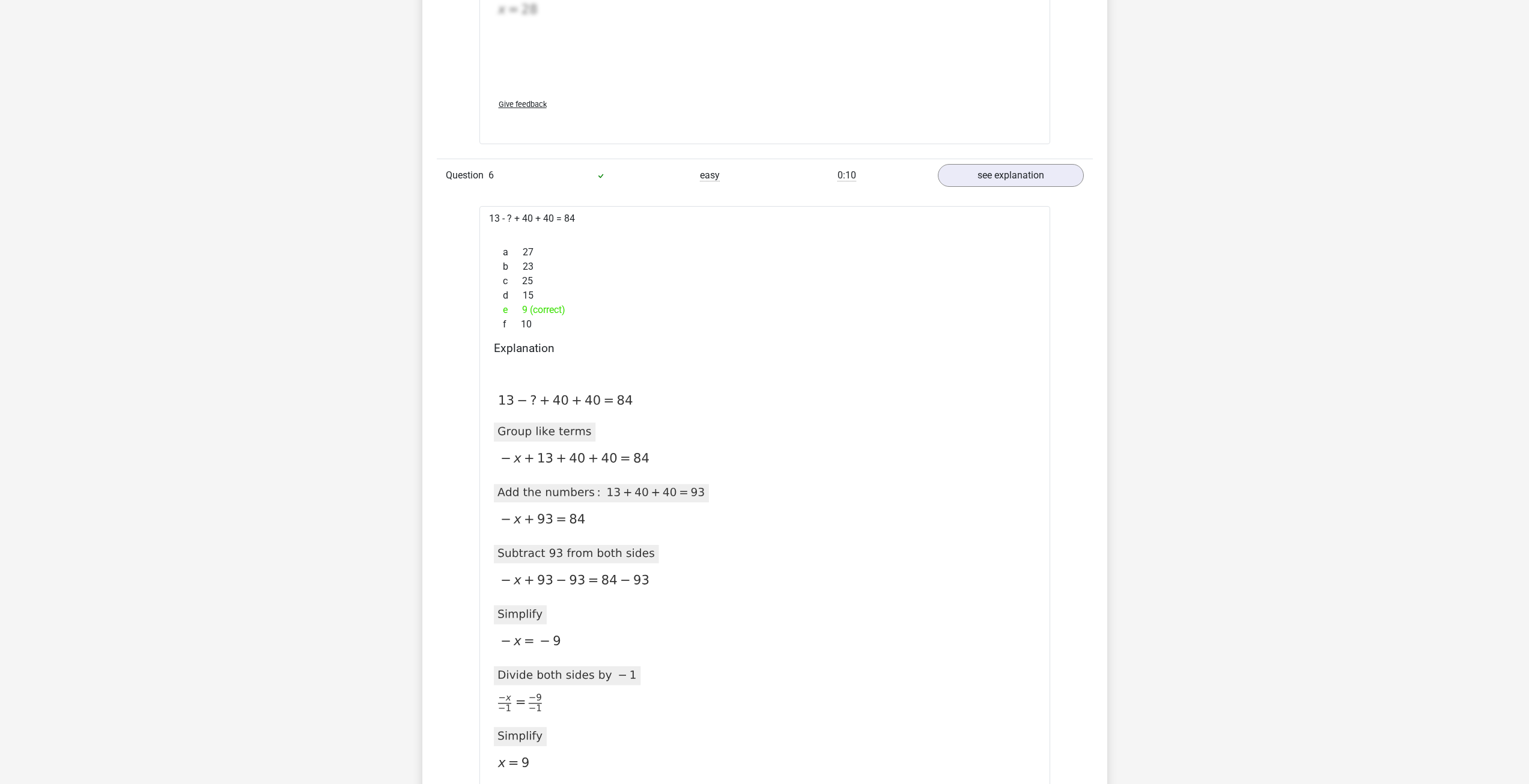
drag, startPoint x: 571, startPoint y: 236, endPoint x: 633, endPoint y: 233, distance: 62.1
click at [638, 247] on div "13 - ? + 40 + 40 = 84 a 27 b 23 c 25 d 15 e 9 (correct) f 10 Explanation 2020-1…" at bounding box center [764, 528] width 571 height 643
drag, startPoint x: 576, startPoint y: 216, endPoint x: 597, endPoint y: 223, distance: 22.1
click at [591, 221] on div "13 - ? + 40 + 40 = 84 a 27 b 23 c 25 d 15 e 9 (correct) f 10 Explanation 2020-1…" at bounding box center [764, 528] width 571 height 643
click at [593, 223] on div "13 - ? + 40 + 40 = 84 a 27 b 23 c 25 d 15 e 9 (correct) f 10 Explanation 2020-1…" at bounding box center [764, 528] width 571 height 643
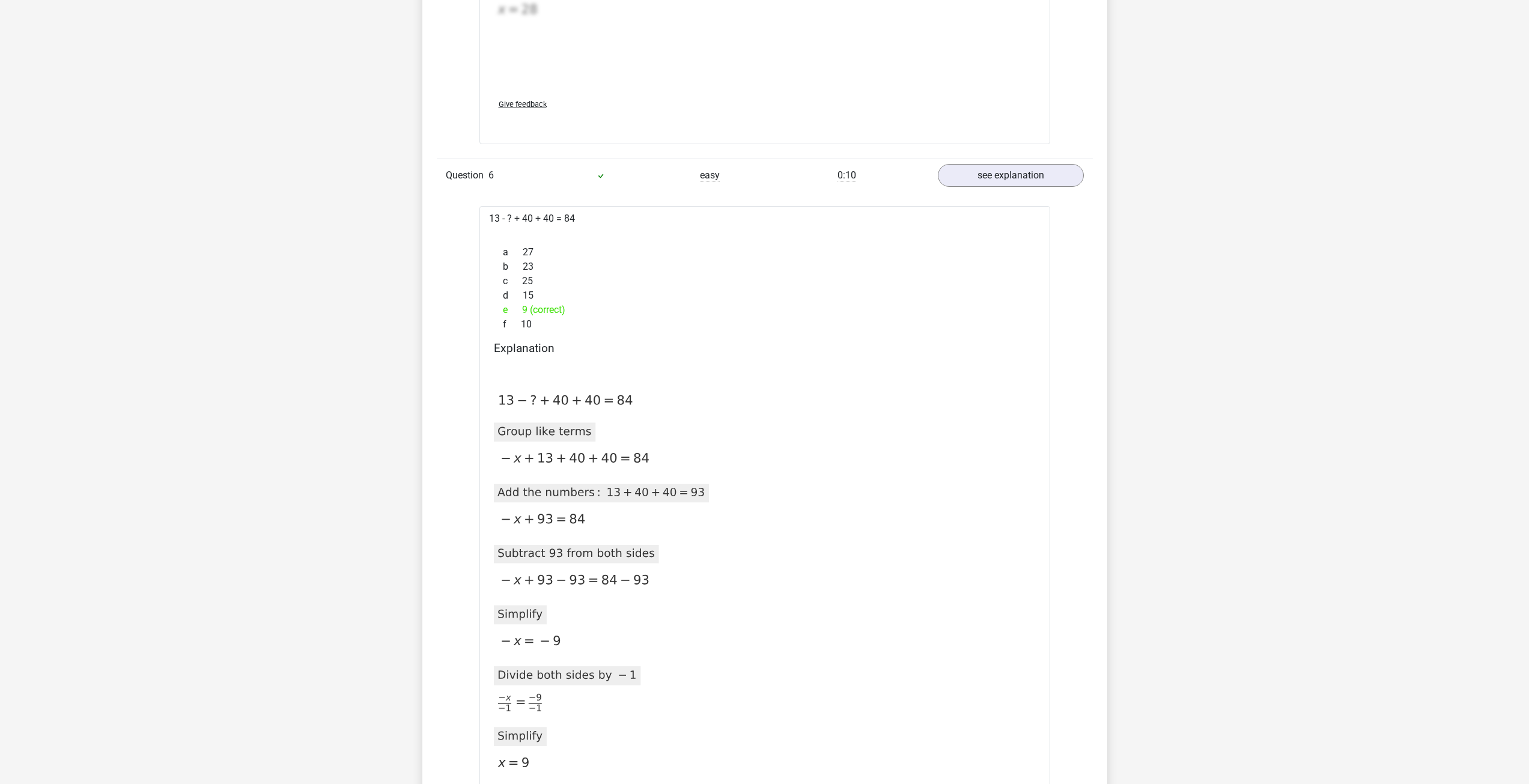
drag, startPoint x: 574, startPoint y: 216, endPoint x: 650, endPoint y: 235, distance: 78.3
click at [642, 233] on div "13 - ? + 40 + 40 = 84 a 27 b 23 c 25 d 15 e 9 (correct) f 10 Explanation 2020-1…" at bounding box center [764, 528] width 571 height 643
click at [647, 235] on div at bounding box center [765, 230] width 551 height 10
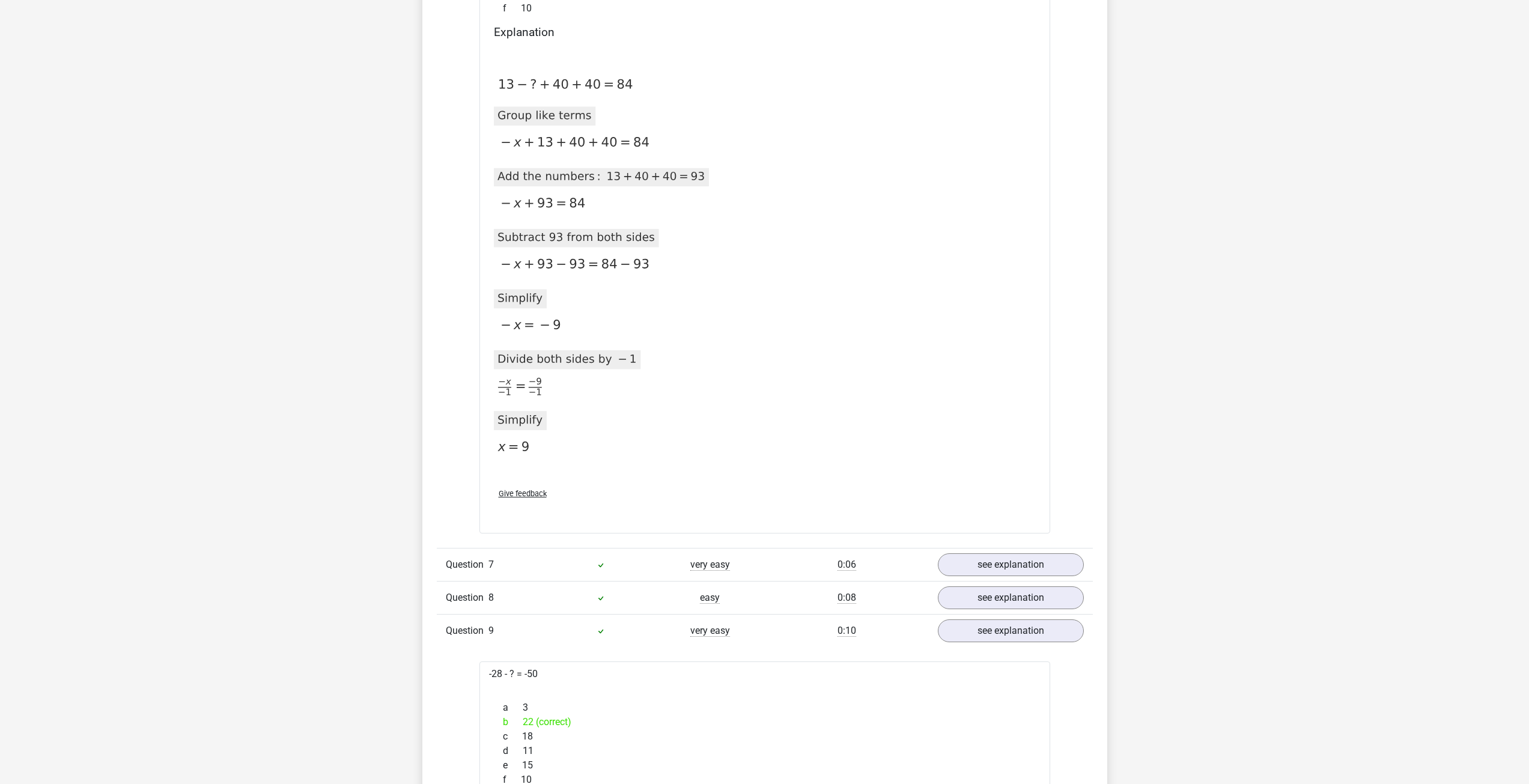
scroll to position [3725, 0]
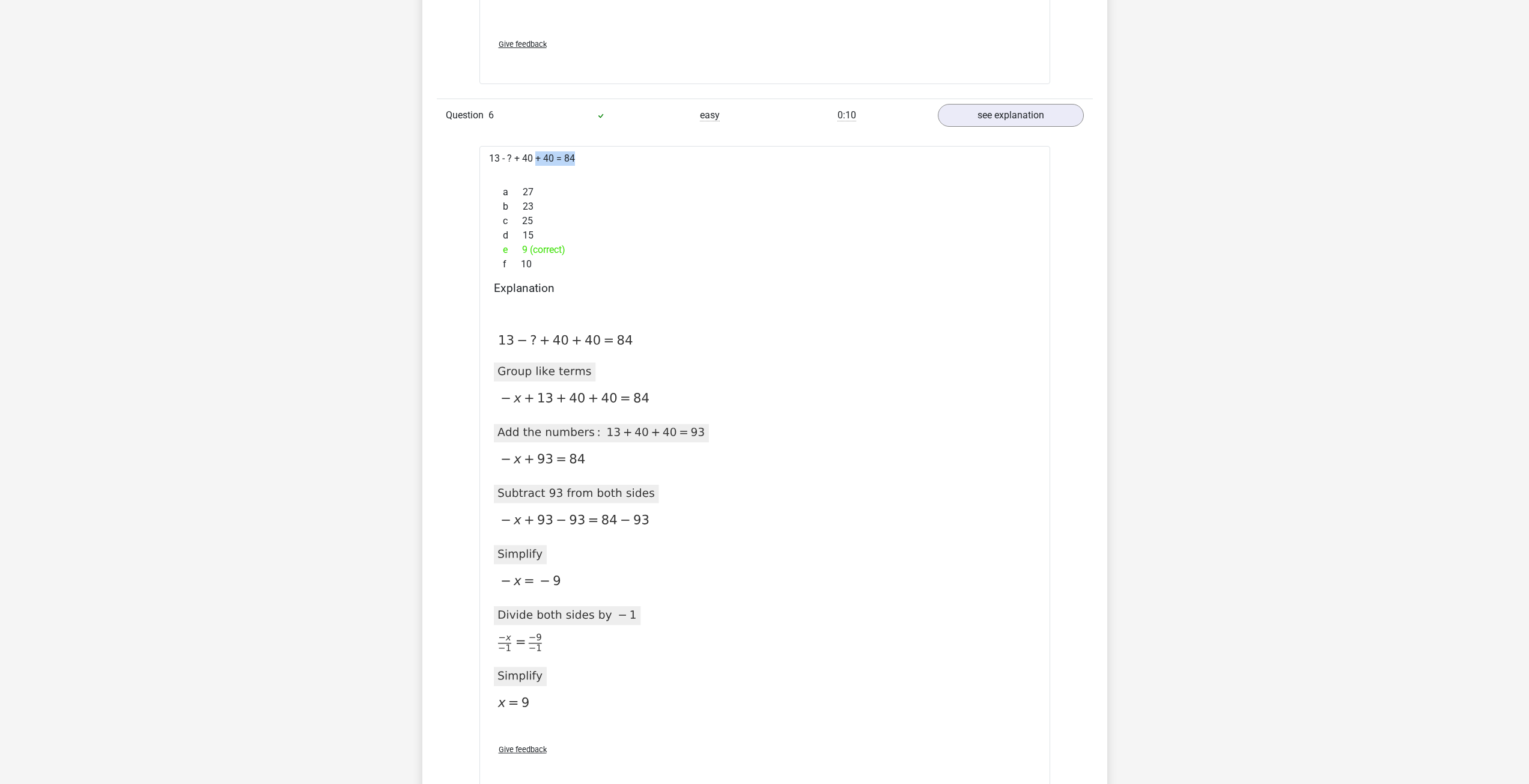
drag, startPoint x: 504, startPoint y: 155, endPoint x: 646, endPoint y: 176, distance: 143.5
click at [646, 175] on div "13 - ? + 40 + 40 = 84 a 27 b 23 c 25 d 15 e 9 (correct) f 10 Explanation 2020-1…" at bounding box center [764, 468] width 571 height 643
click at [646, 176] on div "13 - ? + 40 + 40 = 84 a 27 b 23 c 25 d 15 e 9 (correct) f 10 Explanation 2020-1…" at bounding box center [764, 468] width 571 height 643
drag, startPoint x: 568, startPoint y: 158, endPoint x: 585, endPoint y: 160, distance: 17.1
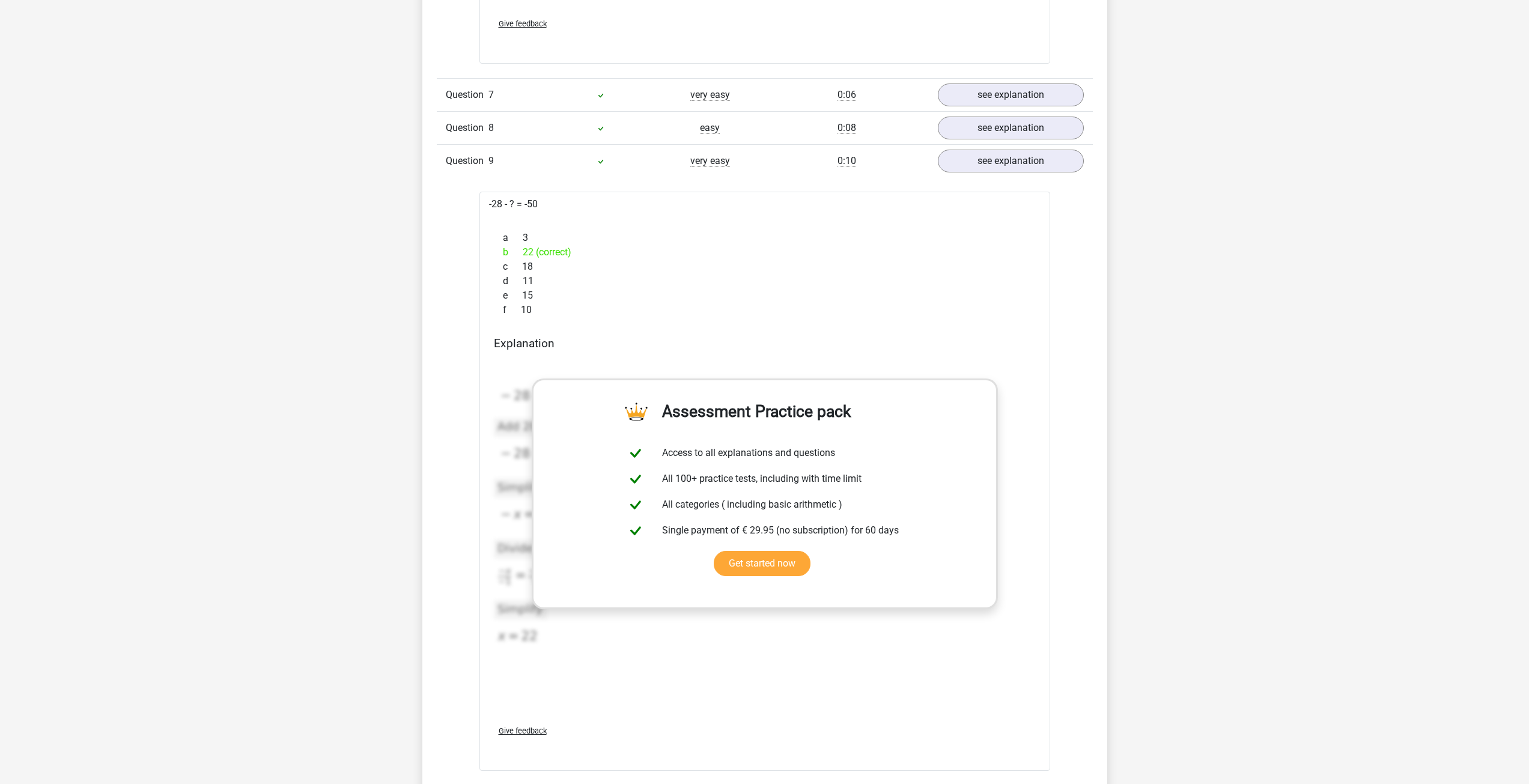
scroll to position [4446, 0]
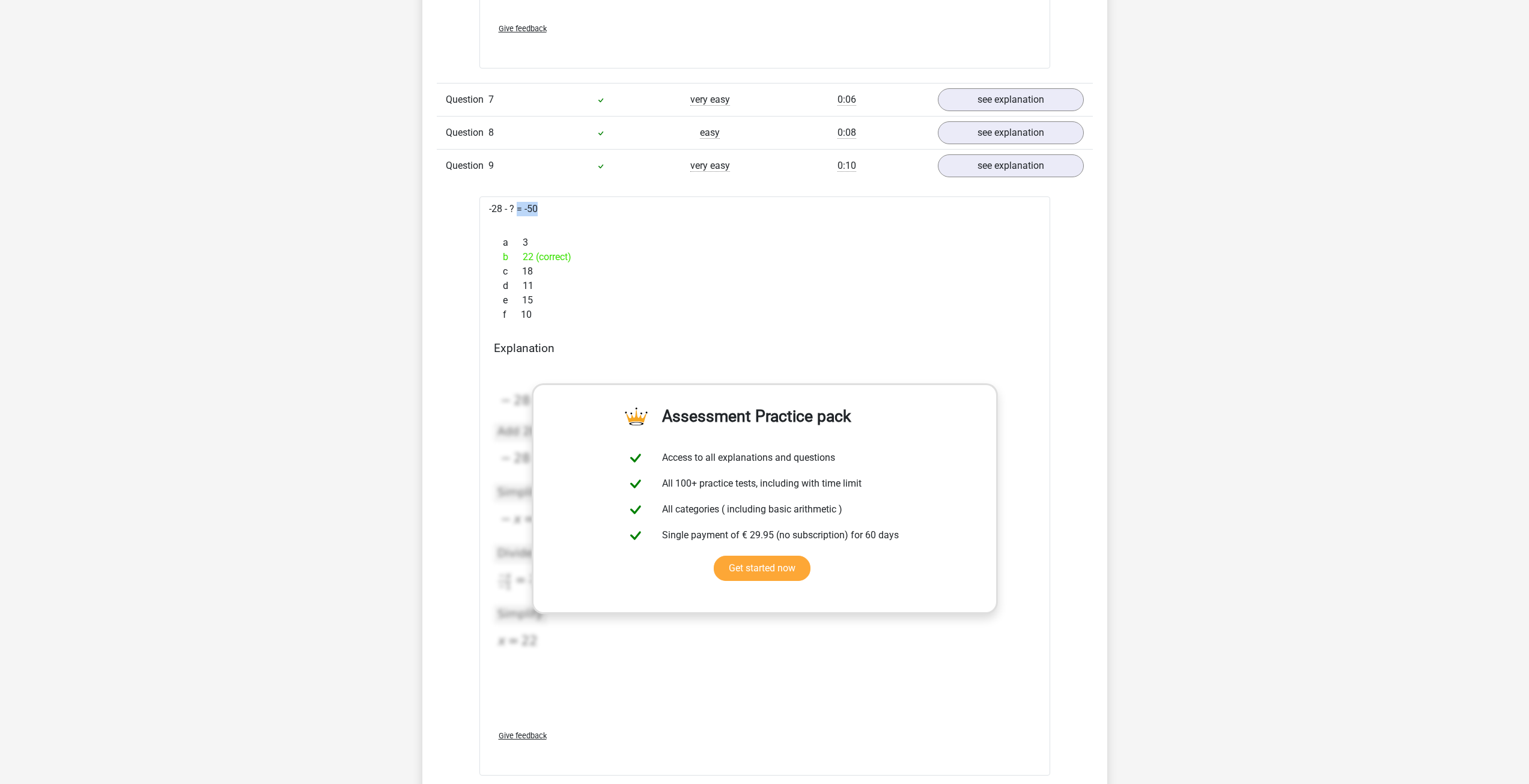
drag, startPoint x: 566, startPoint y: 208, endPoint x: 653, endPoint y: 226, distance: 88.8
click at [648, 227] on div "-28 - ? = -50 a 3 b 22 (correct) c 18 d 11 e 15 f 10" at bounding box center [764, 486] width 571 height 579
drag, startPoint x: 467, startPoint y: 189, endPoint x: 621, endPoint y: 225, distance: 158.2
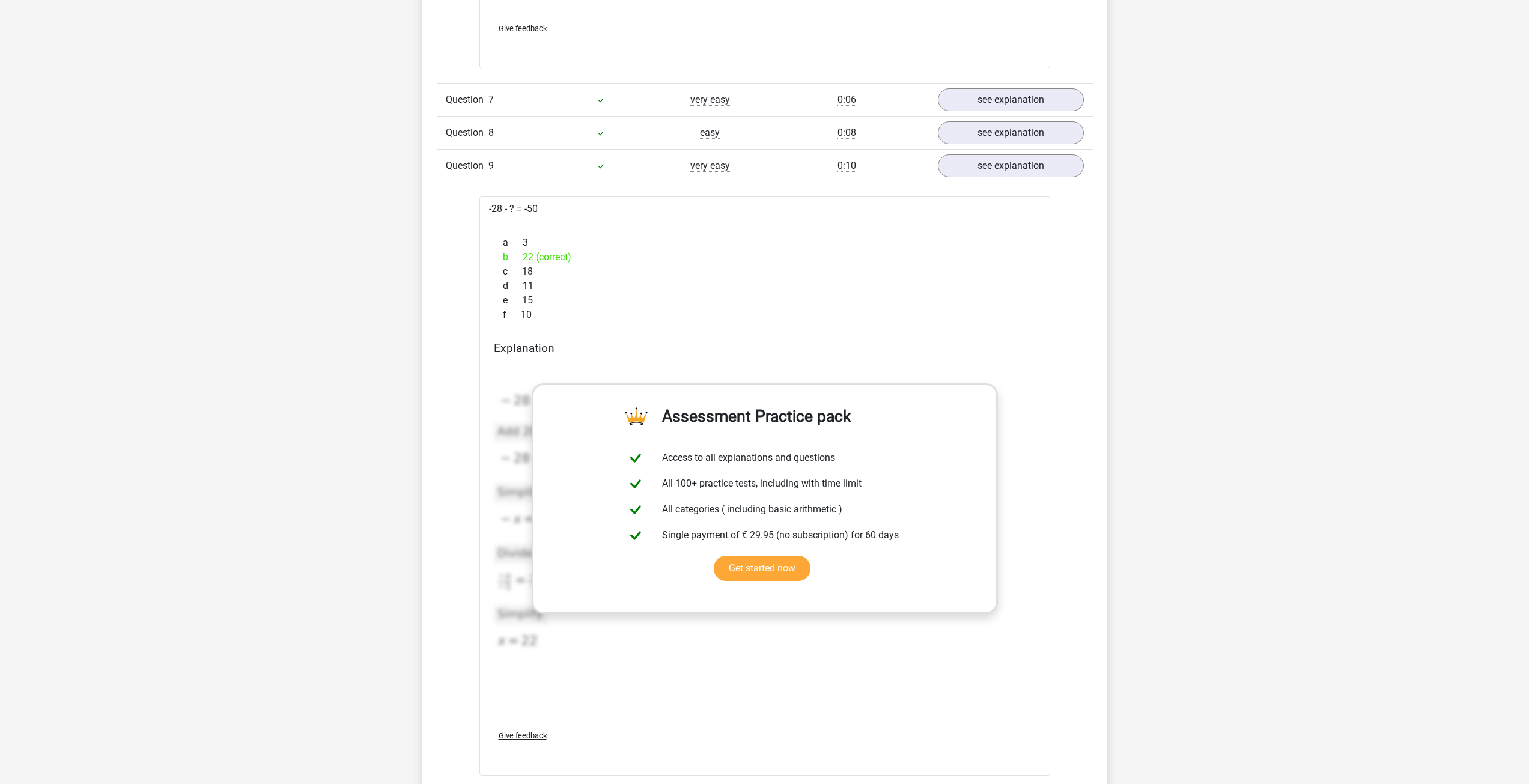
click at [620, 227] on div "-28 - ? = -50 a 3 b 22 (correct) c 18 d 11 e 15 f 10" at bounding box center [764, 486] width 571 height 579
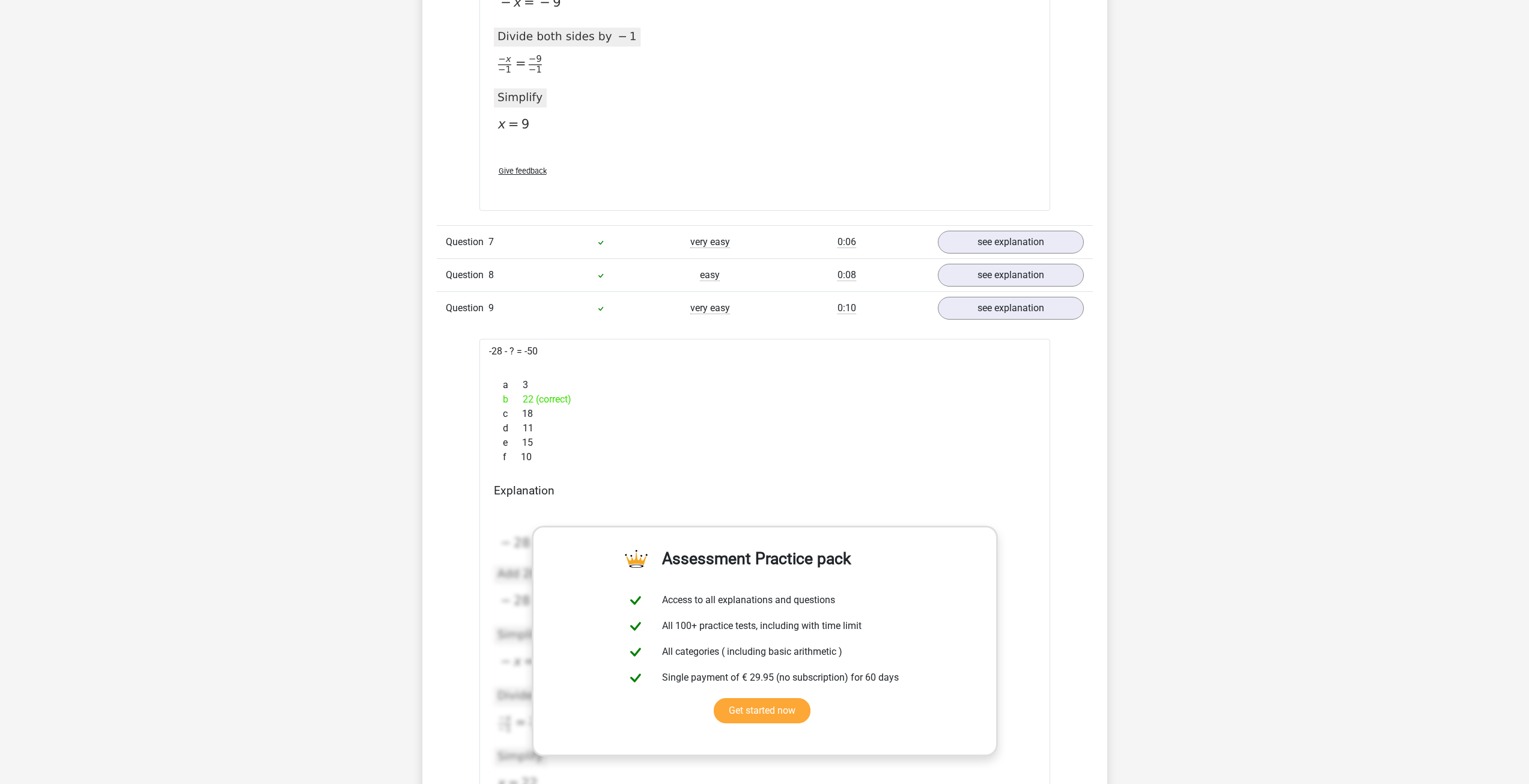
scroll to position [4266, 0]
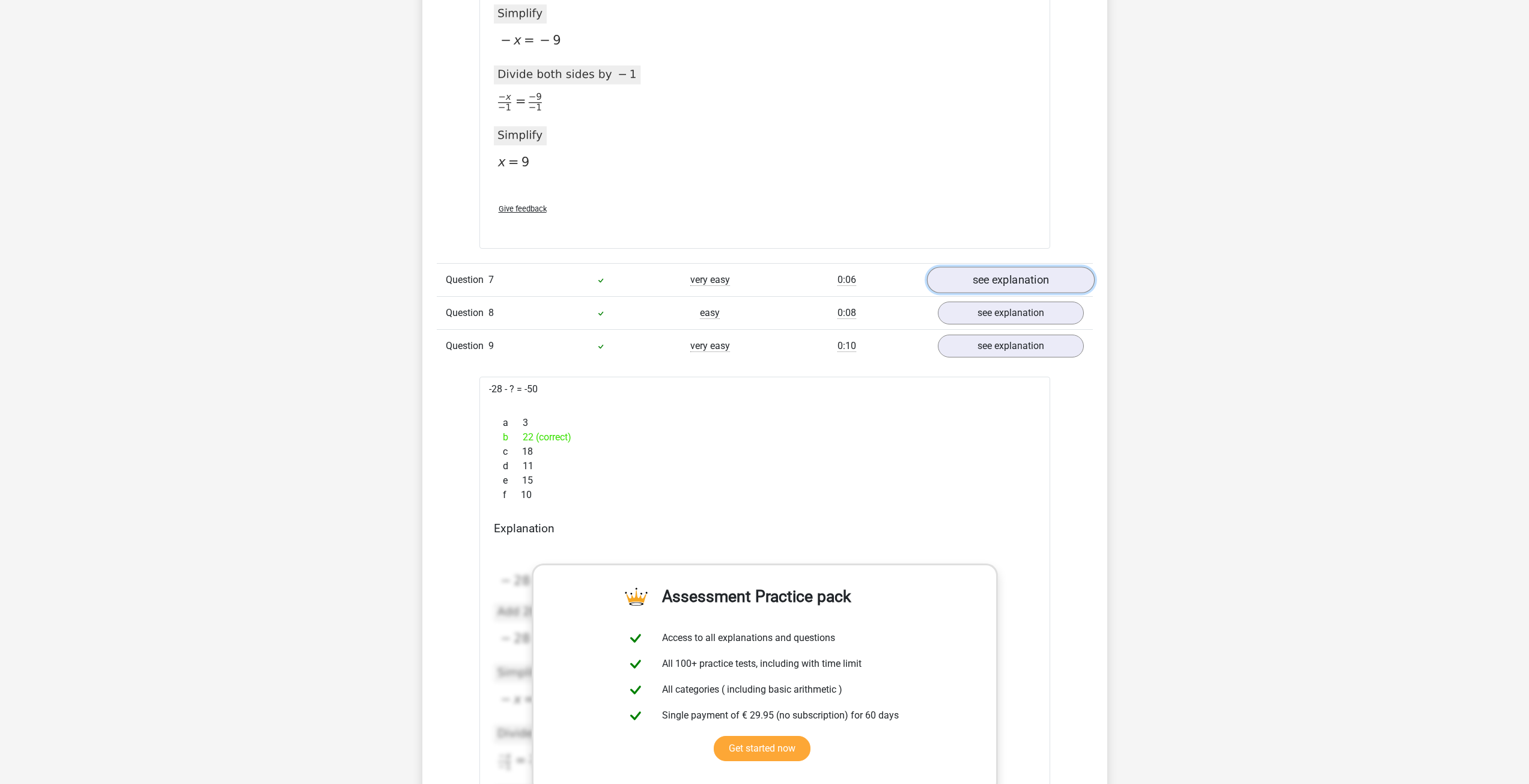
click at [948, 289] on link "see explanation" at bounding box center [1011, 280] width 167 height 26
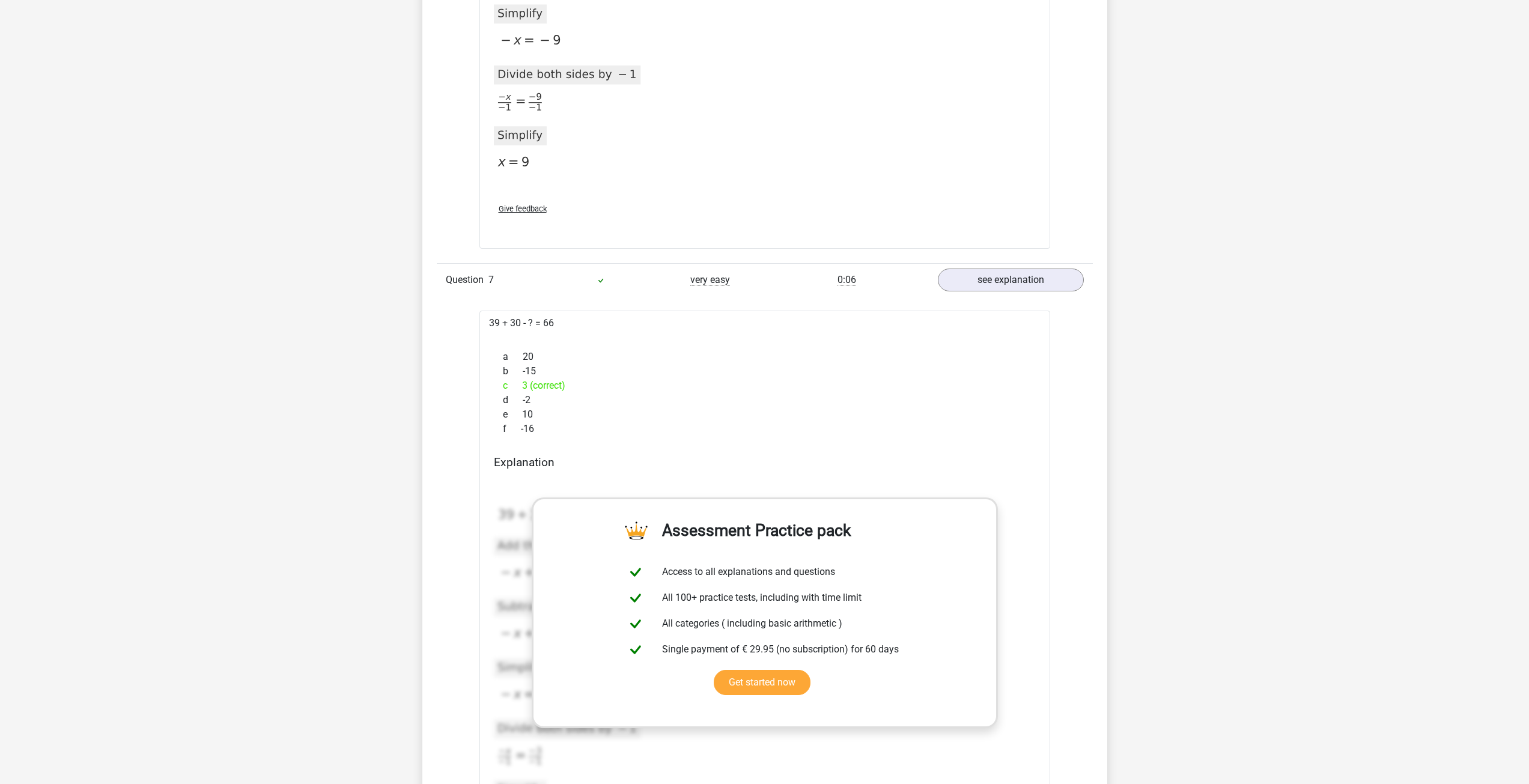
drag, startPoint x: 492, startPoint y: 319, endPoint x: 554, endPoint y: 330, distance: 63.0
click at [553, 330] on div "39 + 30 - ? = 66 a 20 b -15 c 3 (correct) d -2 e 10 f -16" at bounding box center [764, 607] width 571 height 594
click at [554, 329] on div "39 + 30 - ? = 66 a 20 b -15 c 3 (correct) d -2 e 10 f -16" at bounding box center [764, 607] width 571 height 594
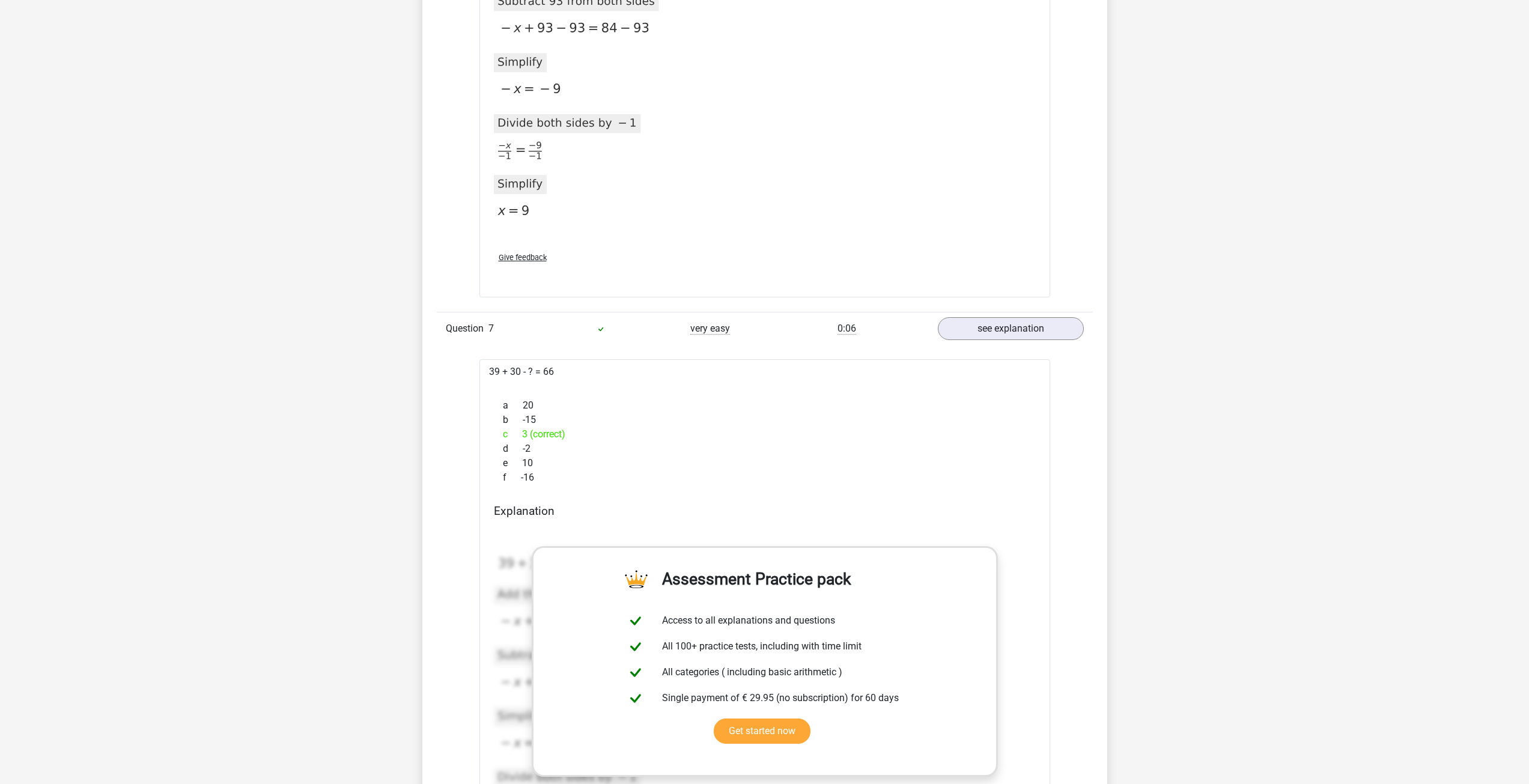
scroll to position [4206, 0]
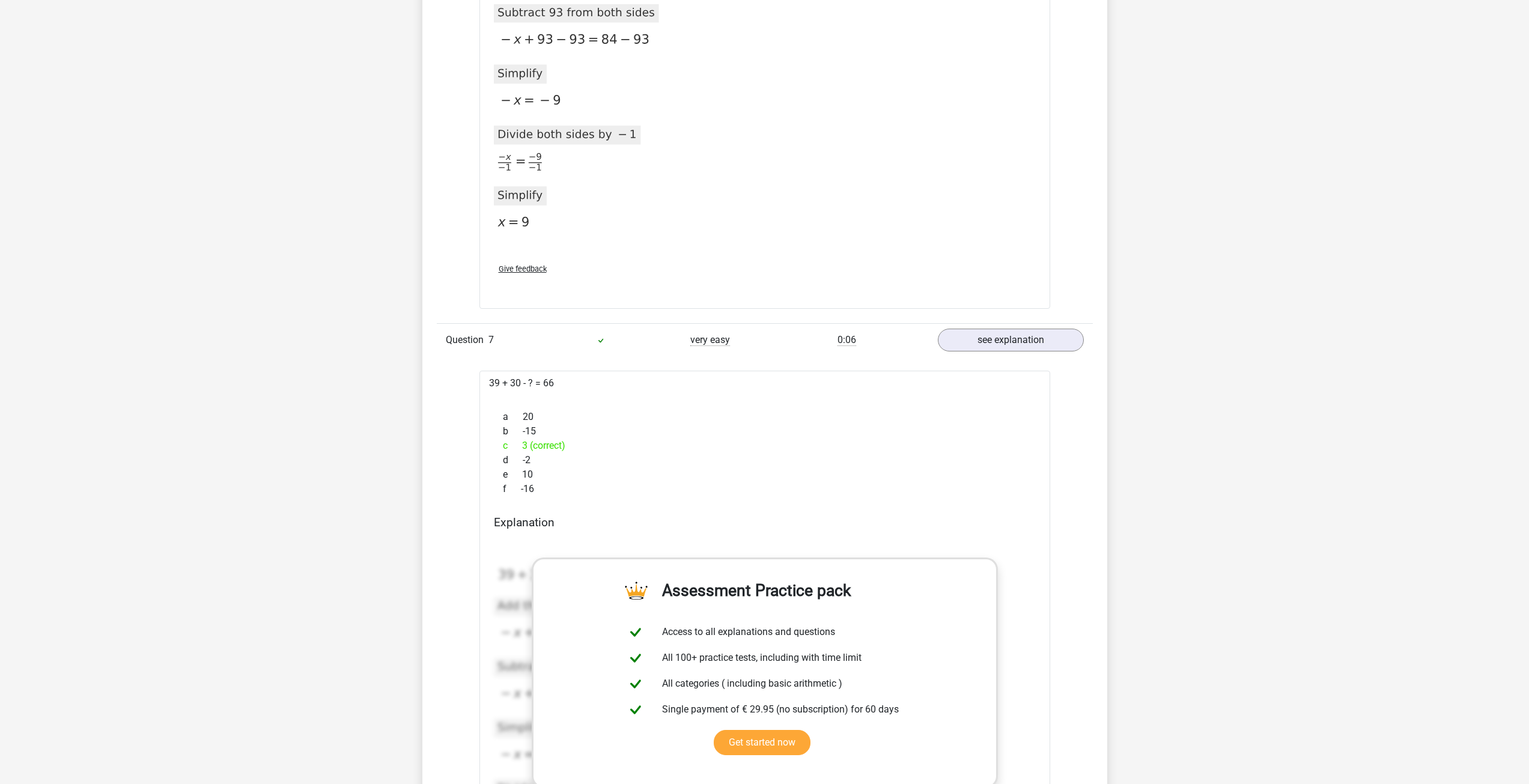
drag, startPoint x: 490, startPoint y: 385, endPoint x: 578, endPoint y: 386, distance: 88.0
click at [578, 386] on div "39 + 30 - ? = 66 a 20 b -15 c 3 (correct) d -2 e 10 f -16" at bounding box center [764, 667] width 571 height 594
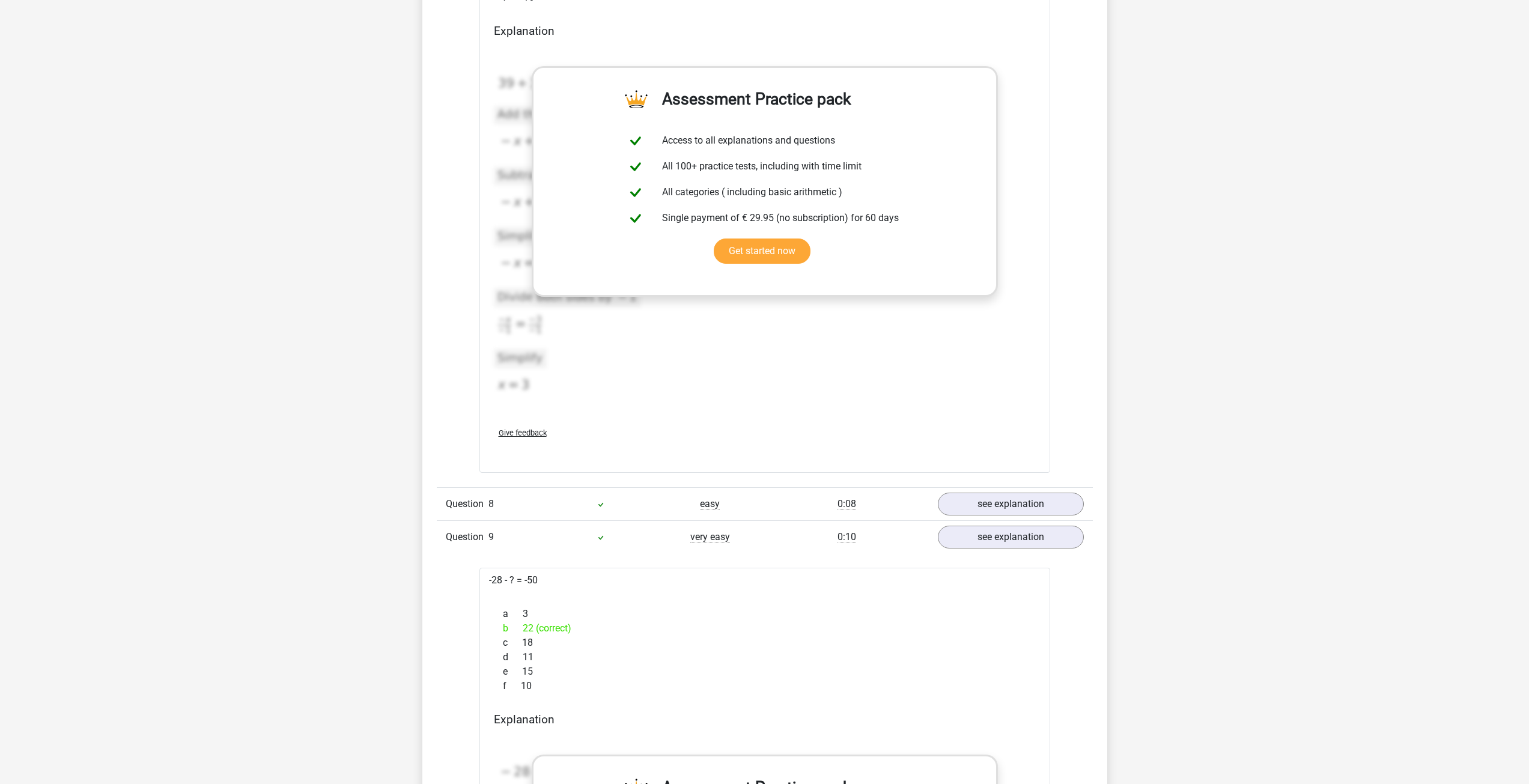
scroll to position [4927, 0]
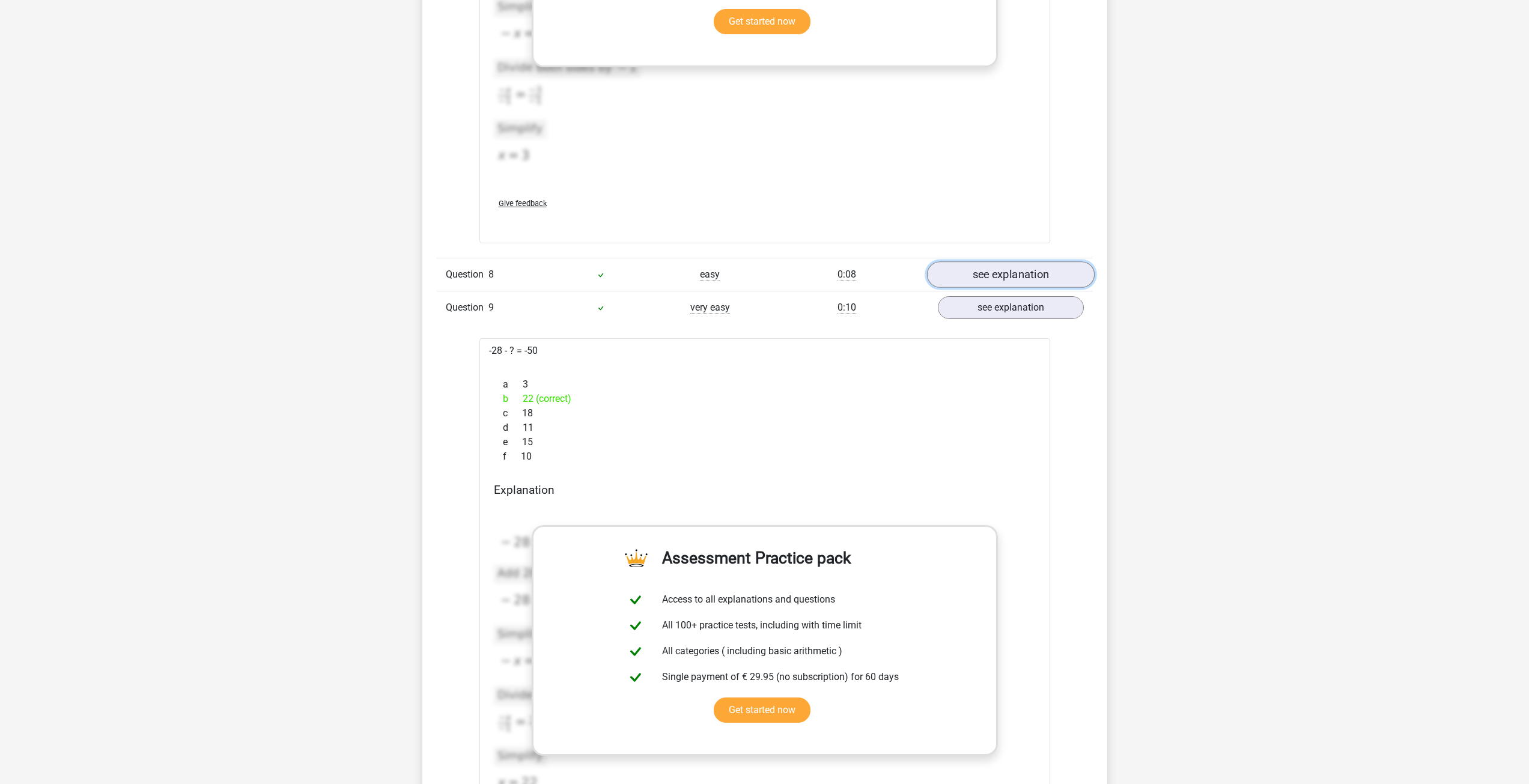
click at [964, 273] on link "see explanation" at bounding box center [1011, 274] width 167 height 26
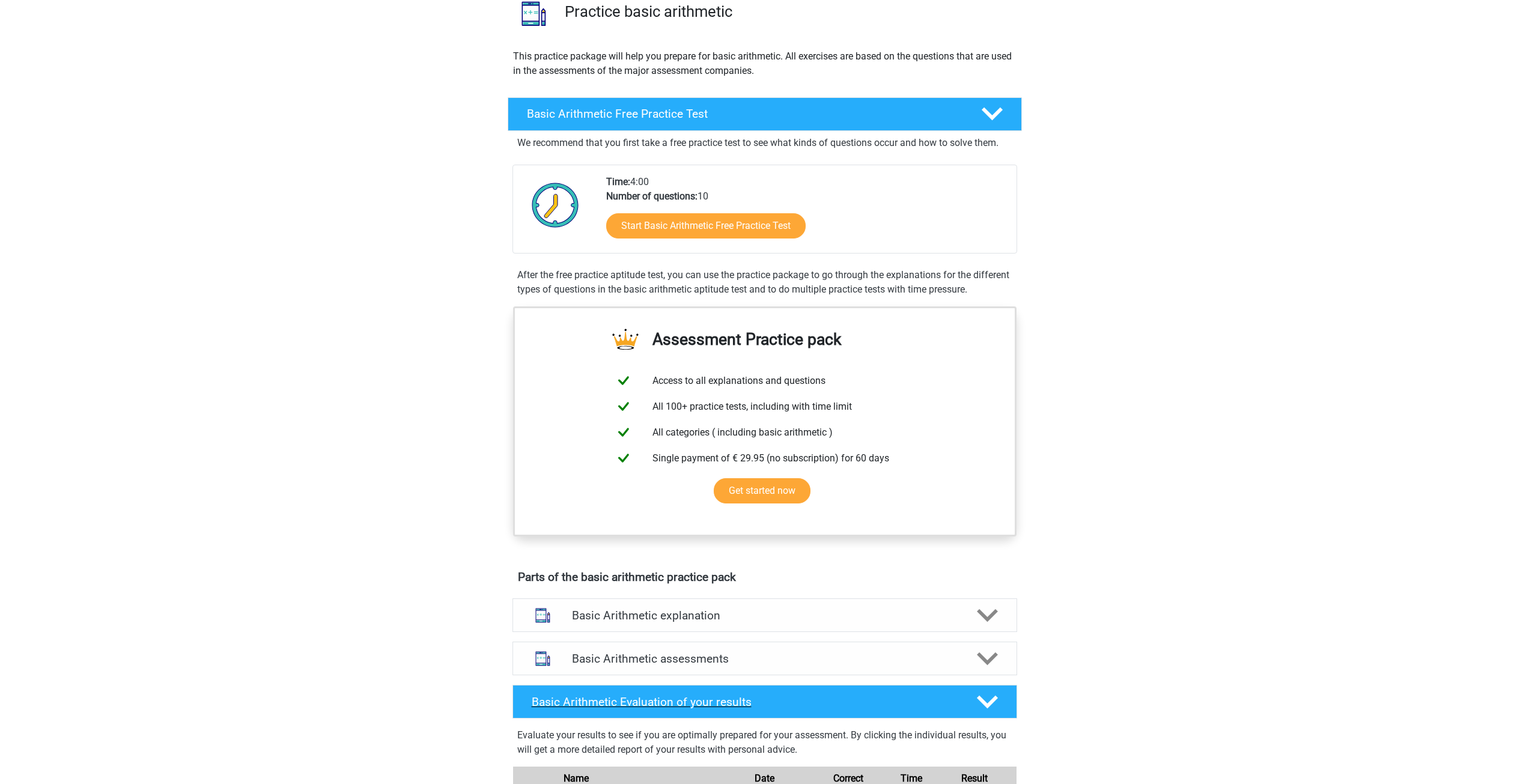
scroll to position [360, 0]
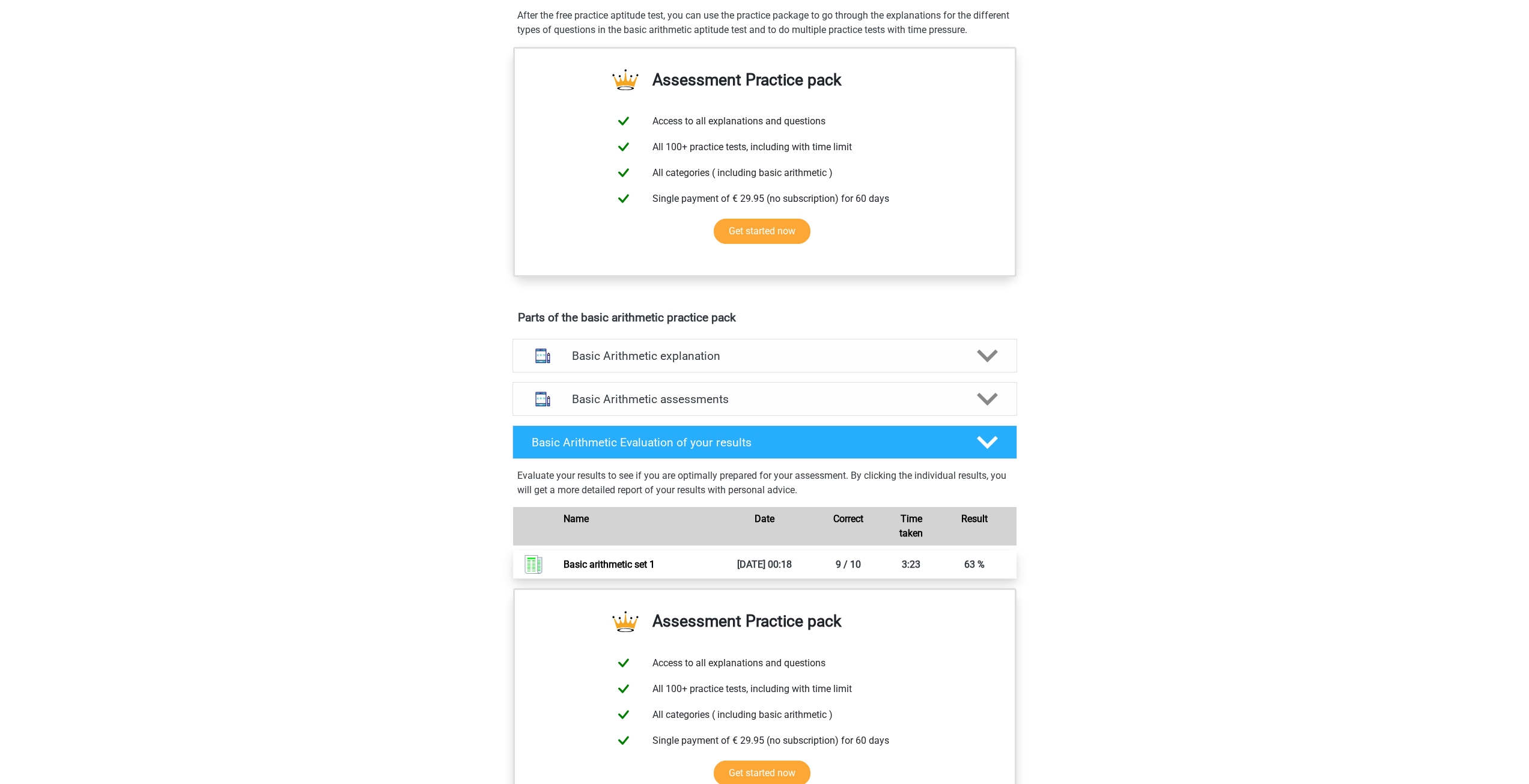
click at [655, 569] on link "Basic arithmetic set 1" at bounding box center [609, 564] width 91 height 12
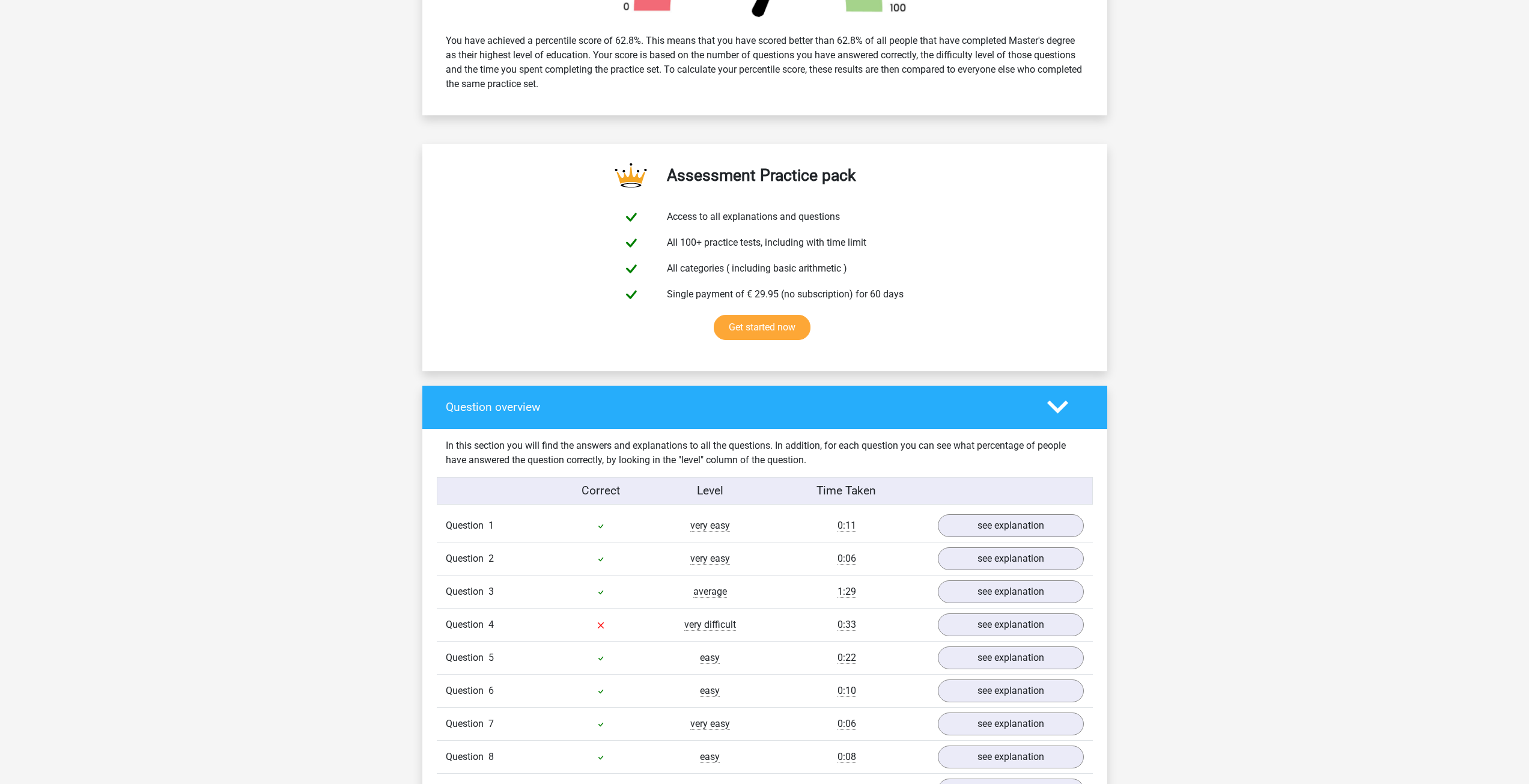
scroll to position [781, 0]
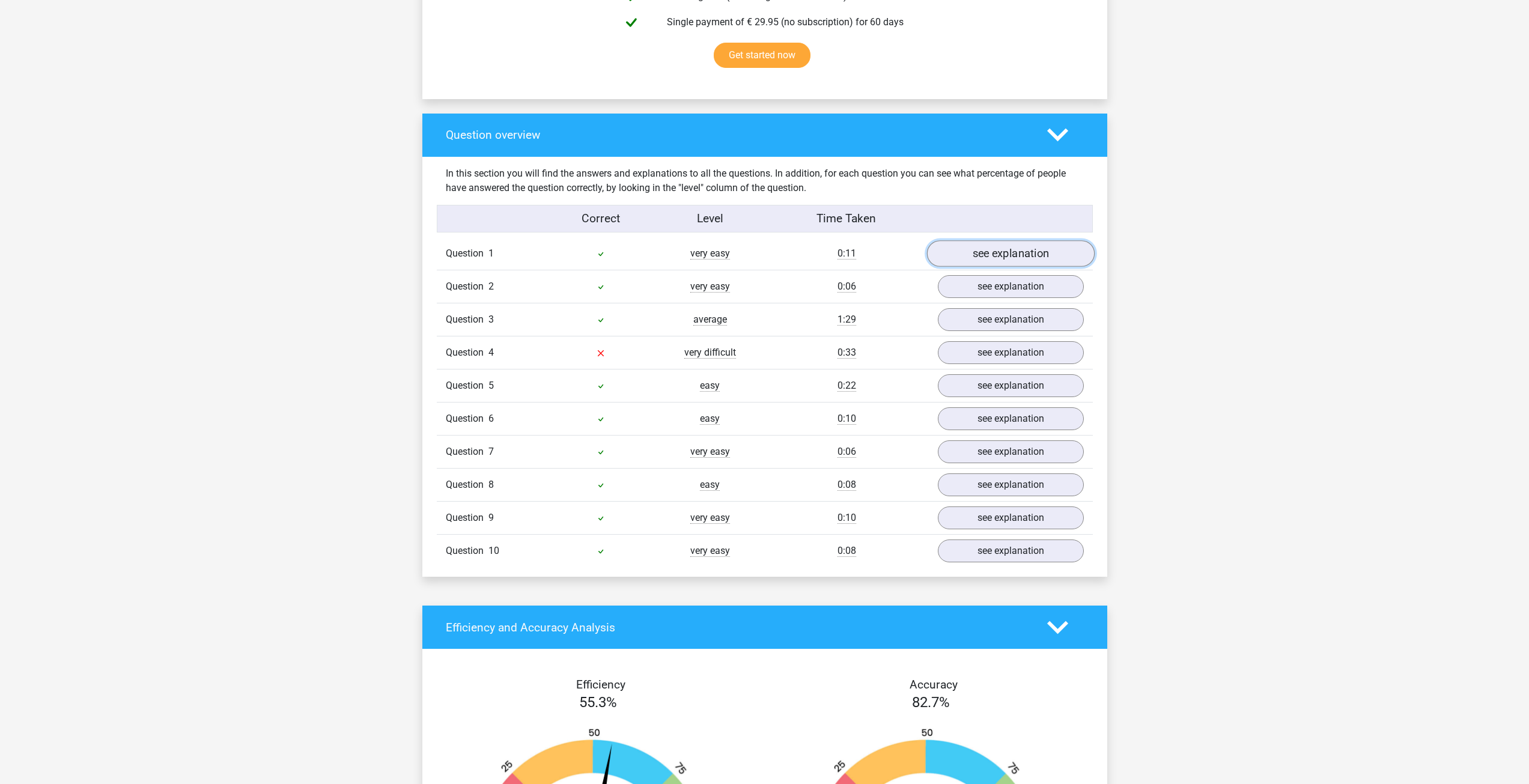
click at [1015, 256] on link "see explanation" at bounding box center [1011, 254] width 167 height 26
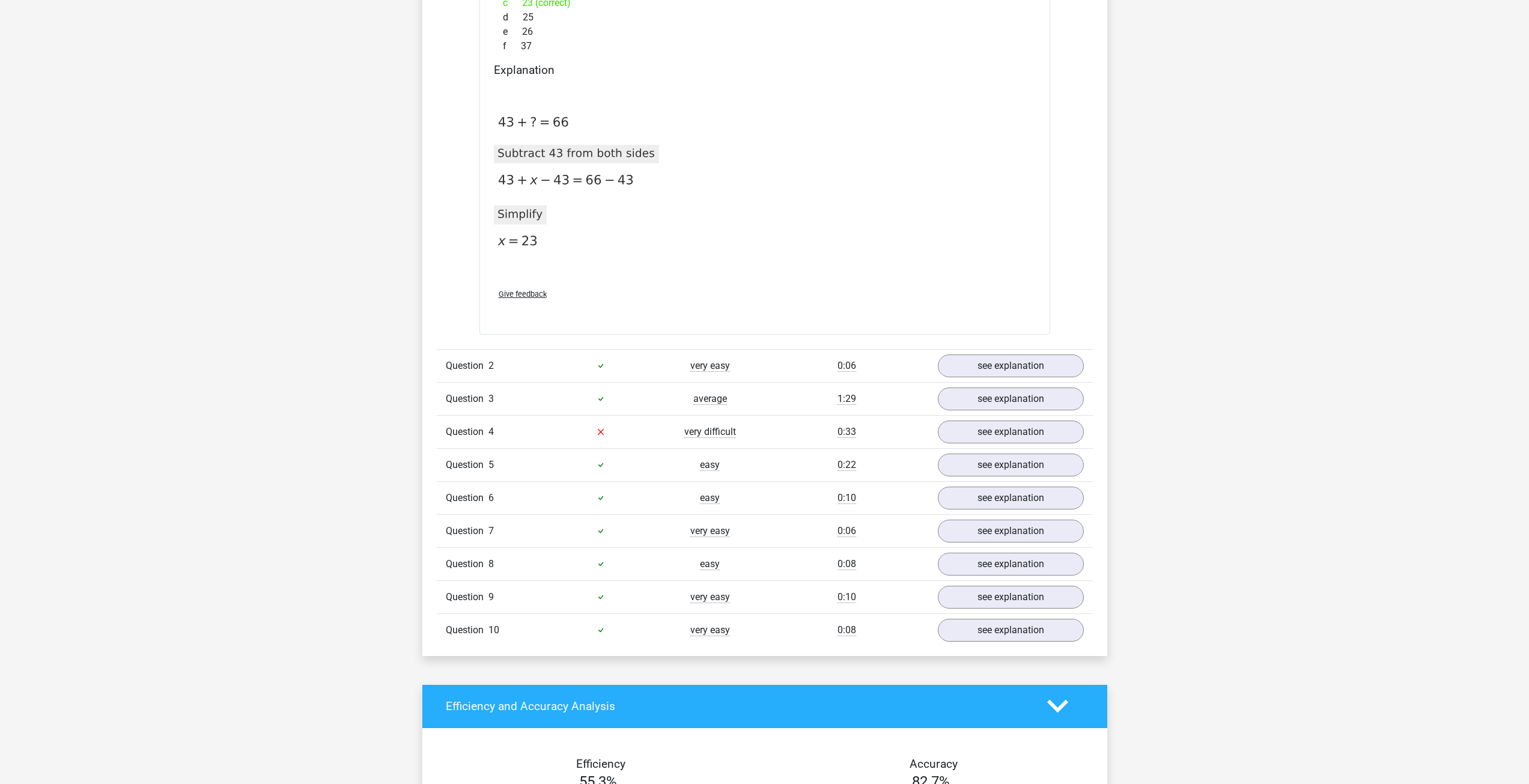
scroll to position [1142, 0]
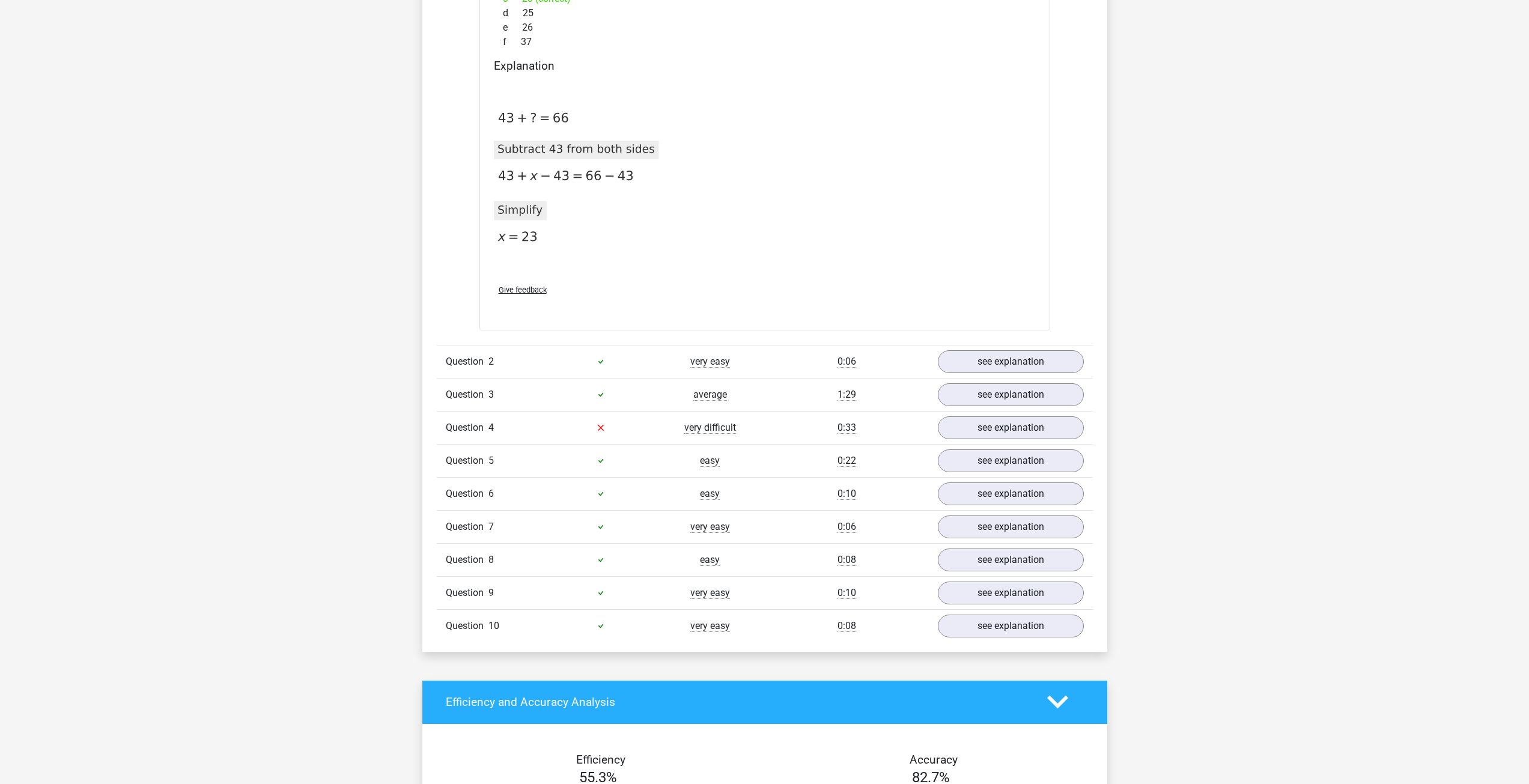
click at [1011, 380] on div "Question 3 average 1:29 see explanation" at bounding box center [765, 394] width 656 height 33
click at [1007, 370] on link "see explanation" at bounding box center [1011, 362] width 167 height 26
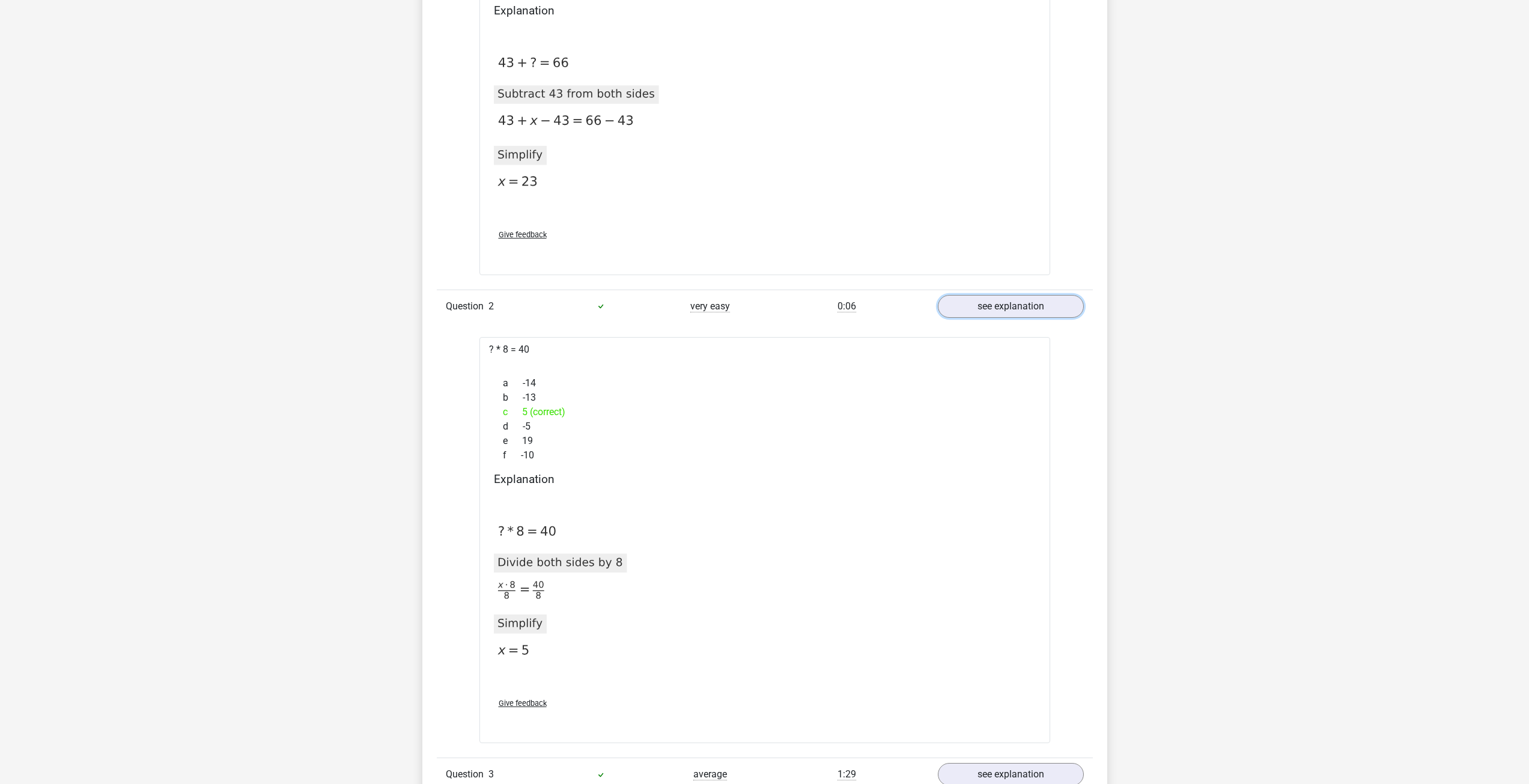
scroll to position [1202, 0]
click at [974, 297] on link "see explanation" at bounding box center [1011, 302] width 167 height 26
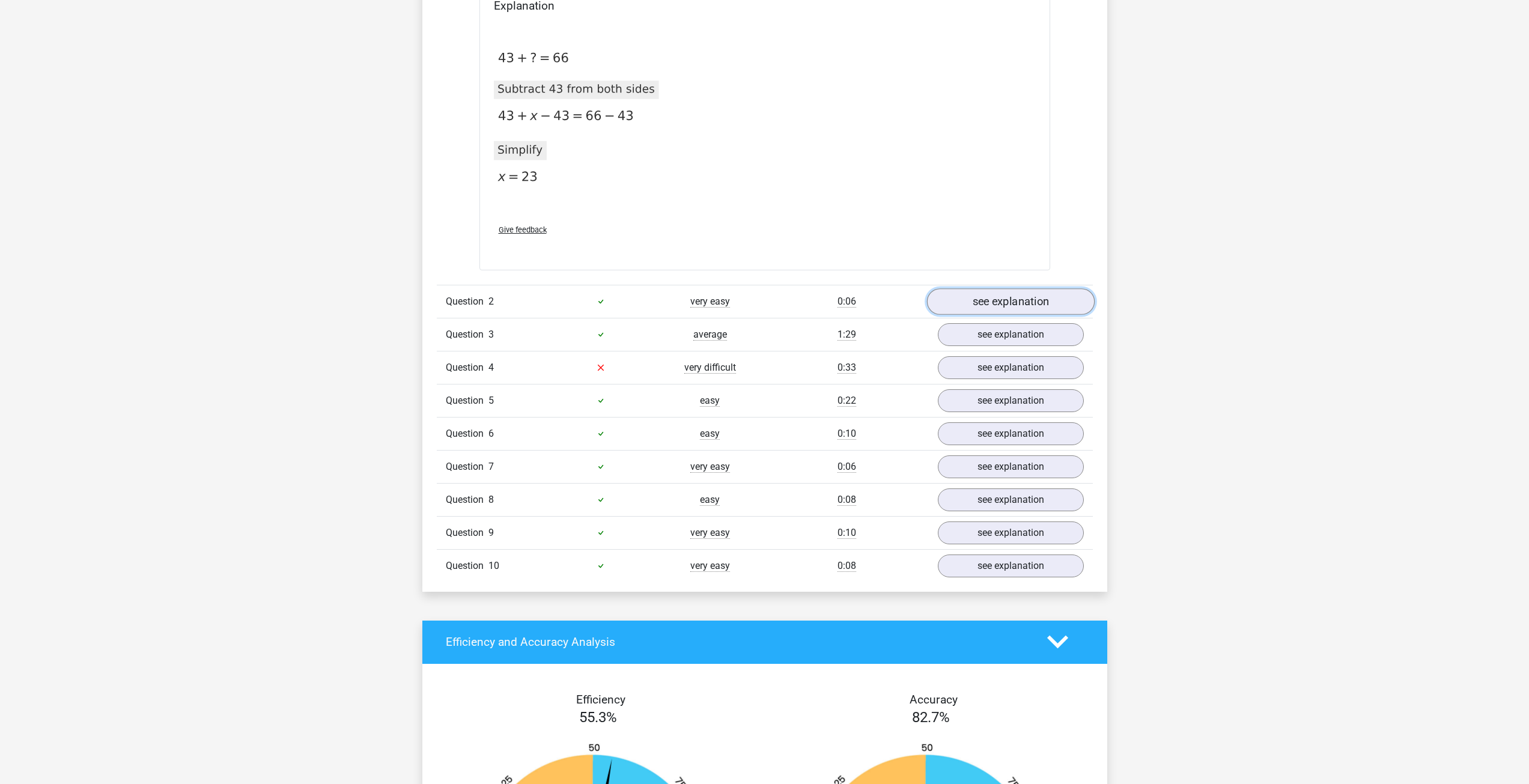
click at [971, 297] on link "see explanation" at bounding box center [1011, 302] width 167 height 26
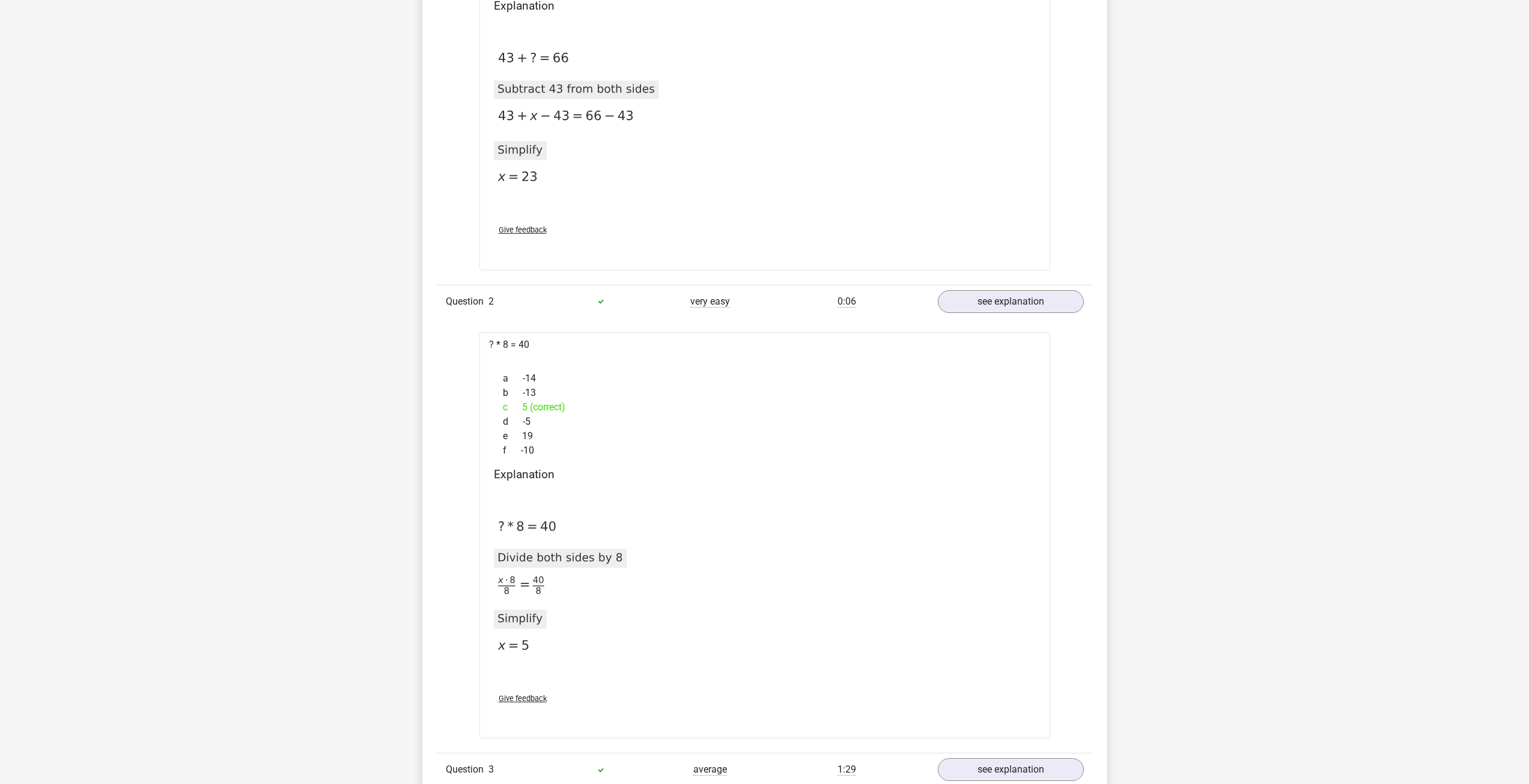
drag, startPoint x: 528, startPoint y: 407, endPoint x: 572, endPoint y: 405, distance: 44.0
click at [572, 405] on div "c 5 (correct)" at bounding box center [765, 407] width 542 height 15
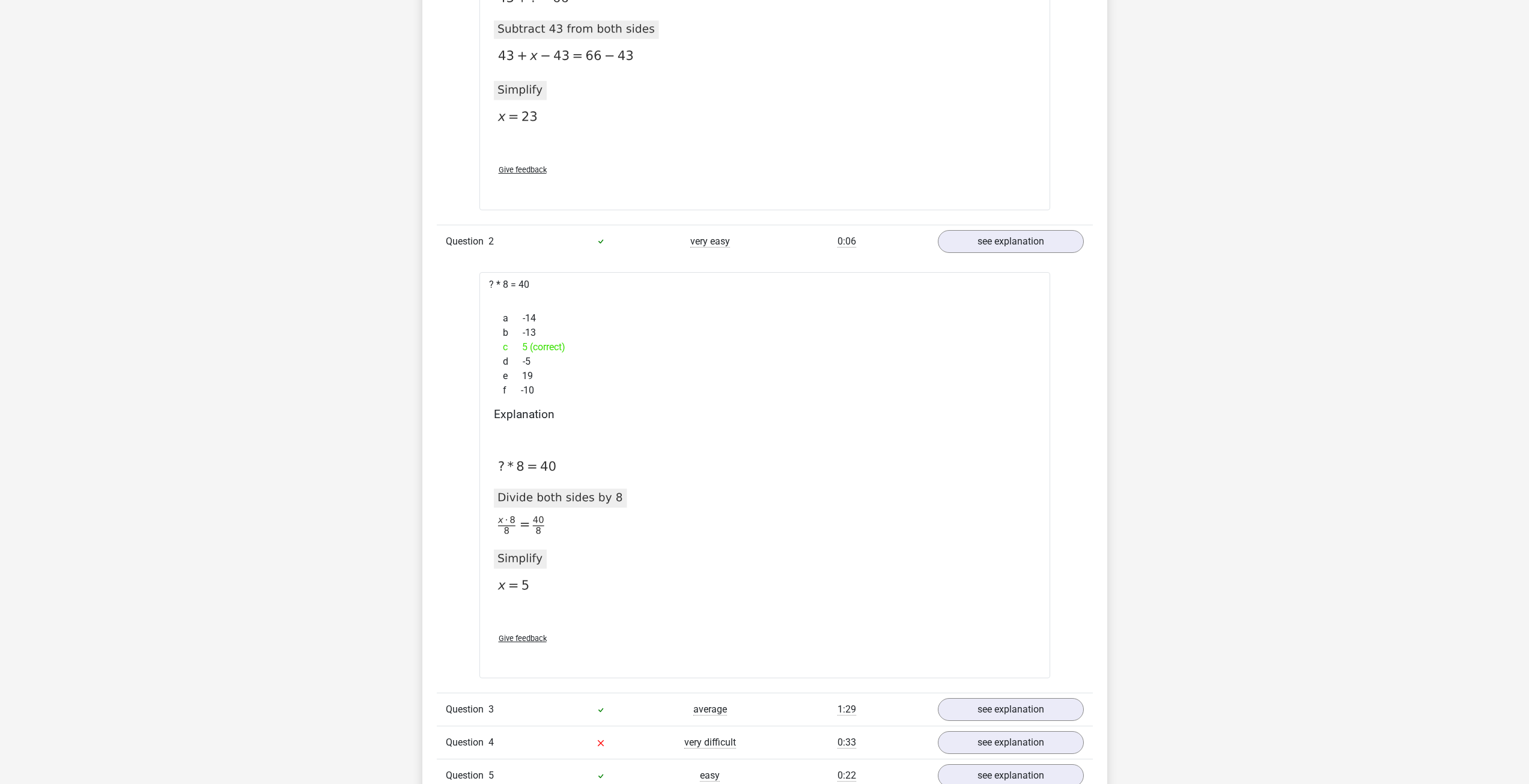
scroll to position [1562, 0]
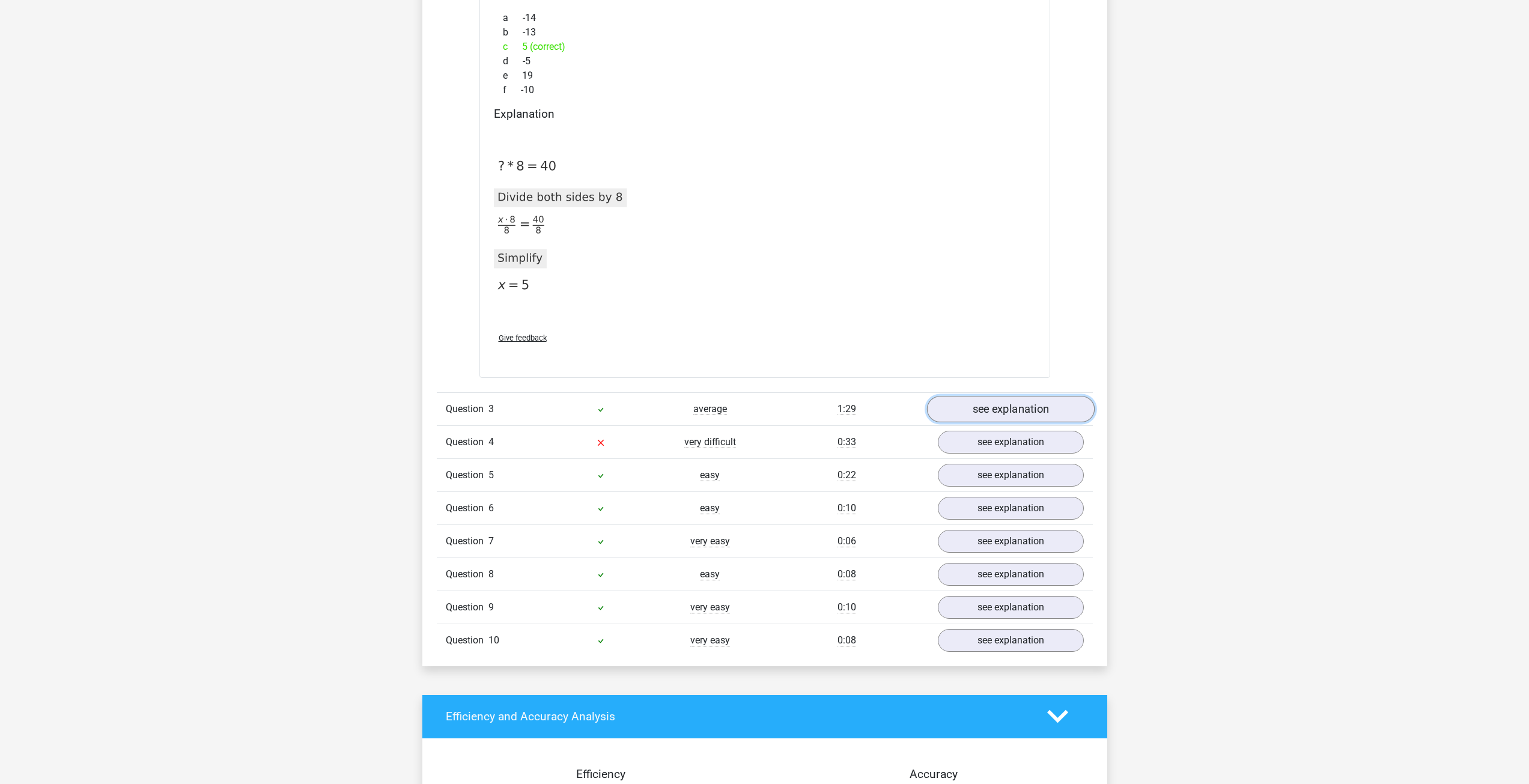
click at [978, 418] on link "see explanation" at bounding box center [1011, 409] width 167 height 26
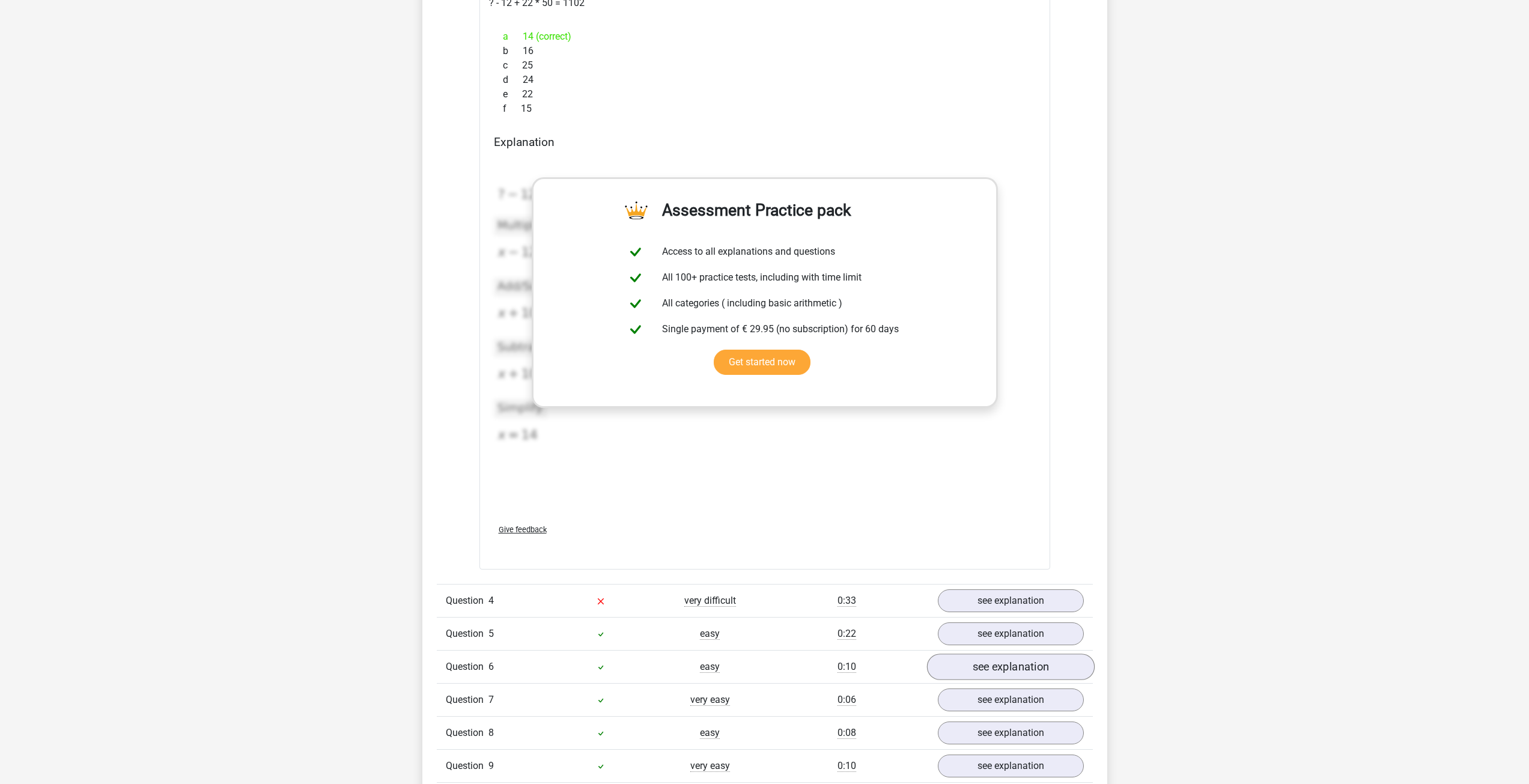
scroll to position [2223, 0]
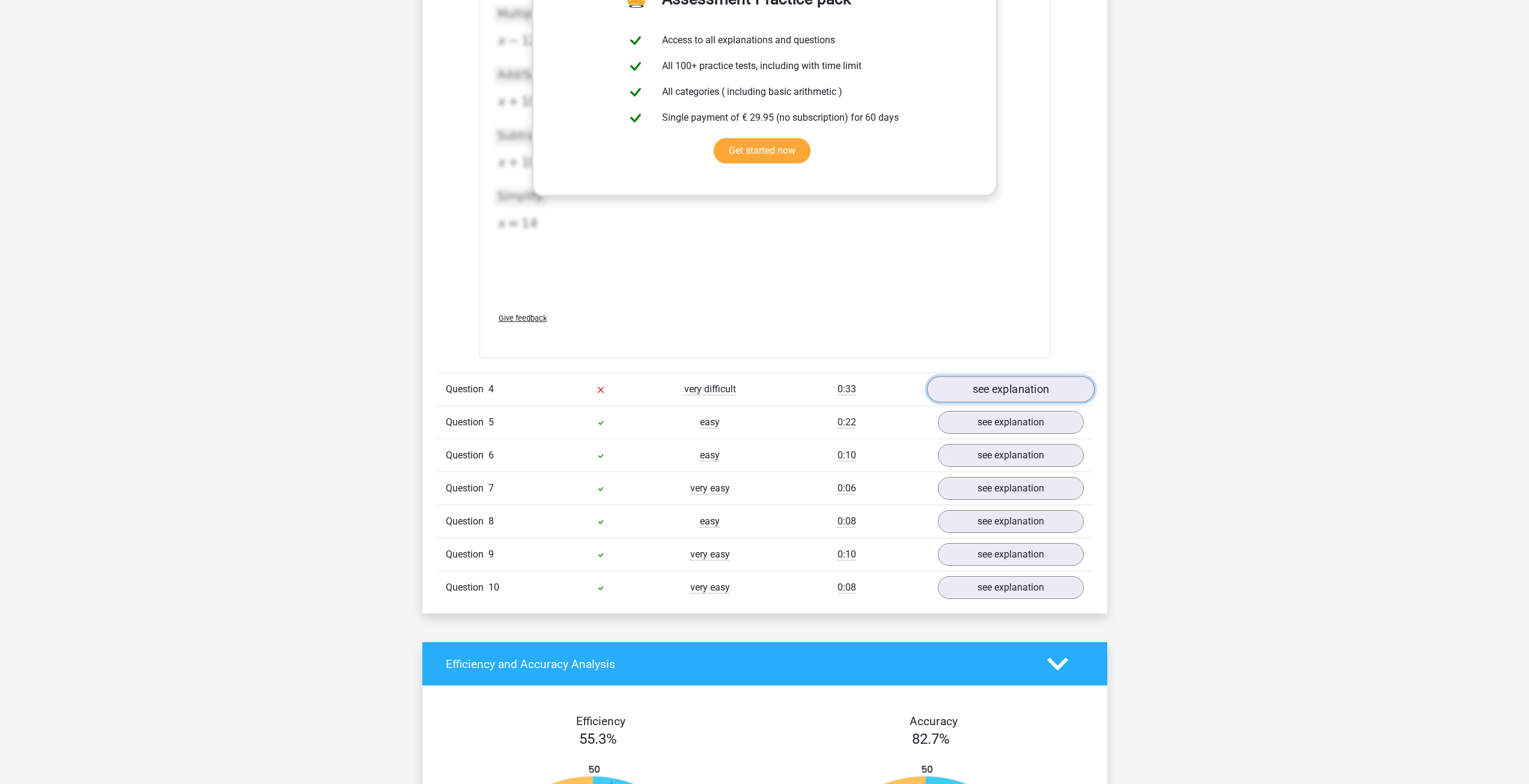
click at [1016, 394] on link "see explanation" at bounding box center [1011, 389] width 167 height 26
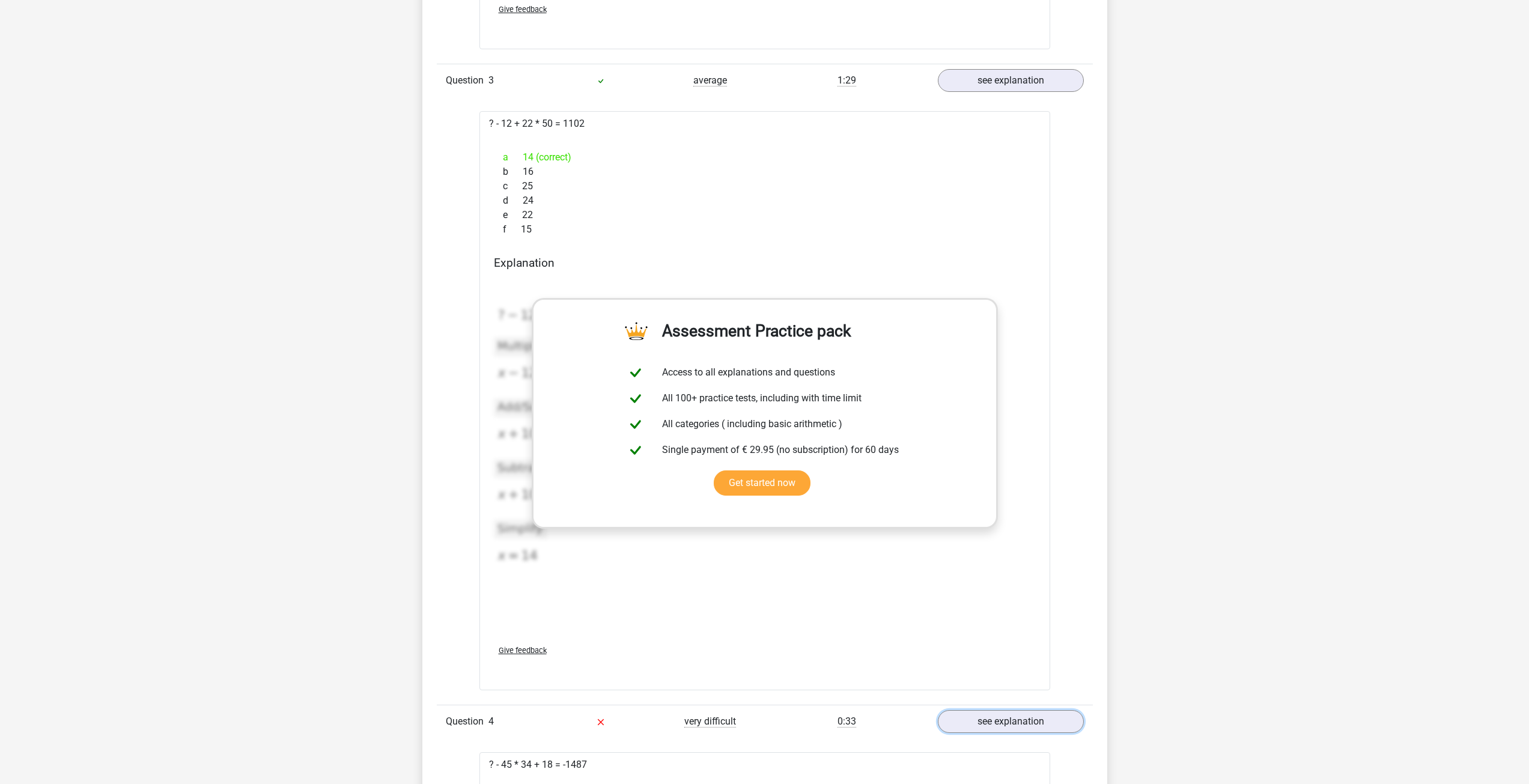
scroll to position [1682, 0]
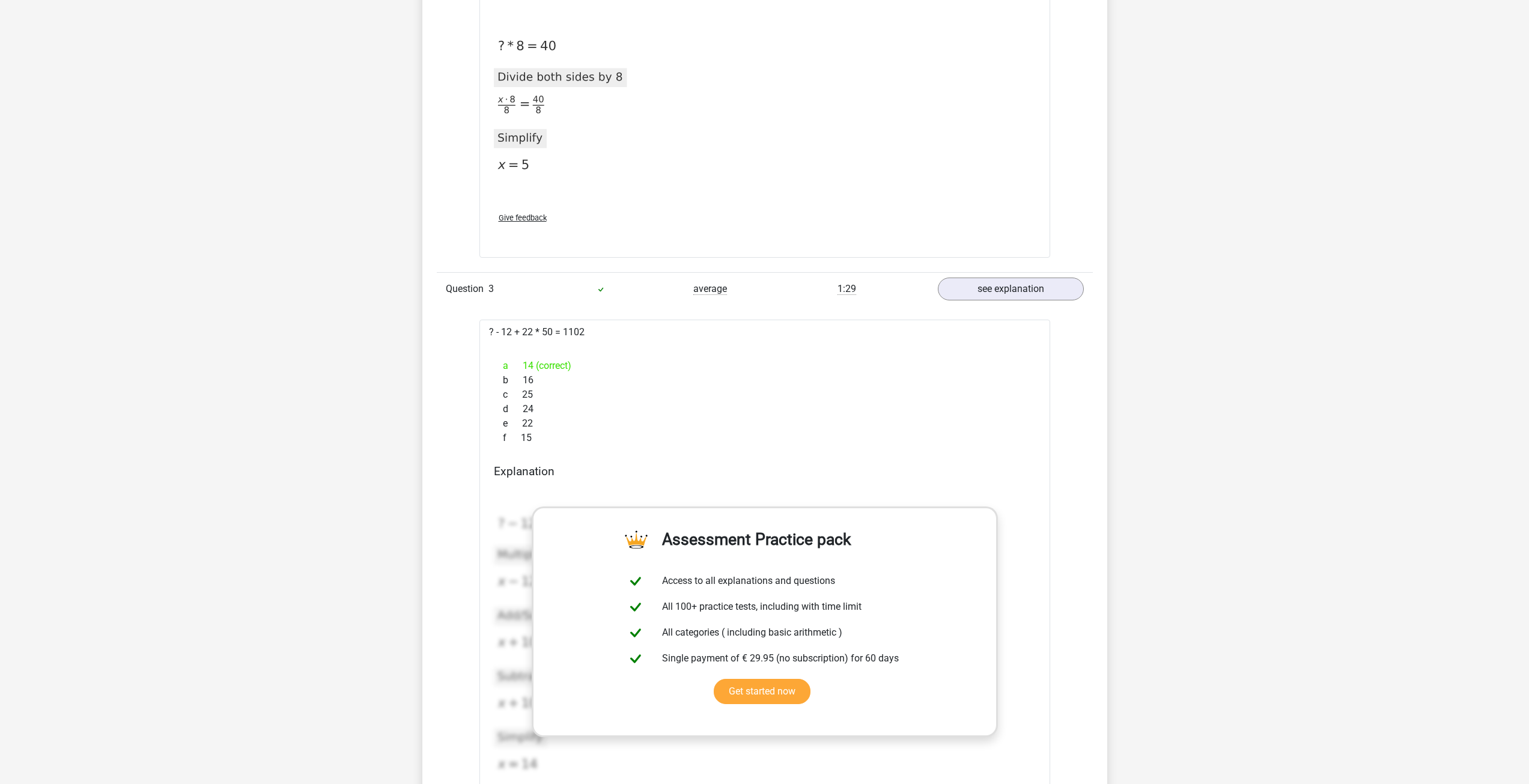
click at [621, 441] on div "f 15" at bounding box center [765, 438] width 542 height 15
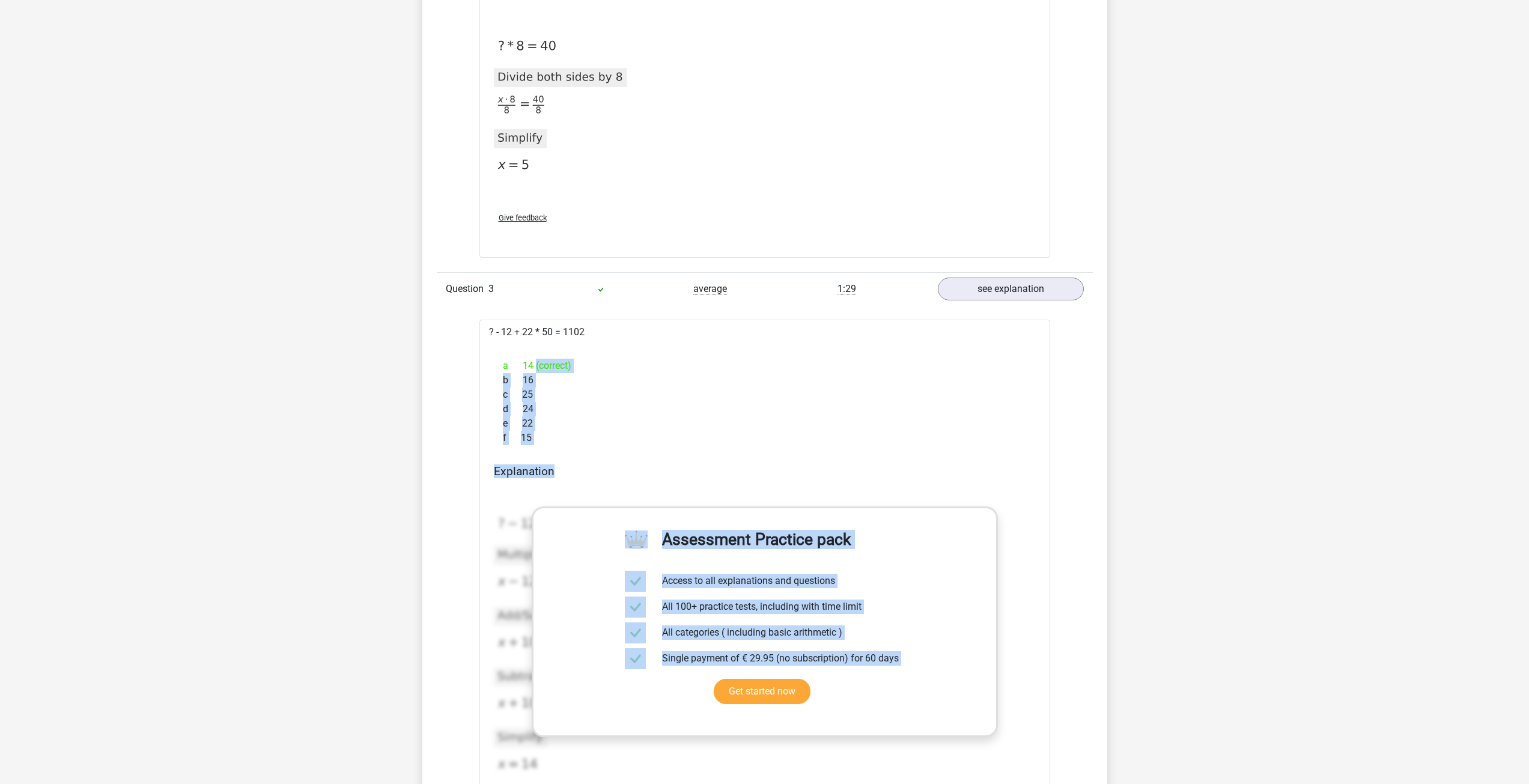
drag, startPoint x: 534, startPoint y: 370, endPoint x: 571, endPoint y: 469, distance: 105.7
click at [571, 468] on div "? - 12 + 22 * 50 = 1102 a 14 (correct) b 16 c 25 d 24 e 22 f 15" at bounding box center [764, 609] width 571 height 579
click at [571, 469] on h4 "Explanation" at bounding box center [765, 471] width 542 height 14
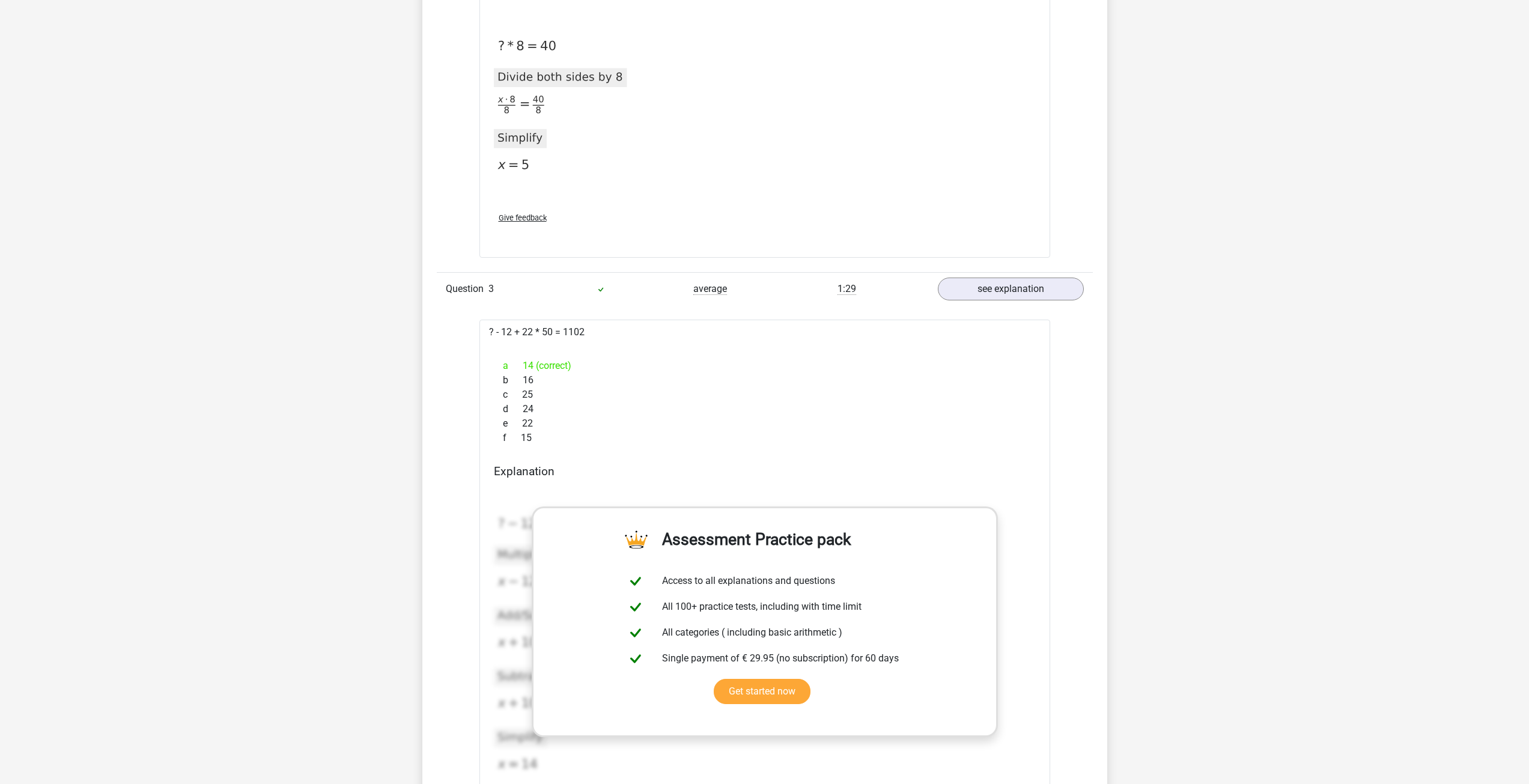
drag, startPoint x: 844, startPoint y: 286, endPoint x: 881, endPoint y: 296, distance: 38.3
click at [880, 294] on div "1:29" at bounding box center [847, 289] width 164 height 15
click at [569, 382] on div "a 14 (correct) b 16 c 25 d 24 e 22 f 15" at bounding box center [765, 402] width 542 height 96
click at [612, 409] on div "d 24" at bounding box center [765, 409] width 542 height 15
drag, startPoint x: 572, startPoint y: 334, endPoint x: 582, endPoint y: 335, distance: 10.0
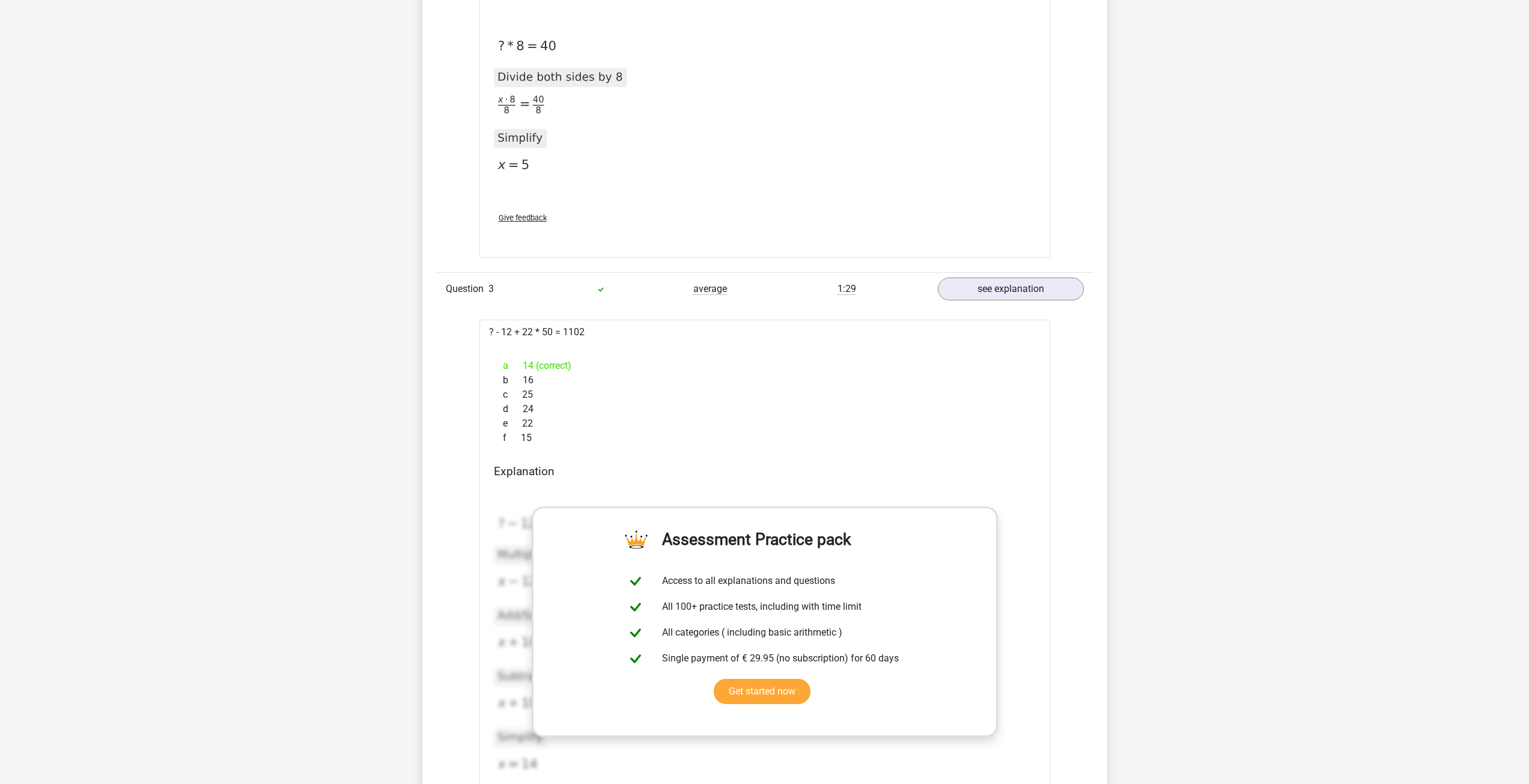
click at [582, 335] on div "? - 12 + 22 * 50 = 1102 a 14 (correct) b 16 c 25 d 24 e 22 f 15" at bounding box center [764, 609] width 571 height 579
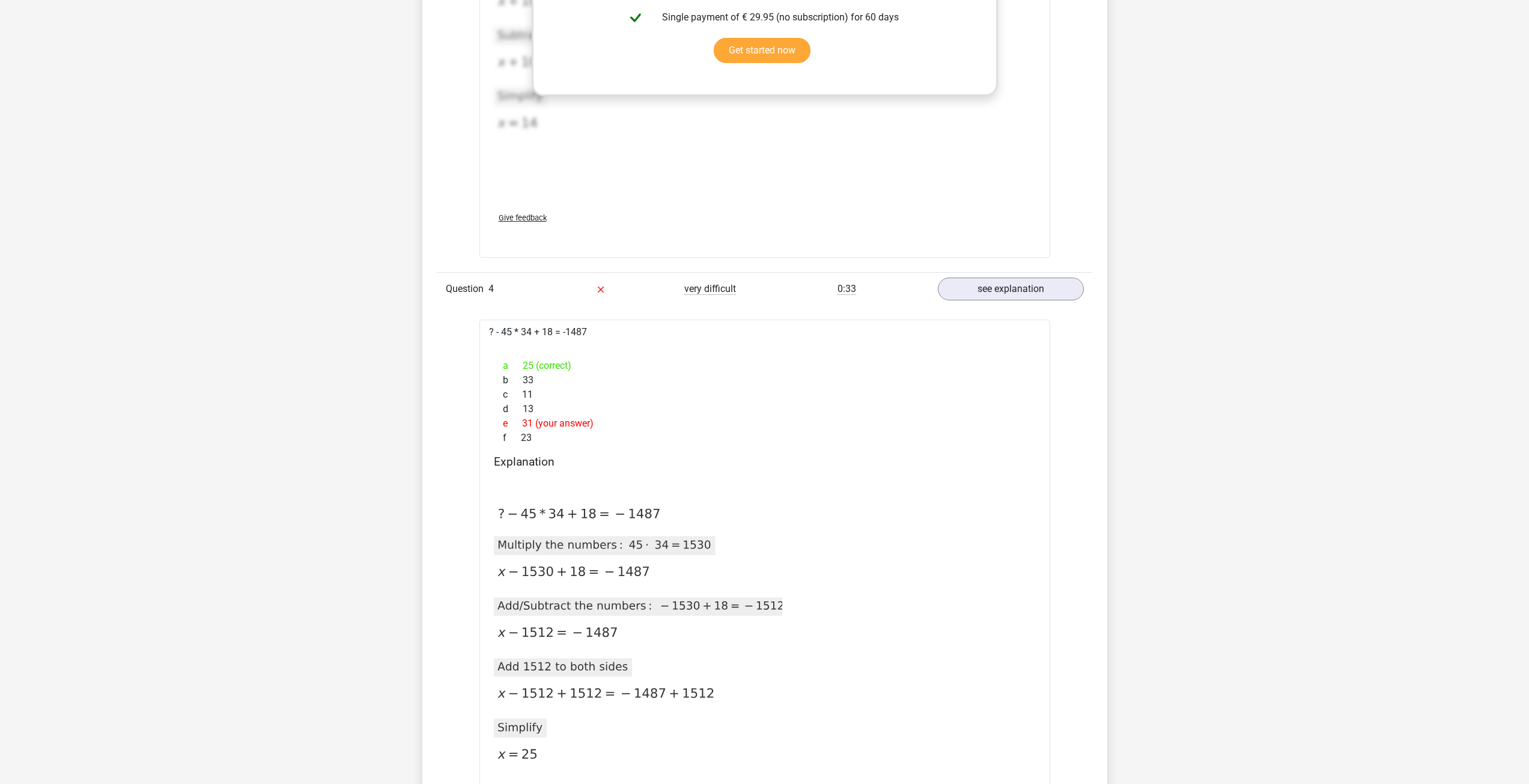
scroll to position [2523, 0]
